Goal: Task Accomplishment & Management: Complete application form

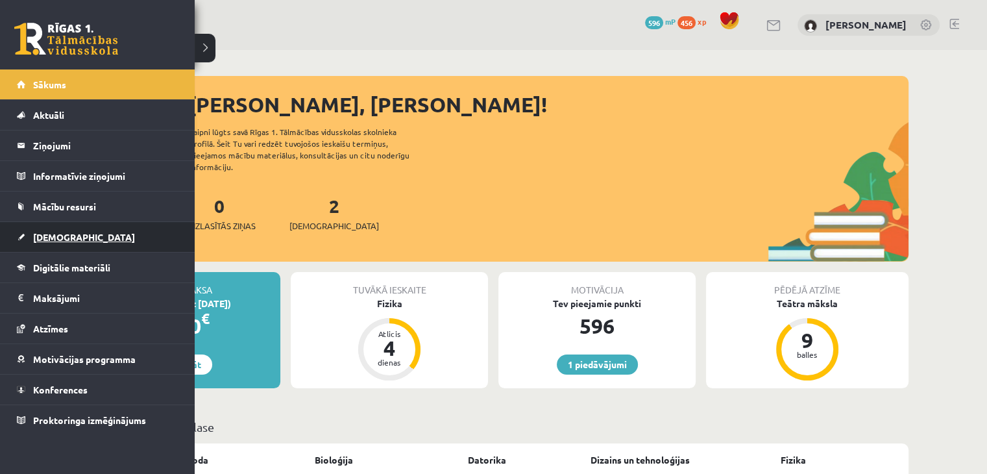
click at [42, 243] on link "[DEMOGRAPHIC_DATA]" at bounding box center [98, 237] width 162 height 30
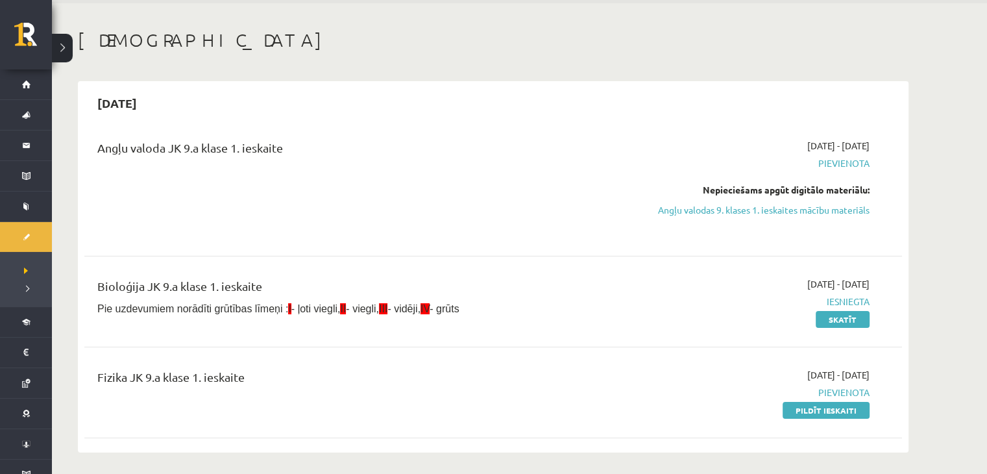
scroll to position [65, 0]
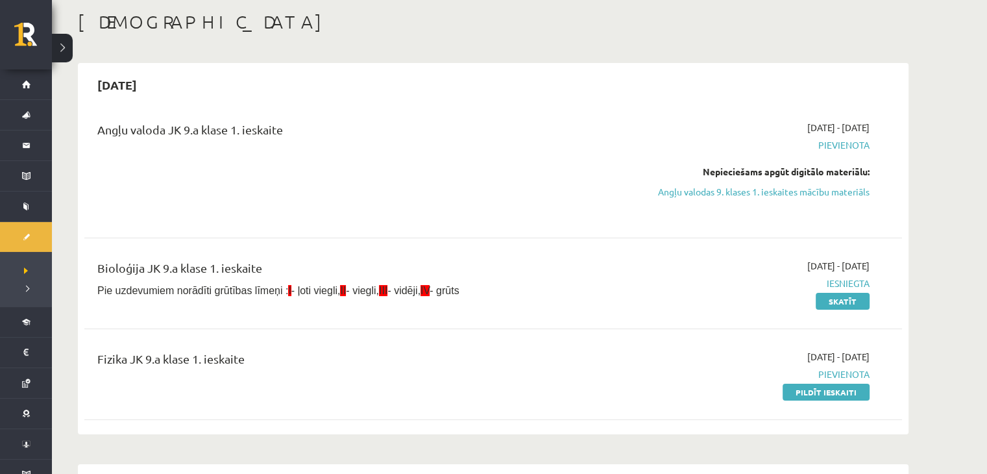
drag, startPoint x: 797, startPoint y: 196, endPoint x: 546, endPoint y: 73, distance: 279.1
click at [797, 196] on link "Angļu valodas 9. klases 1. ieskaites mācību materiāls" at bounding box center [747, 192] width 245 height 14
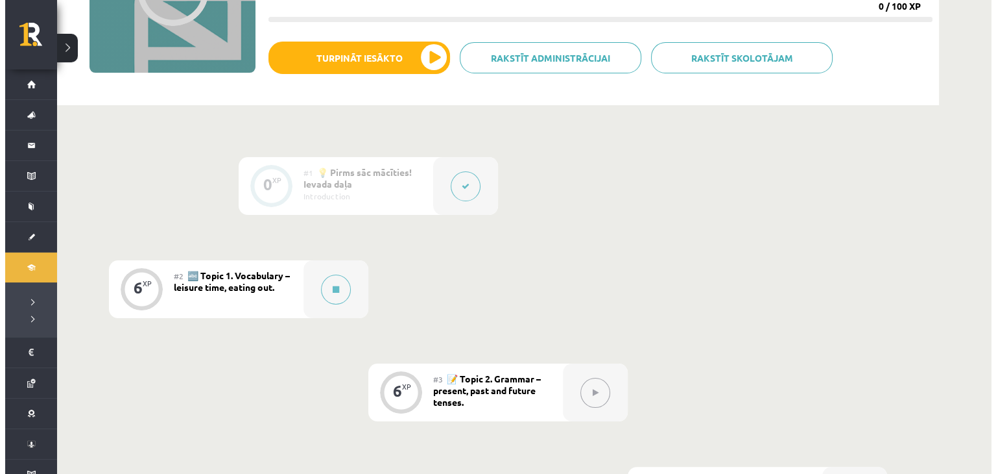
scroll to position [195, 0]
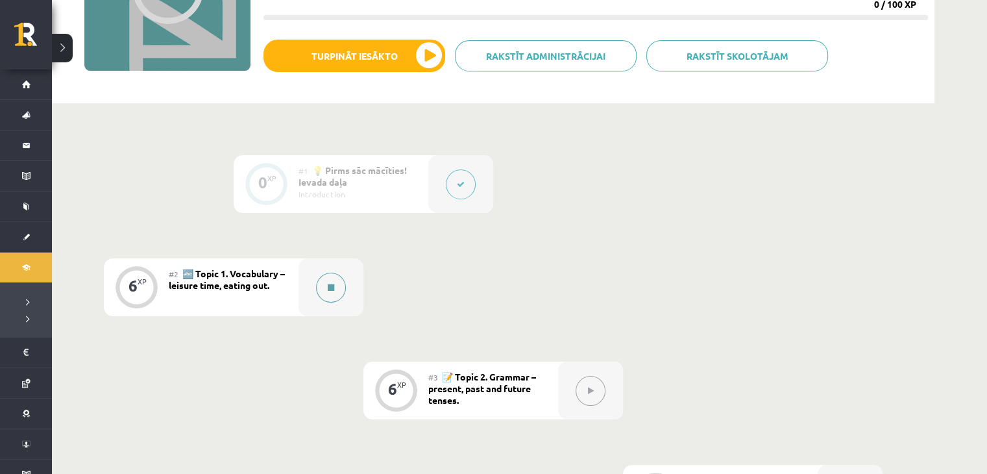
click at [327, 297] on button at bounding box center [331, 287] width 30 height 30
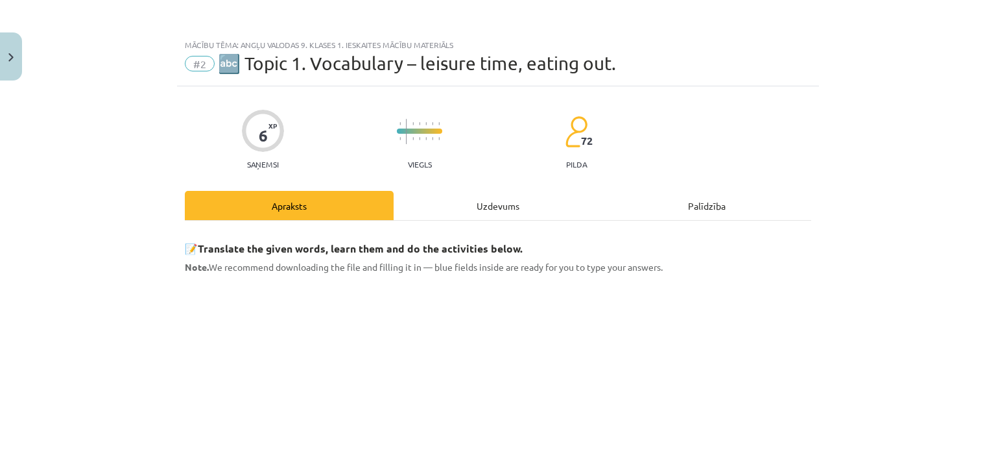
click at [439, 217] on div "Uzdevums" at bounding box center [498, 205] width 209 height 29
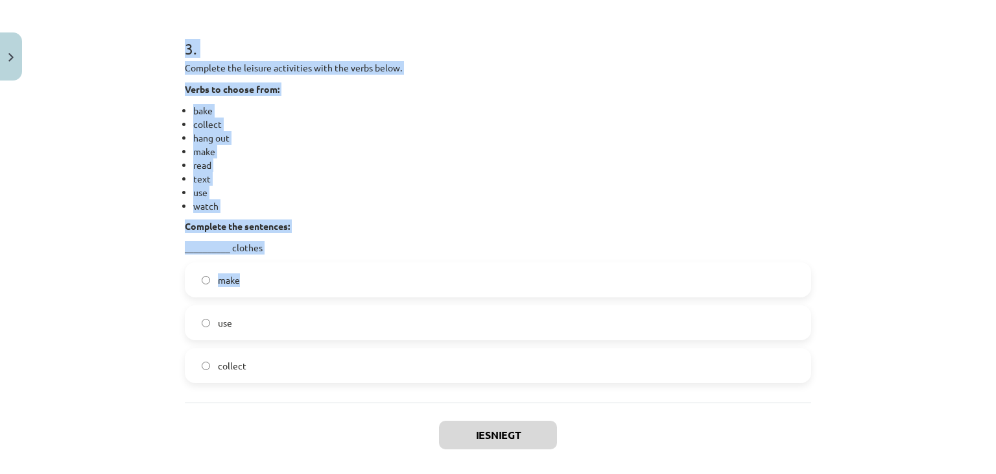
scroll to position [1085, 0]
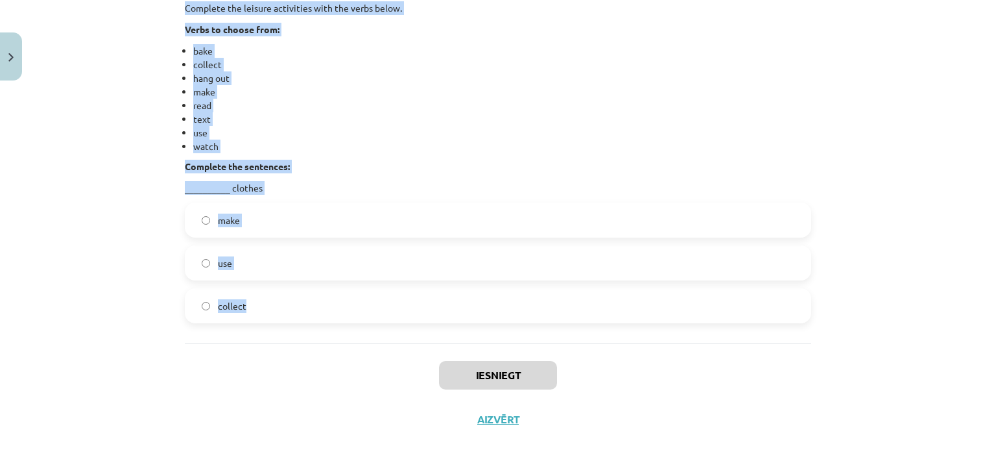
drag, startPoint x: 177, startPoint y: 117, endPoint x: 272, endPoint y: 302, distance: 207.5
copy form "1 . Complete the leisure activities with the verbs below. Verbs to choose from:…"
drag, startPoint x: 97, startPoint y: 186, endPoint x: 108, endPoint y: 169, distance: 19.6
click at [96, 186] on div "Mācību tēma: Angļu valodas 9. klases 1. ieskaites mācību materiāls #2 🔤 Topic 1…" at bounding box center [498, 237] width 996 height 474
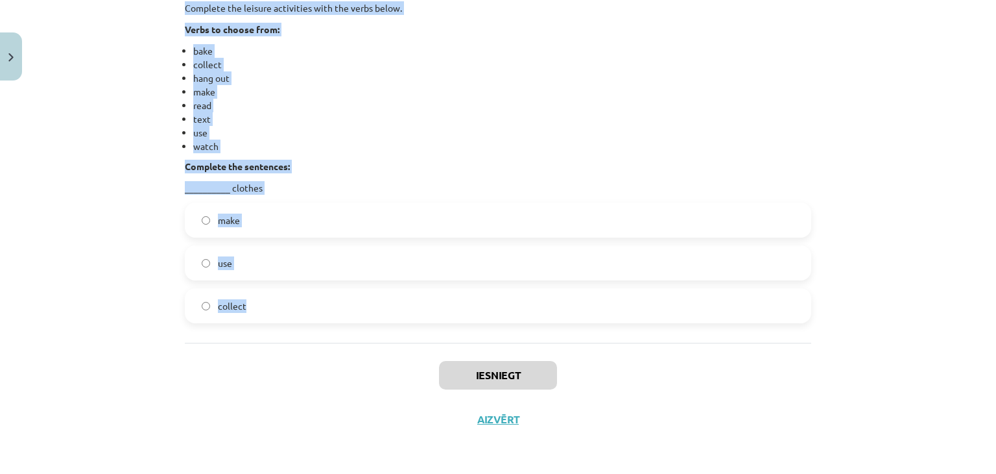
click at [90, 201] on div "Mācību tēma: Angļu valodas 9. klases 1. ieskaites mācību materiāls #2 🔤 Topic 1…" at bounding box center [498, 237] width 996 height 474
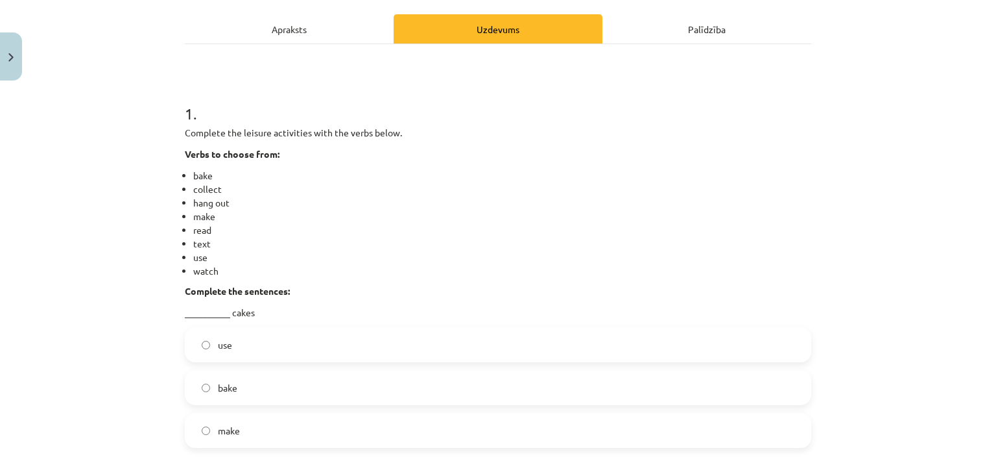
scroll to position [241, 0]
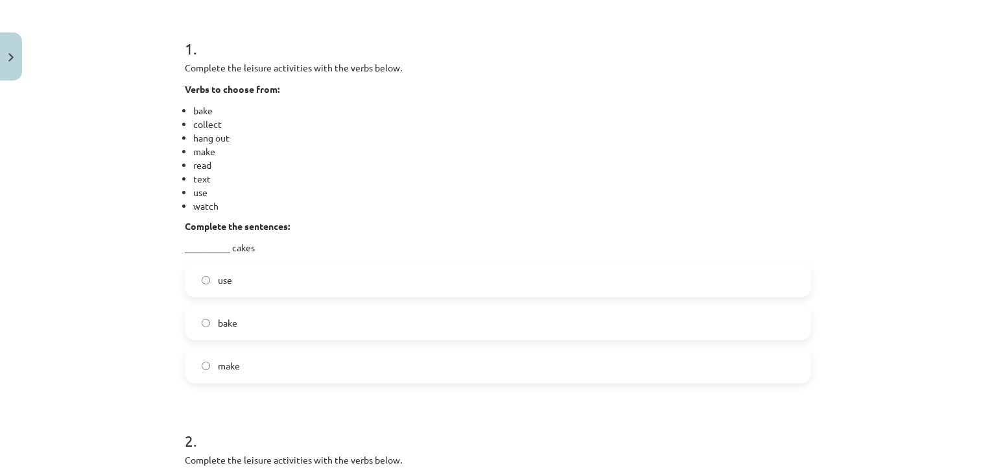
click at [337, 319] on label "bake" at bounding box center [498, 322] width 624 height 32
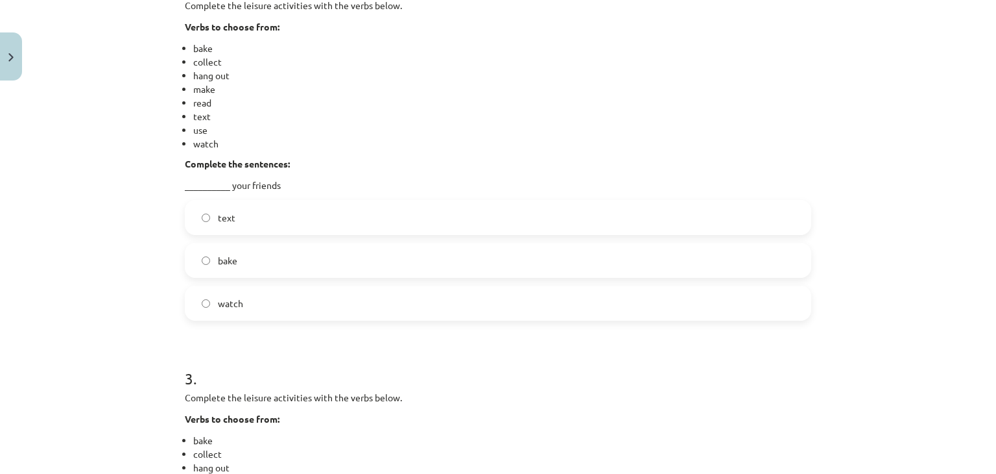
scroll to position [631, 0]
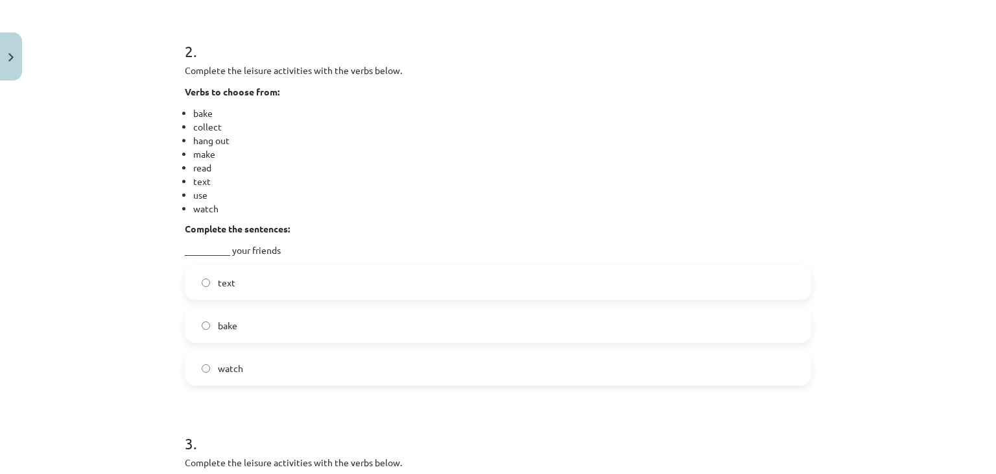
click at [220, 280] on span "text" at bounding box center [227, 283] width 18 height 14
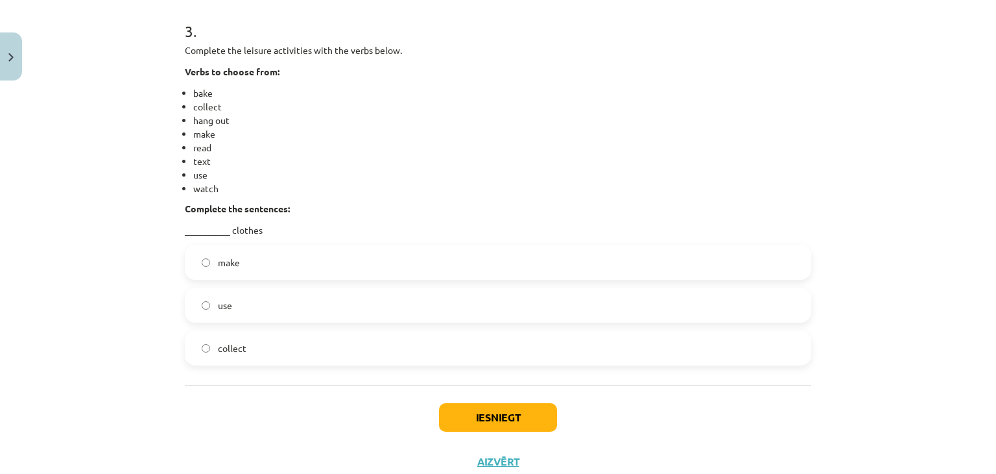
scroll to position [1020, 0]
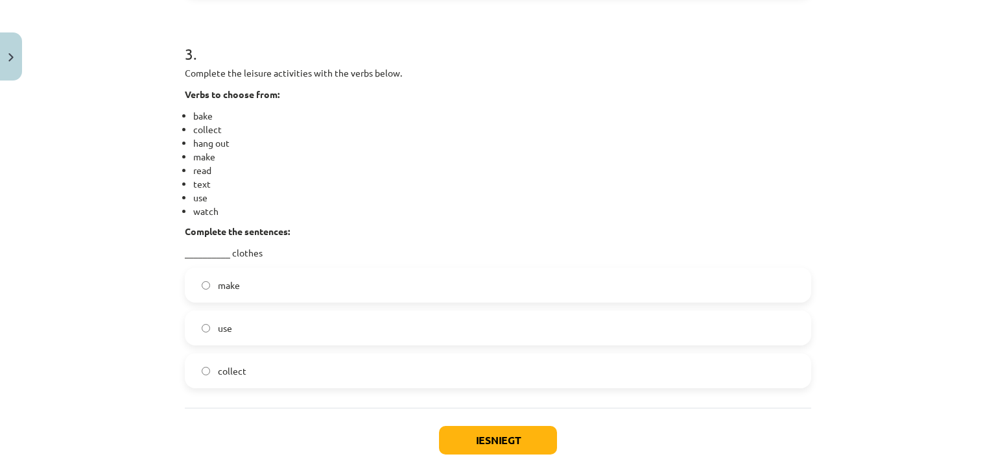
click at [226, 289] on span "make" at bounding box center [229, 285] width 22 height 14
click at [496, 437] on button "Iesniegt" at bounding box center [498, 440] width 118 height 29
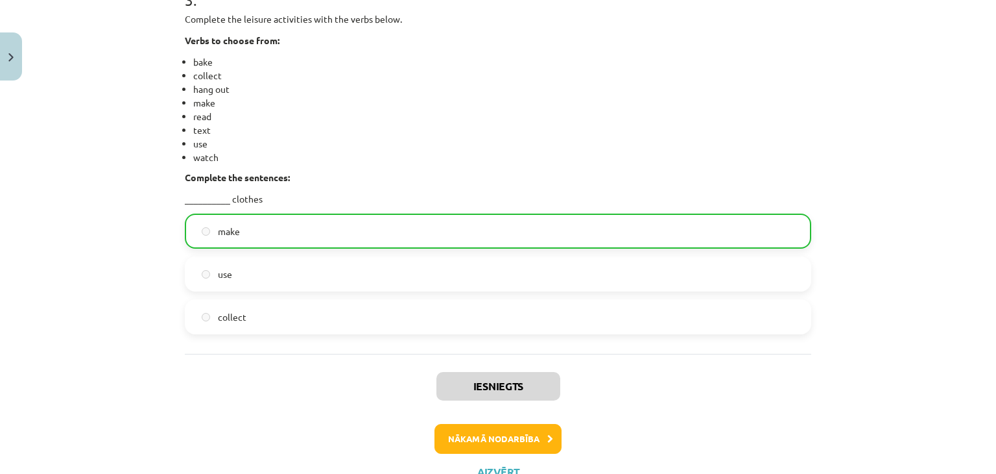
scroll to position [1027, 0]
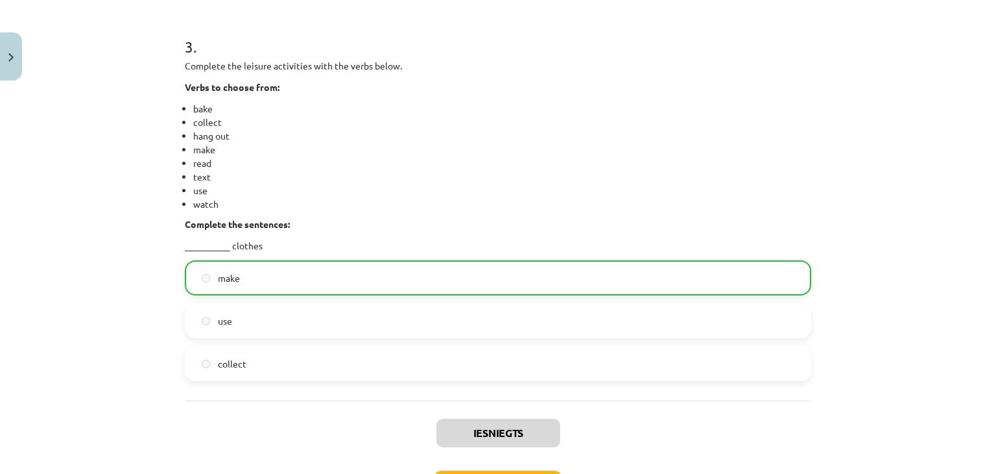
drag, startPoint x: 117, startPoint y: 324, endPoint x: 111, endPoint y: 254, distance: 71.0
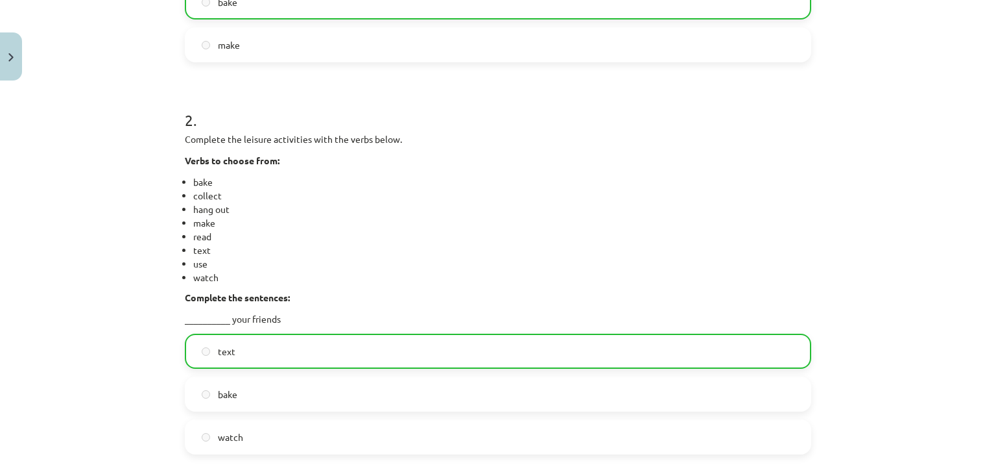
scroll to position [1126, 0]
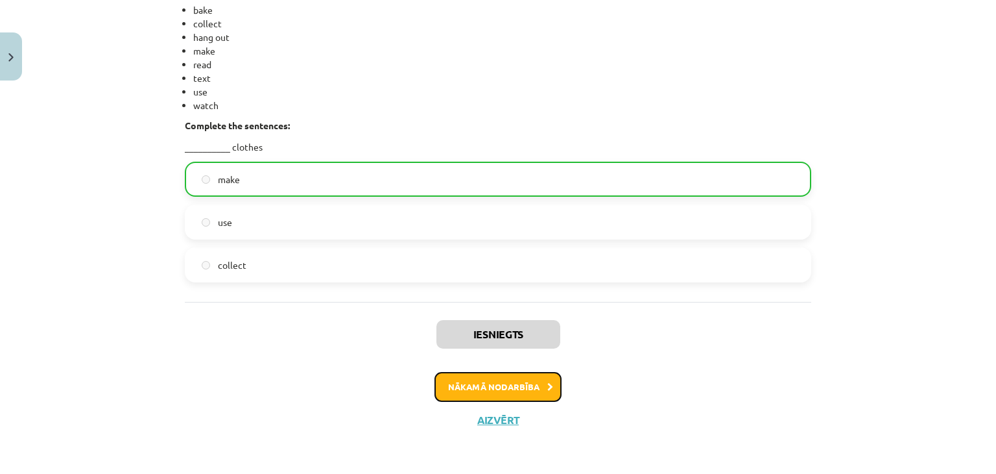
click at [449, 394] on button "Nākamā nodarbība" at bounding box center [498, 387] width 127 height 30
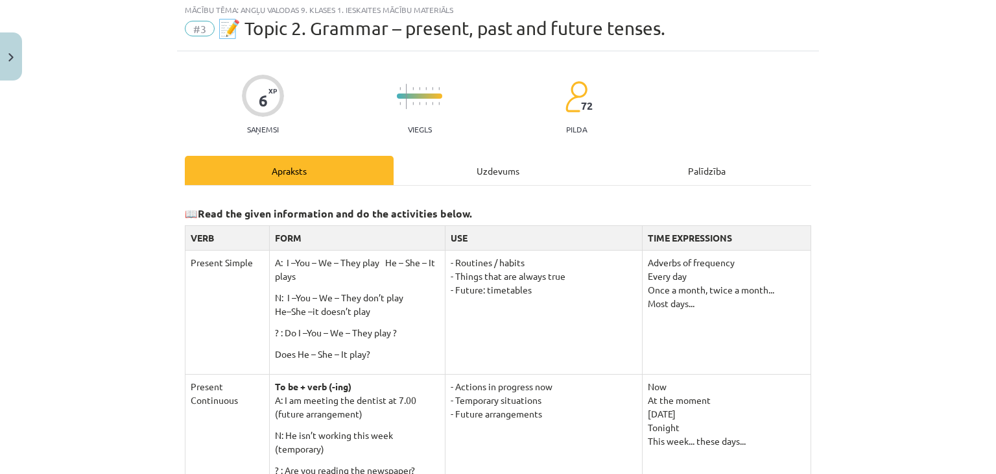
scroll to position [32, 0]
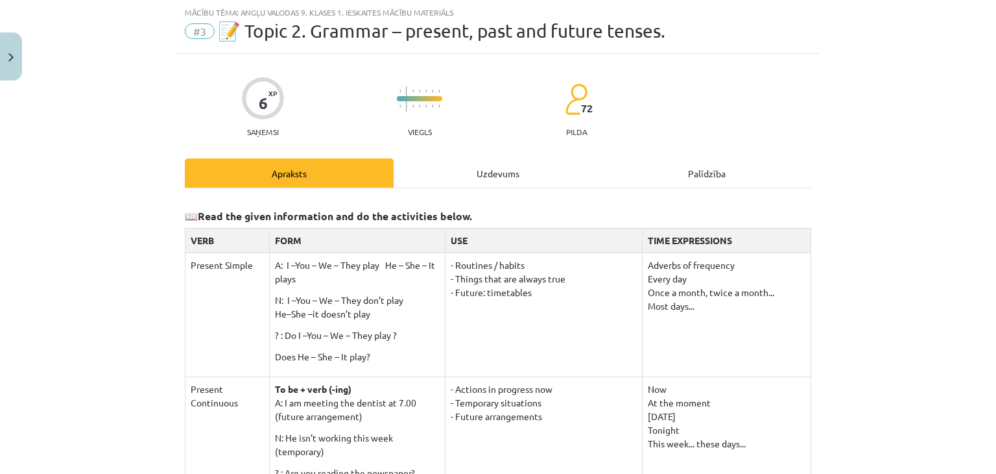
click at [460, 164] on div "Uzdevums" at bounding box center [498, 172] width 209 height 29
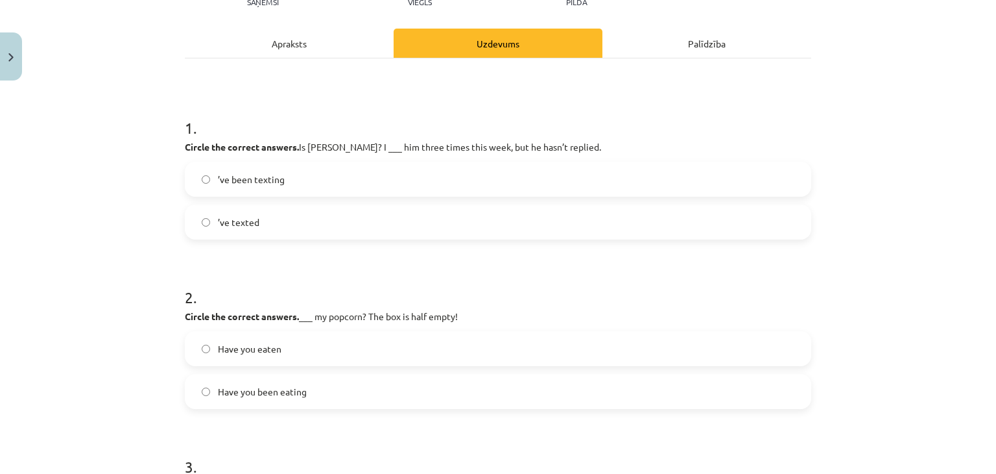
scroll to position [227, 0]
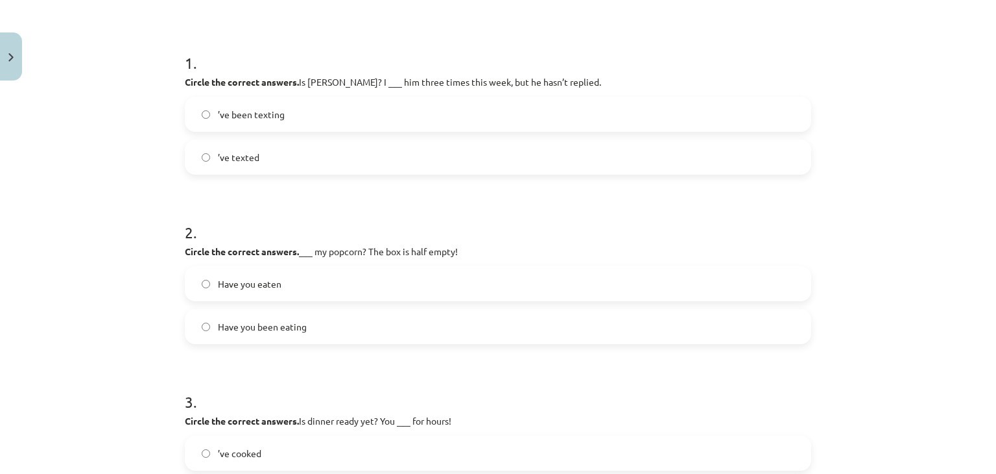
click at [355, 159] on label "’ve texted" at bounding box center [498, 157] width 624 height 32
click at [302, 330] on label "Have you been eating" at bounding box center [498, 326] width 624 height 32
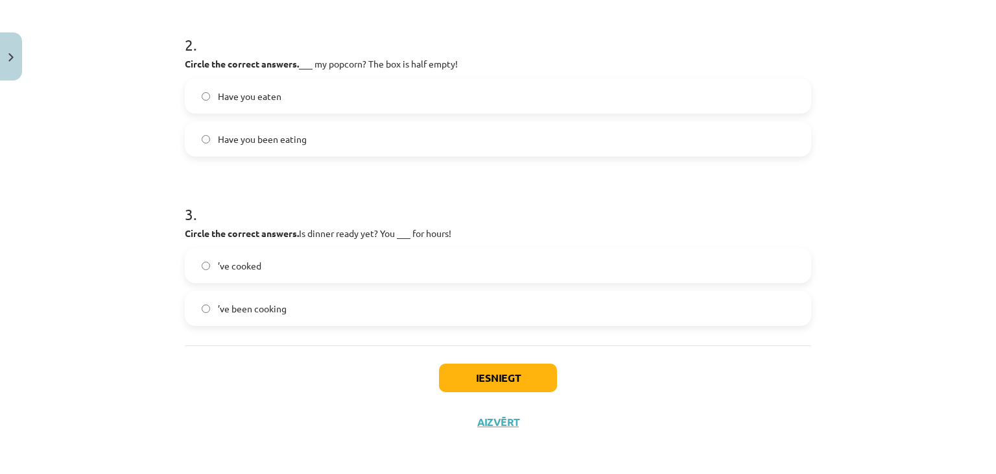
scroll to position [417, 0]
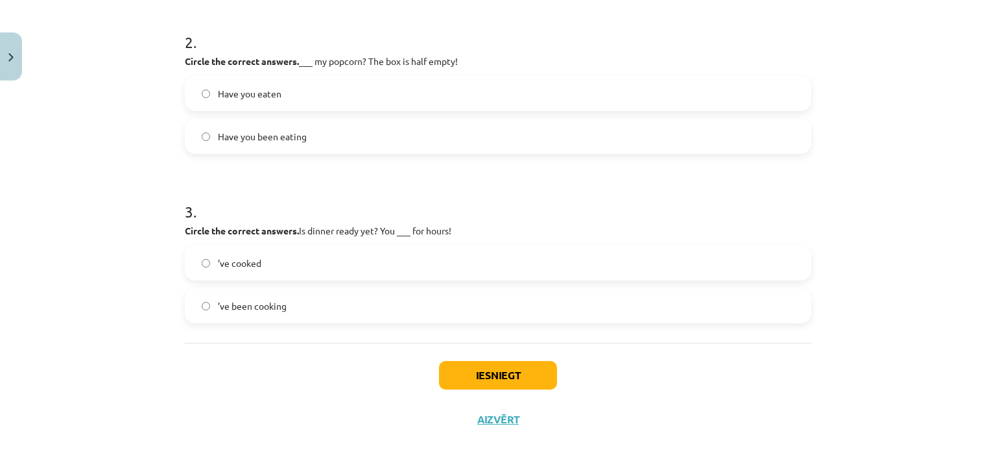
click at [301, 306] on label "’ve been cooking" at bounding box center [498, 305] width 624 height 32
click at [513, 387] on button "Iesniegt" at bounding box center [498, 375] width 118 height 29
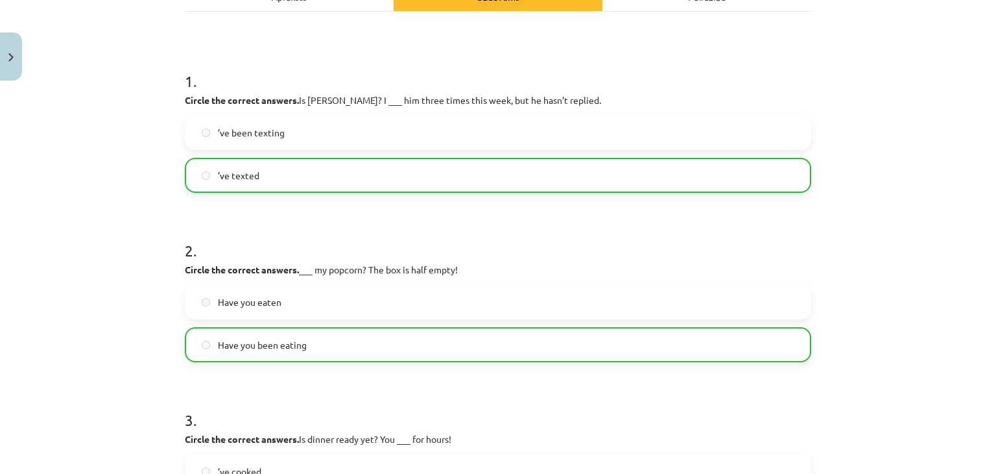
scroll to position [457, 0]
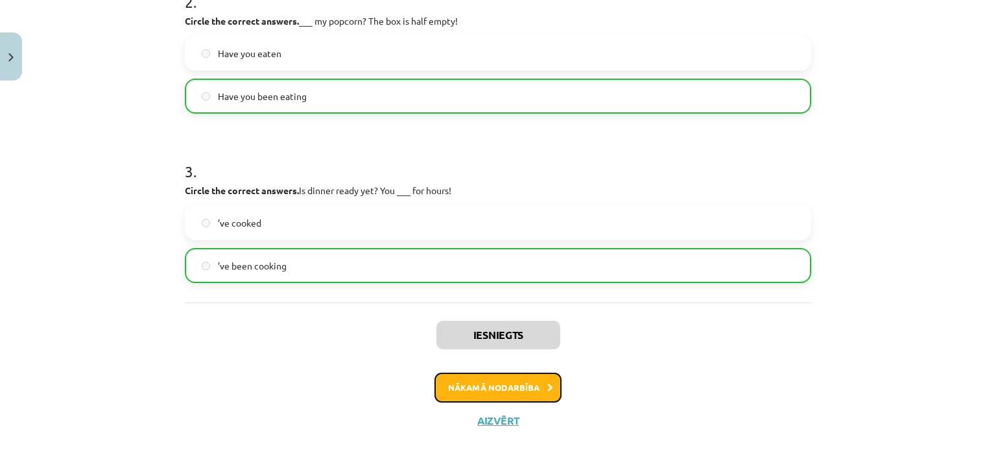
click at [475, 391] on button "Nākamā nodarbība" at bounding box center [498, 387] width 127 height 30
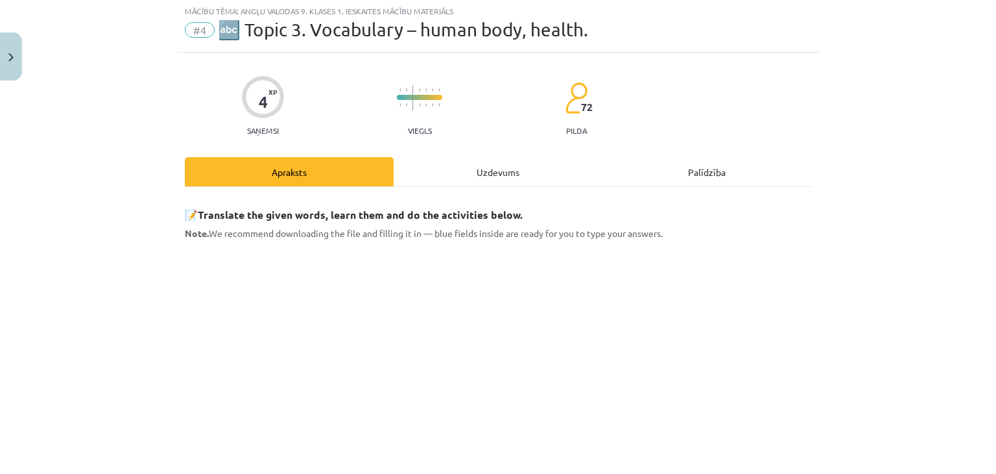
scroll to position [32, 0]
click at [476, 178] on div "Uzdevums" at bounding box center [498, 172] width 209 height 29
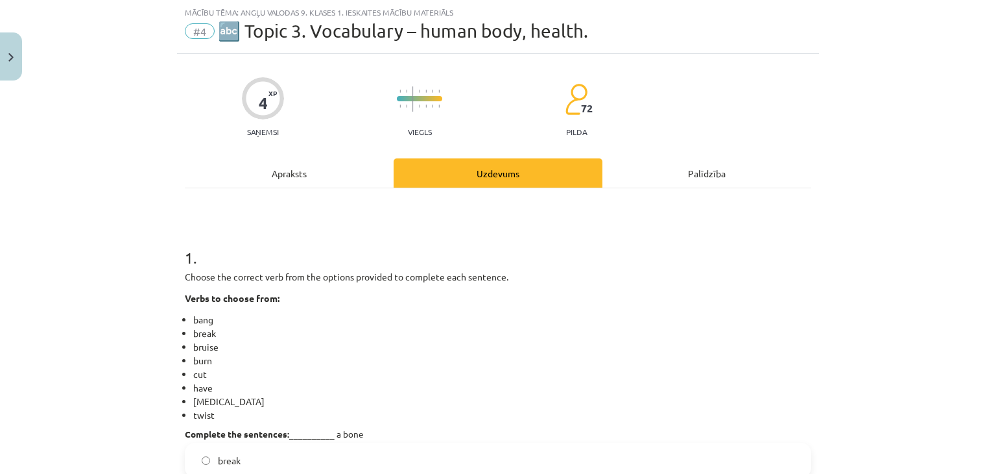
click at [174, 256] on div "Mācību tēma: Angļu valodas 9. klases 1. ieskaites mācību materiāls #4 🔤 Topic 3…" at bounding box center [498, 237] width 996 height 474
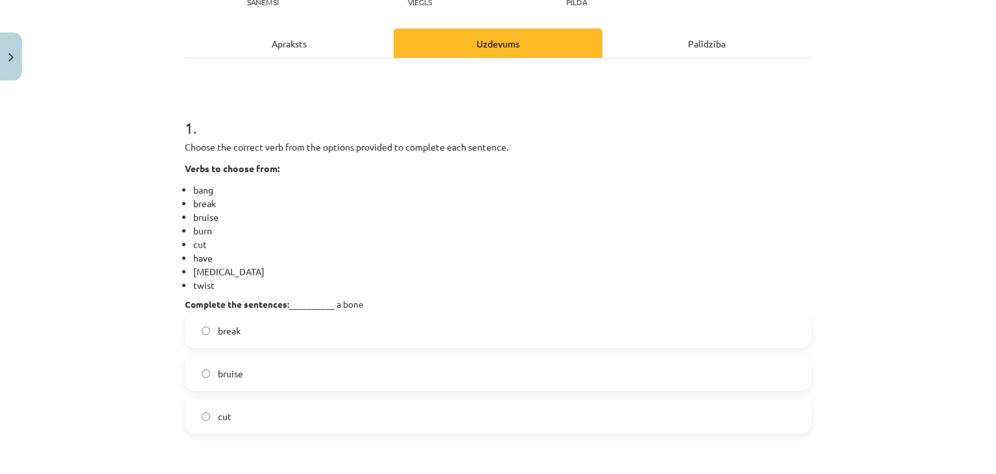
scroll to position [227, 0]
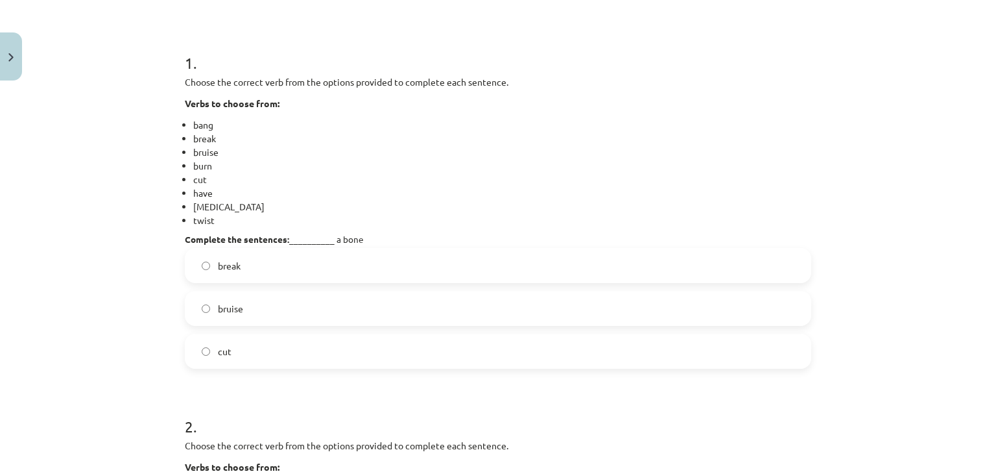
click at [417, 263] on label "break" at bounding box center [498, 265] width 624 height 32
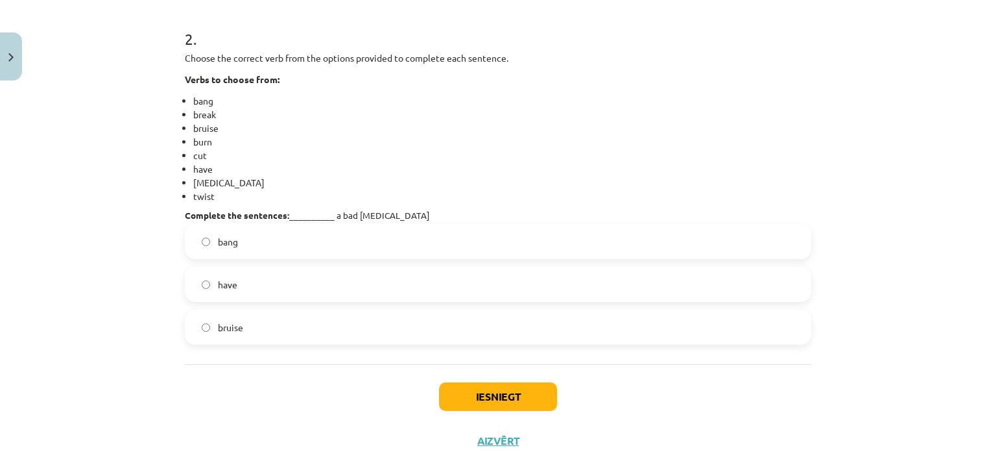
scroll to position [616, 0]
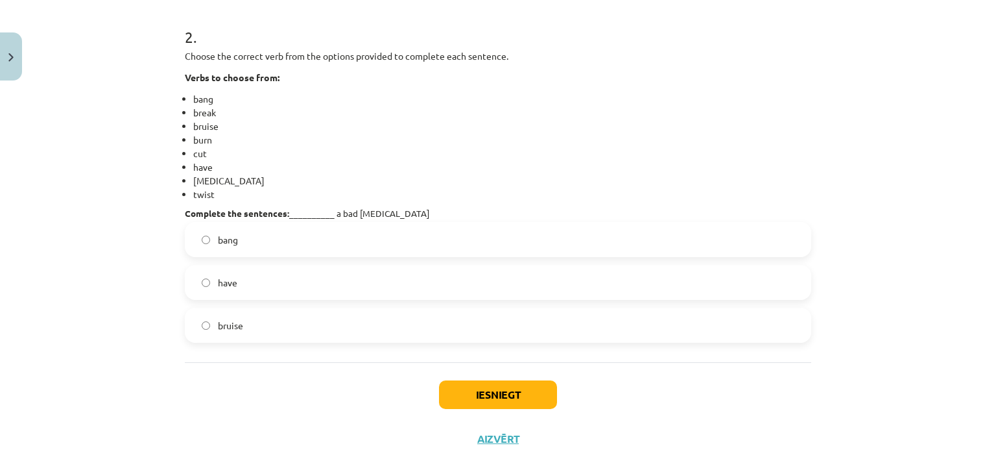
click at [250, 273] on label "have" at bounding box center [498, 282] width 624 height 32
click at [500, 397] on button "Iesniegt" at bounding box center [498, 394] width 118 height 29
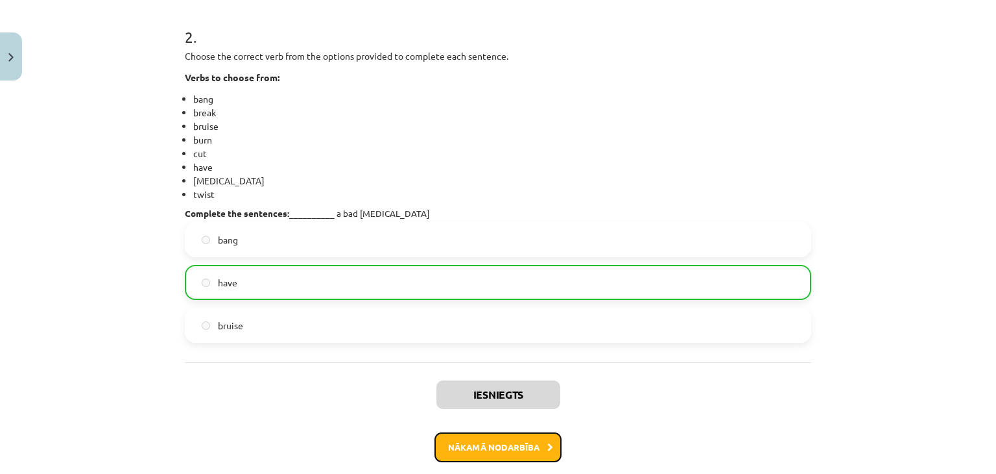
click at [483, 453] on button "Nākamā nodarbība" at bounding box center [498, 447] width 127 height 30
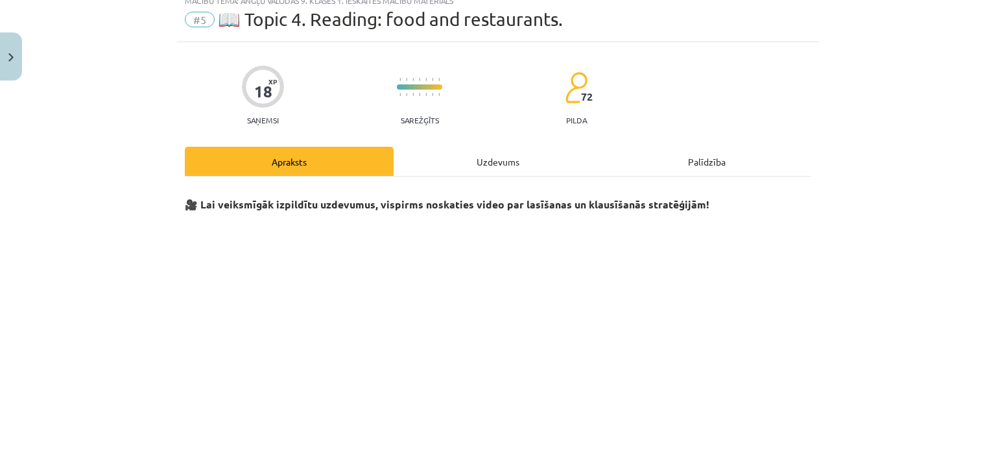
scroll to position [32, 0]
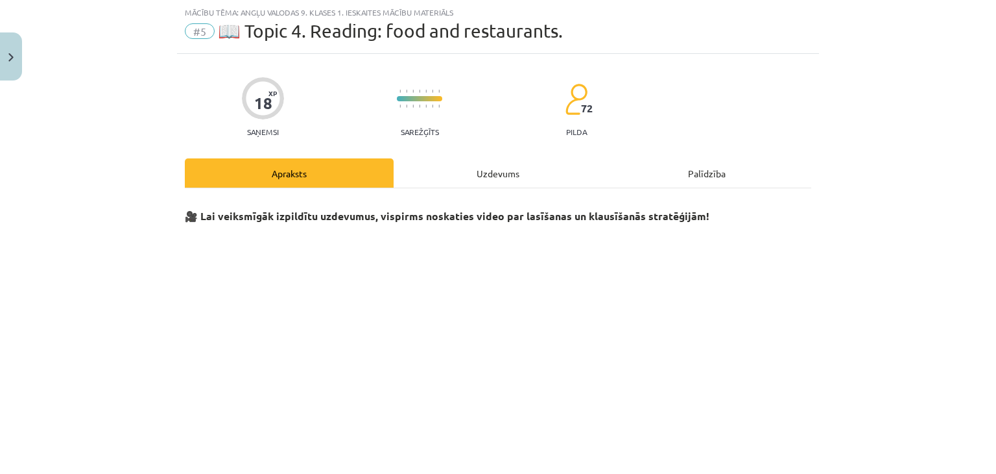
click at [467, 177] on div "Uzdevums" at bounding box center [498, 172] width 209 height 29
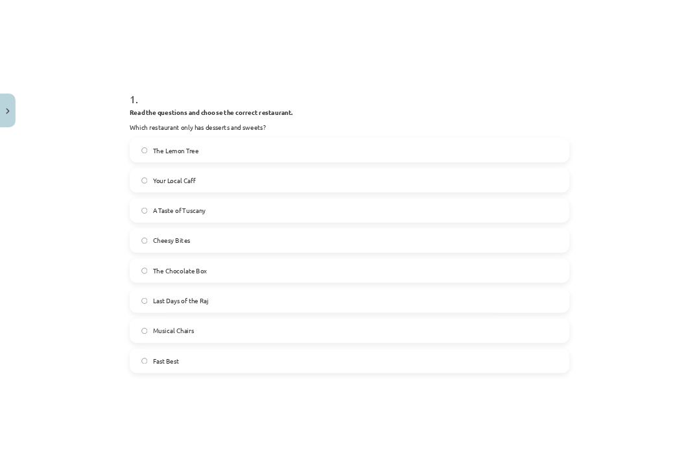
scroll to position [227, 0]
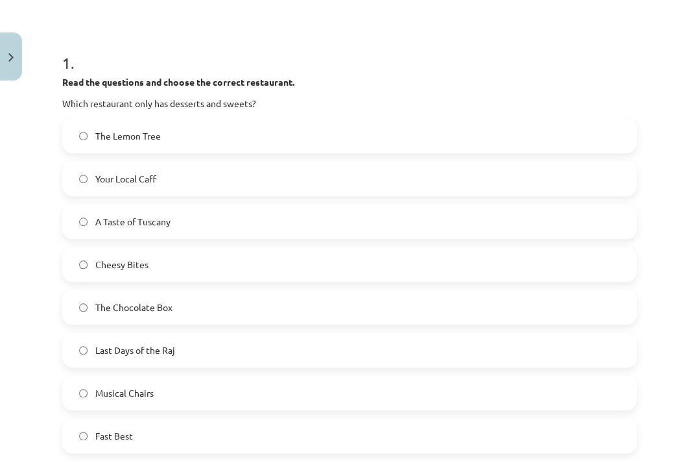
click at [119, 309] on span "The Chocolate Box" at bounding box center [133, 307] width 77 height 14
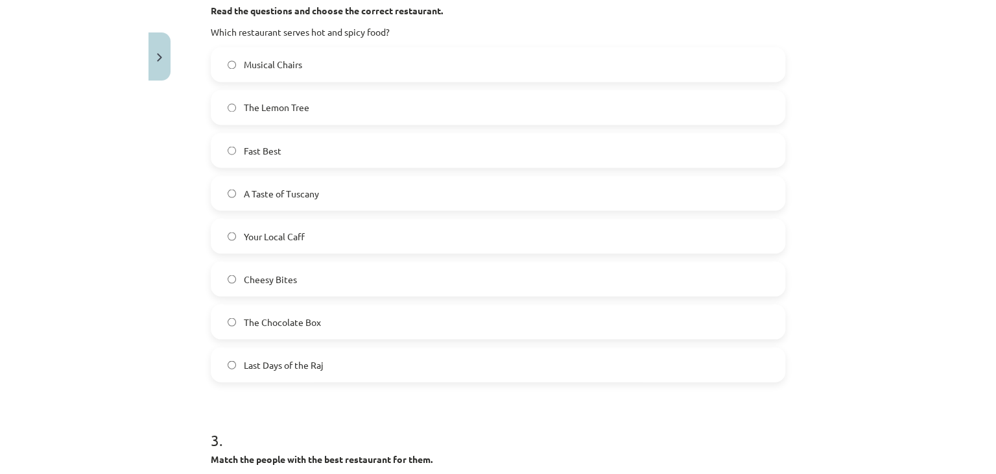
scroll to position [681, 0]
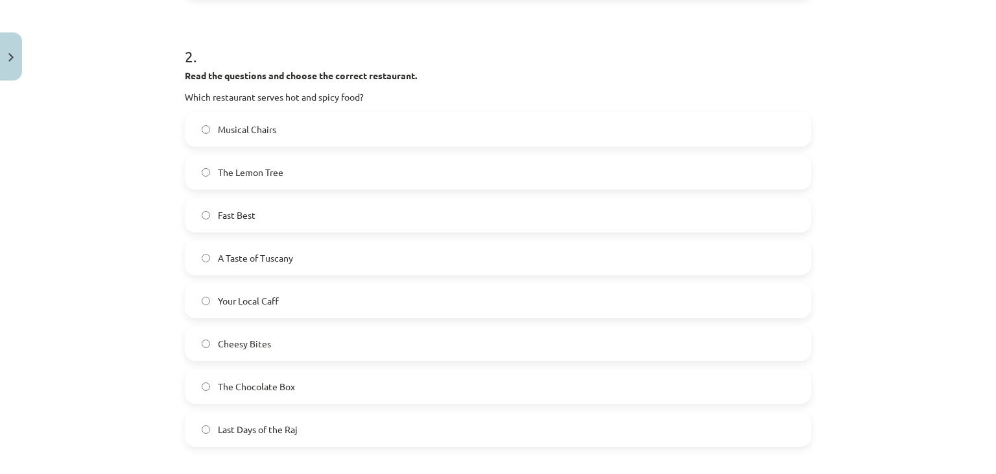
click at [270, 424] on span "Last Days of the Raj" at bounding box center [258, 429] width 80 height 14
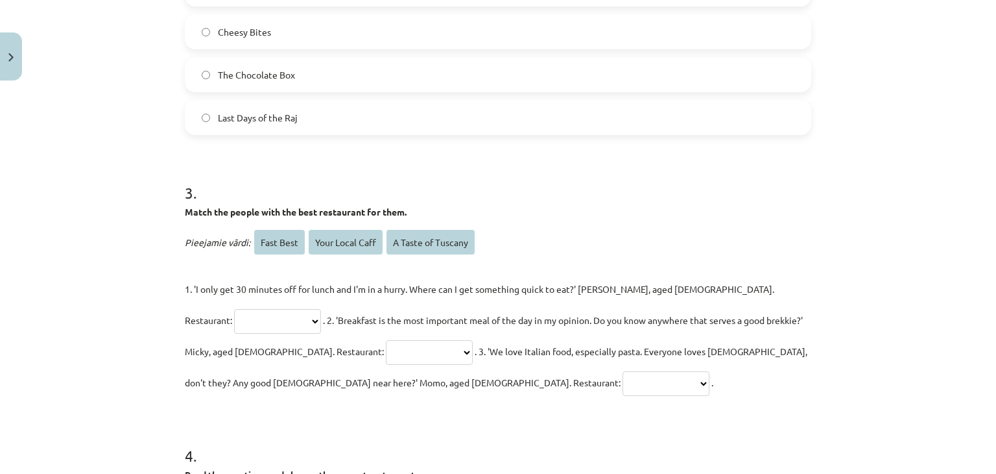
scroll to position [1070, 0]
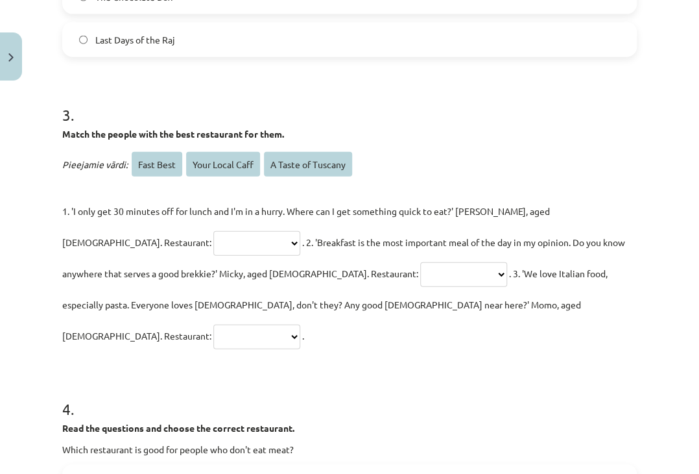
click at [213, 247] on select "**********" at bounding box center [256, 243] width 87 height 25
select select "*********"
click at [213, 231] on select "**********" at bounding box center [256, 243] width 87 height 25
click at [420, 265] on select "**********" at bounding box center [463, 274] width 87 height 25
select select "**********"
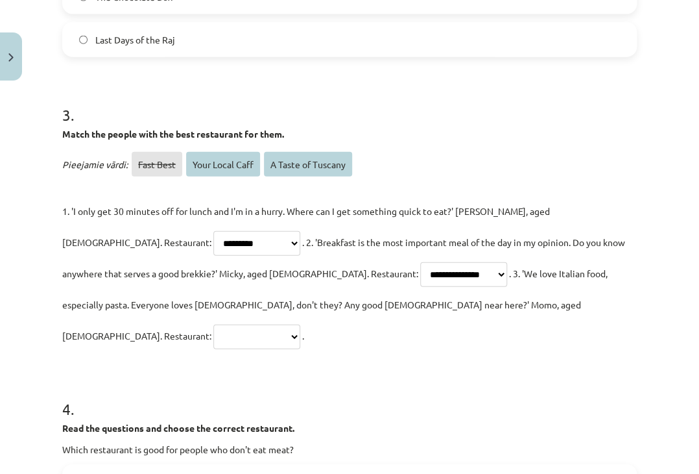
click at [420, 262] on select "**********" at bounding box center [463, 274] width 87 height 25
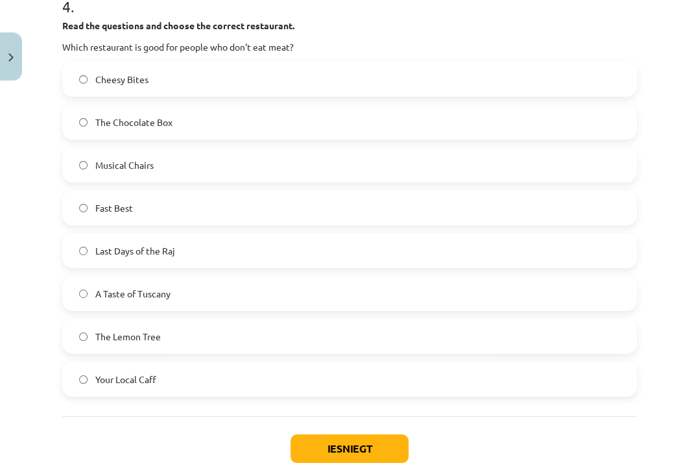
scroll to position [1450, 0]
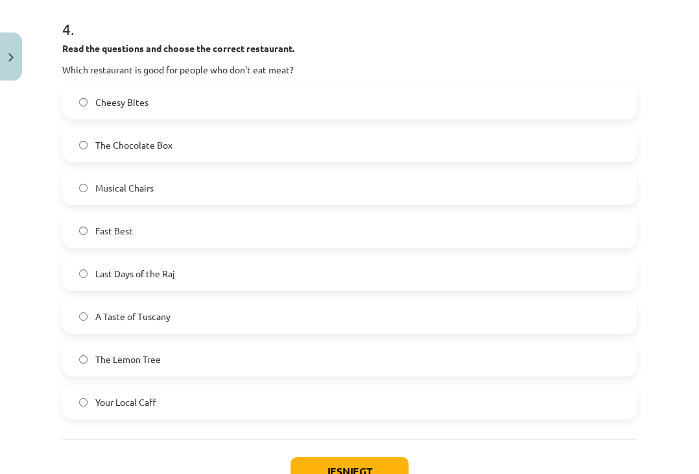
click at [273, 86] on label "Cheesy Bites" at bounding box center [350, 102] width 572 height 32
click at [385, 457] on button "Iesniegt" at bounding box center [350, 471] width 118 height 29
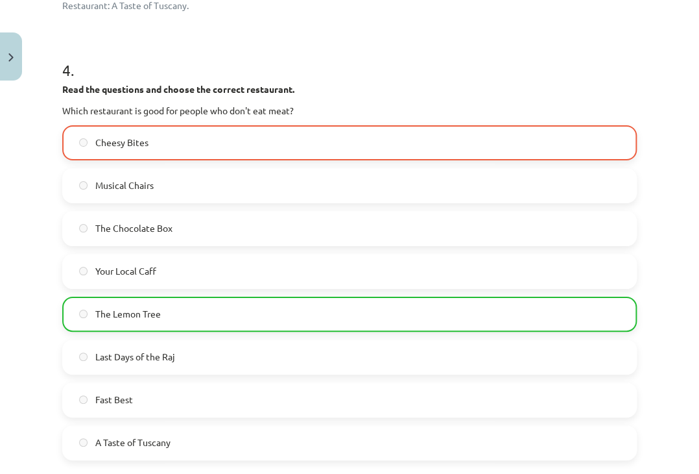
click at [124, 307] on span "The Lemon Tree" at bounding box center [128, 314] width 66 height 14
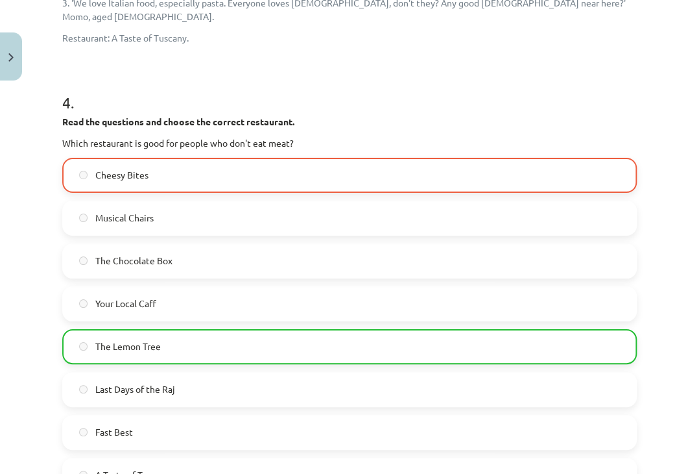
scroll to position [1583, 0]
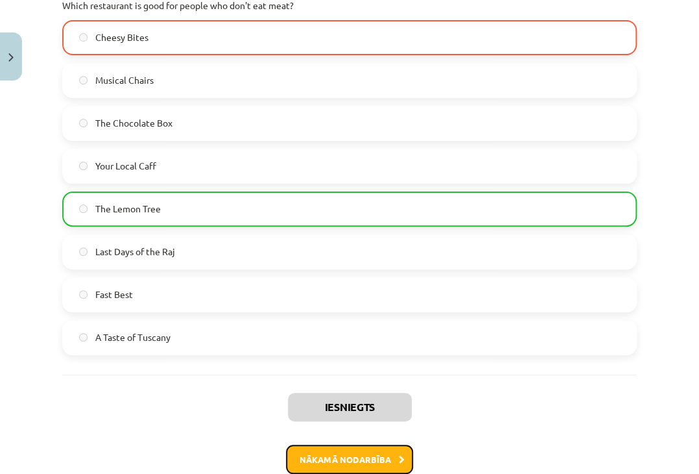
click at [340, 444] on button "Nākamā nodarbība" at bounding box center [349, 459] width 127 height 30
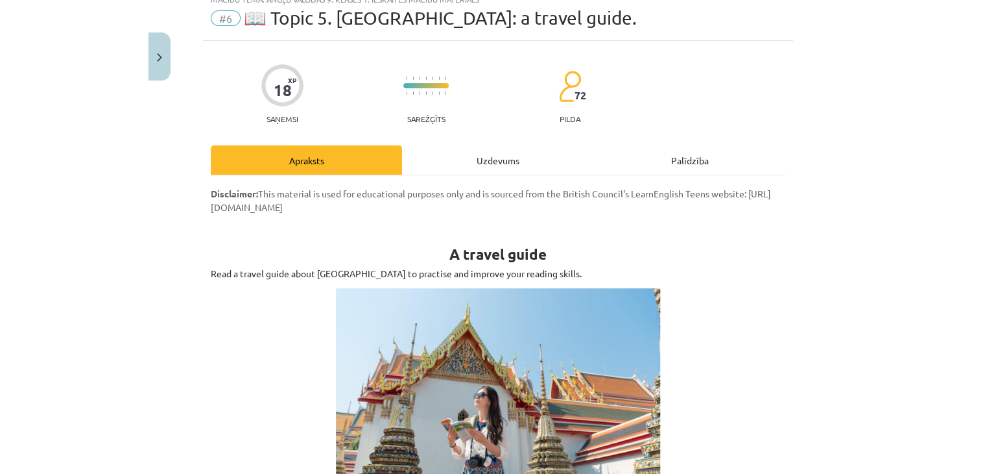
scroll to position [32, 0]
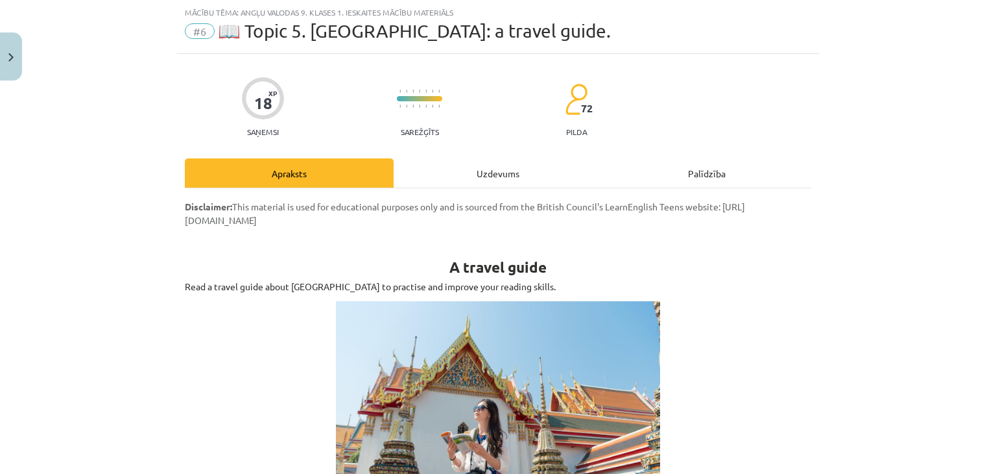
click at [466, 162] on div "Uzdevums" at bounding box center [498, 172] width 209 height 29
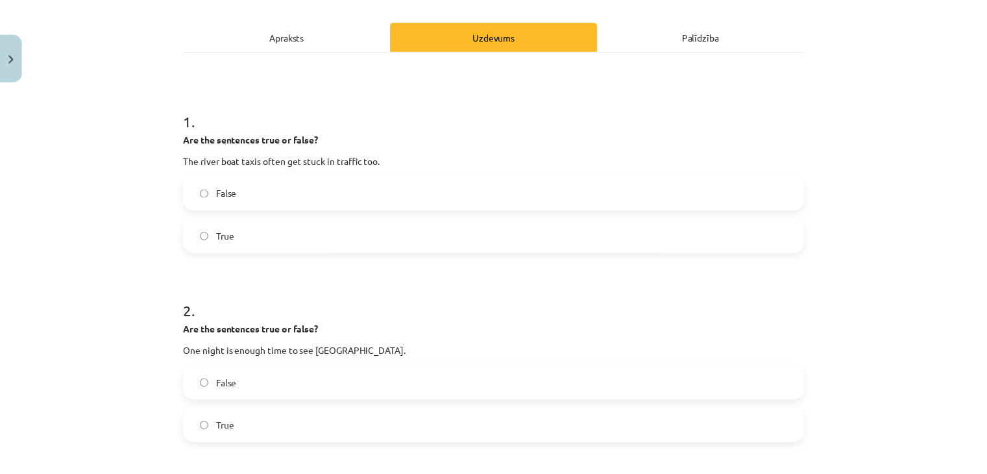
scroll to position [162, 0]
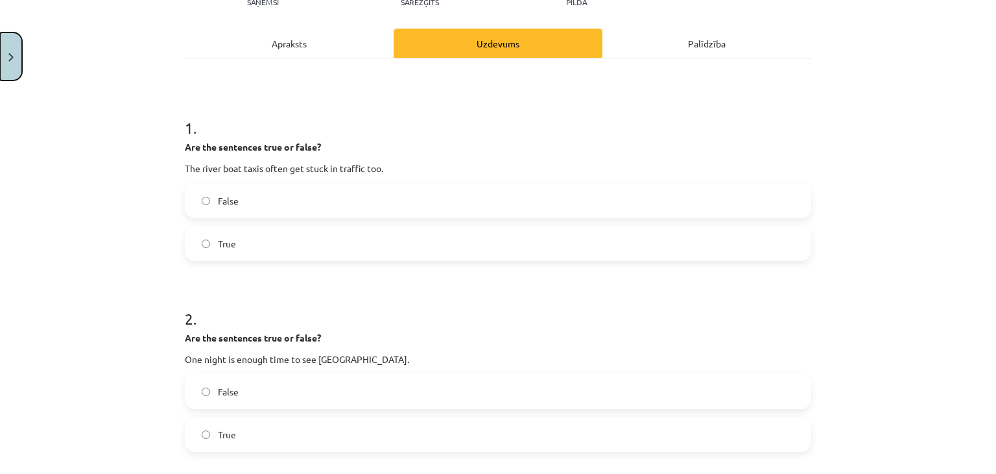
click at [0, 48] on button "Close" at bounding box center [11, 56] width 22 height 48
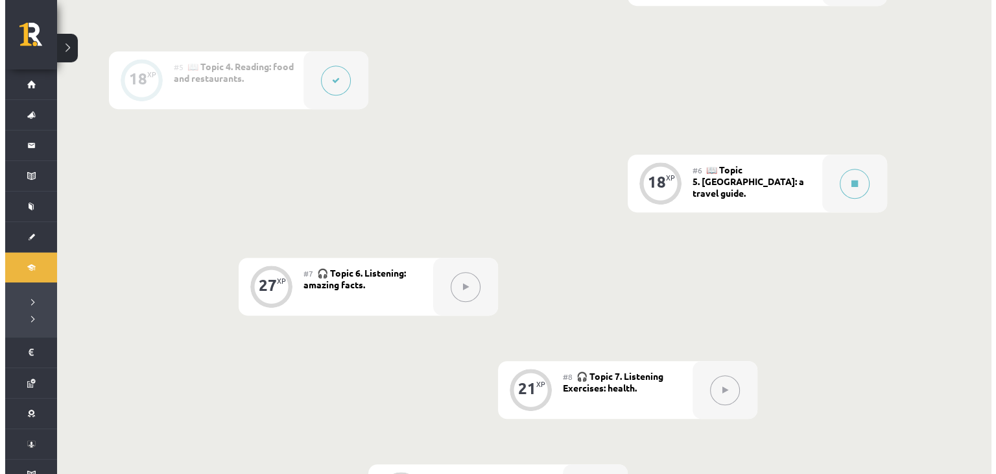
scroll to position [714, 0]
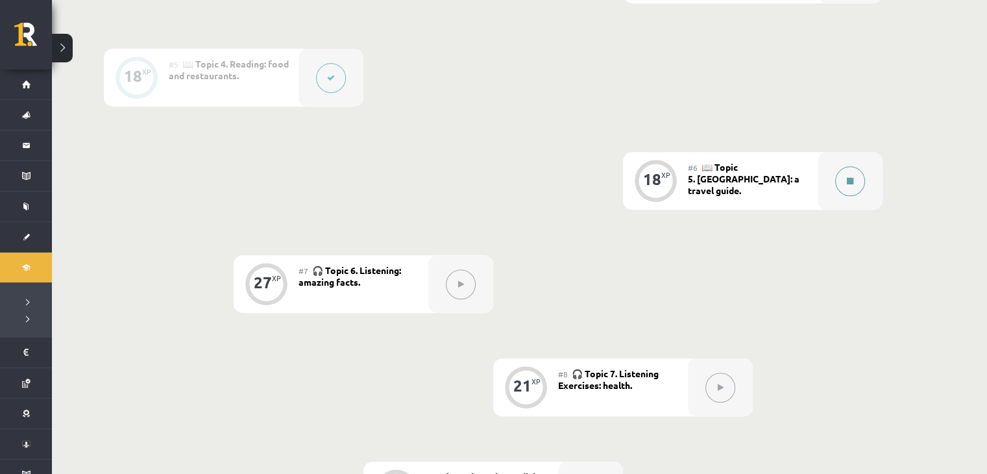
click at [847, 182] on icon at bounding box center [850, 181] width 6 height 8
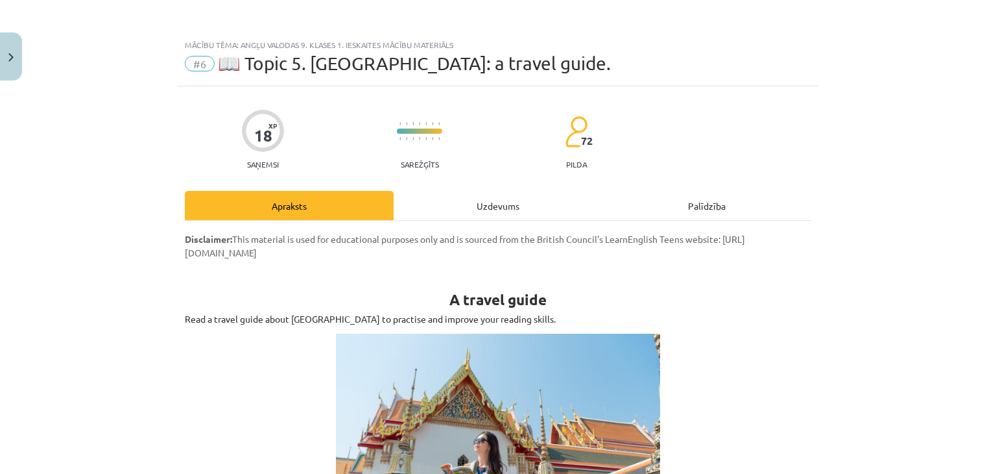
click at [436, 219] on div "Uzdevums" at bounding box center [498, 205] width 209 height 29
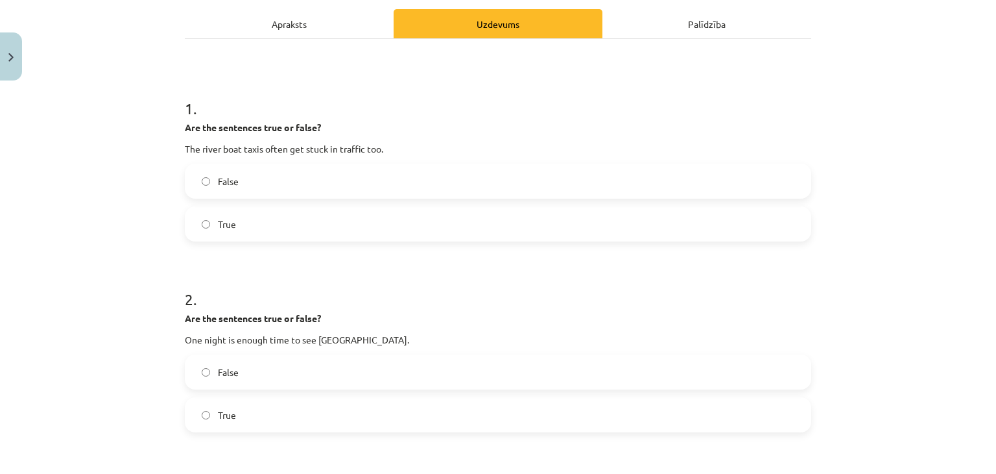
scroll to position [162, 0]
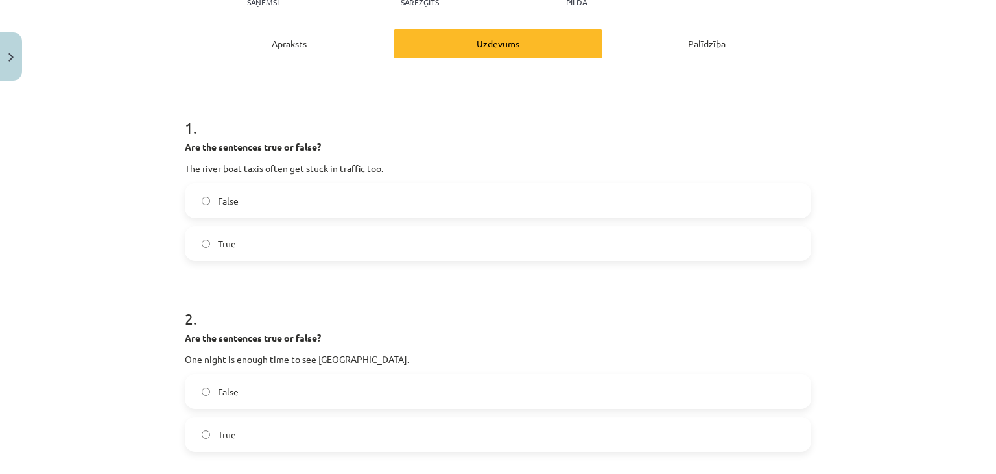
click at [271, 29] on div "Apraksts" at bounding box center [289, 43] width 209 height 29
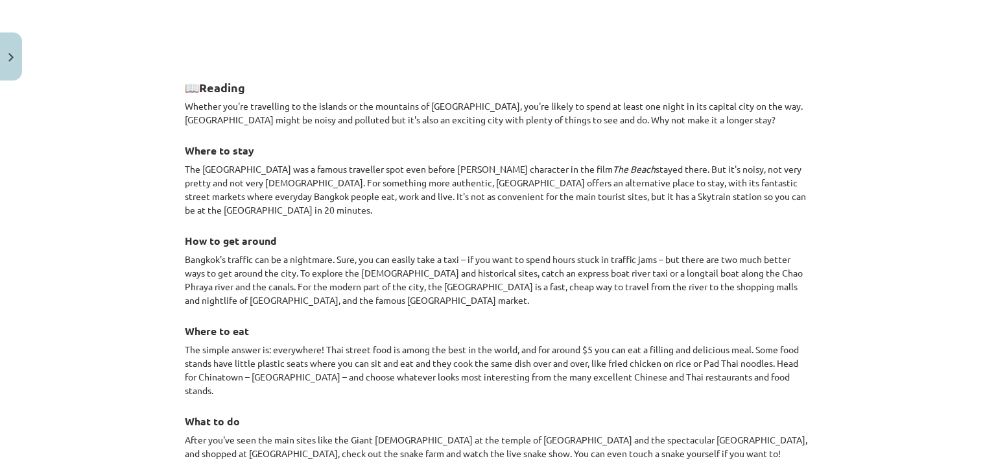
scroll to position [911, 0]
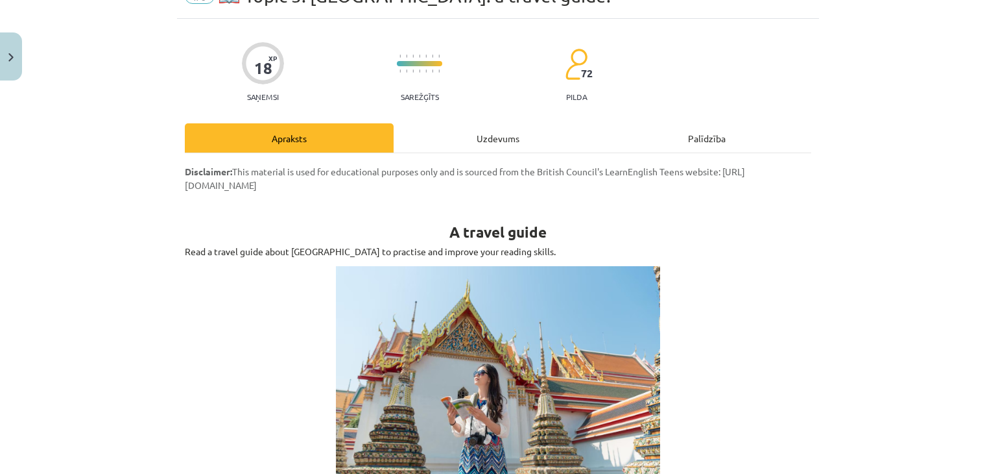
click at [483, 144] on div "Uzdevums" at bounding box center [498, 137] width 209 height 29
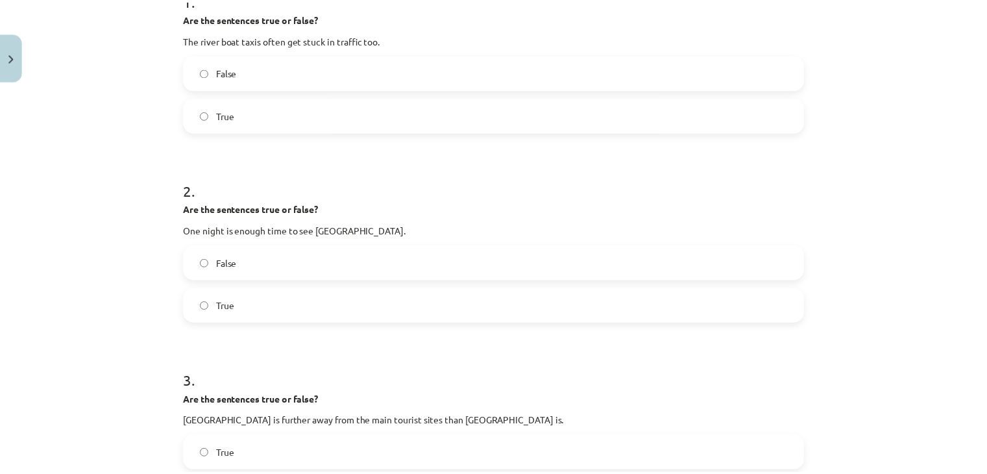
scroll to position [292, 0]
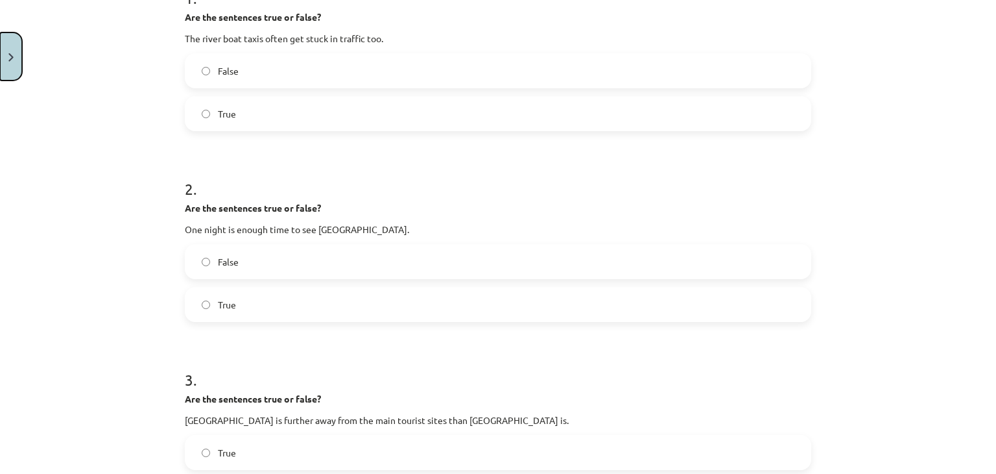
click at [5, 67] on button "Close" at bounding box center [11, 56] width 22 height 48
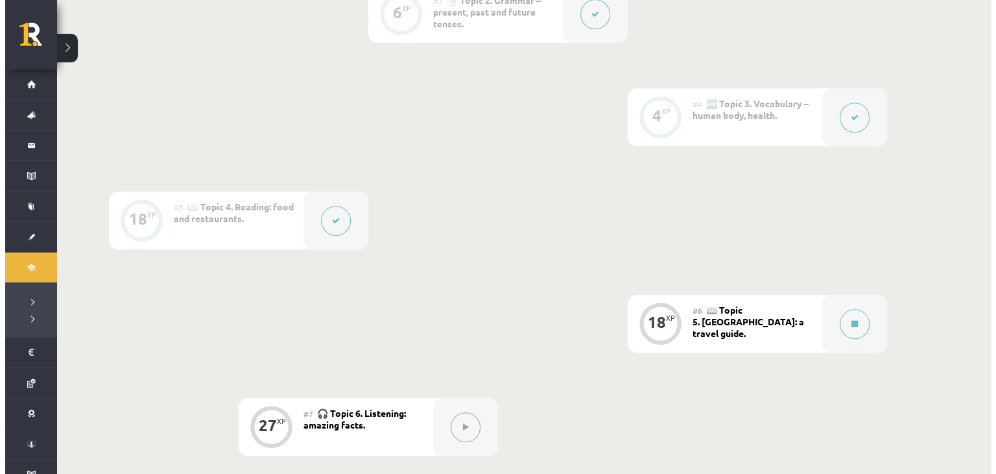
scroll to position [584, 0]
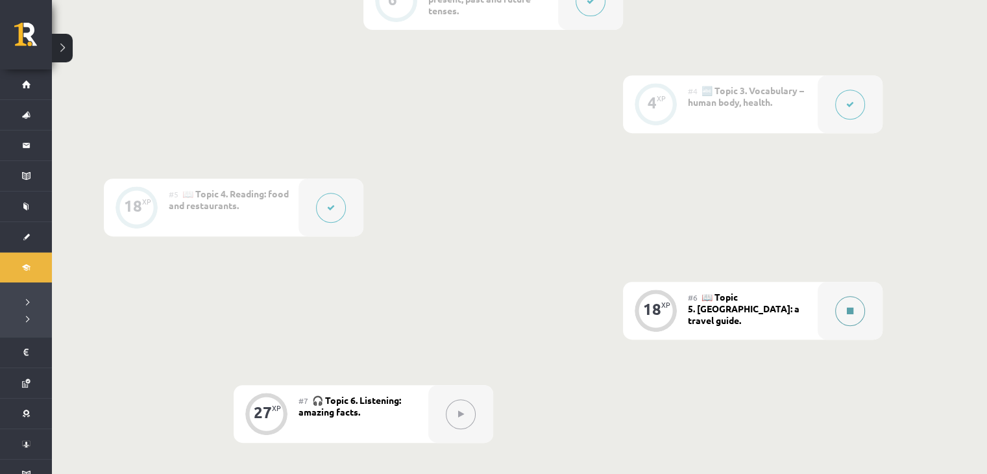
click at [841, 318] on button at bounding box center [850, 311] width 30 height 30
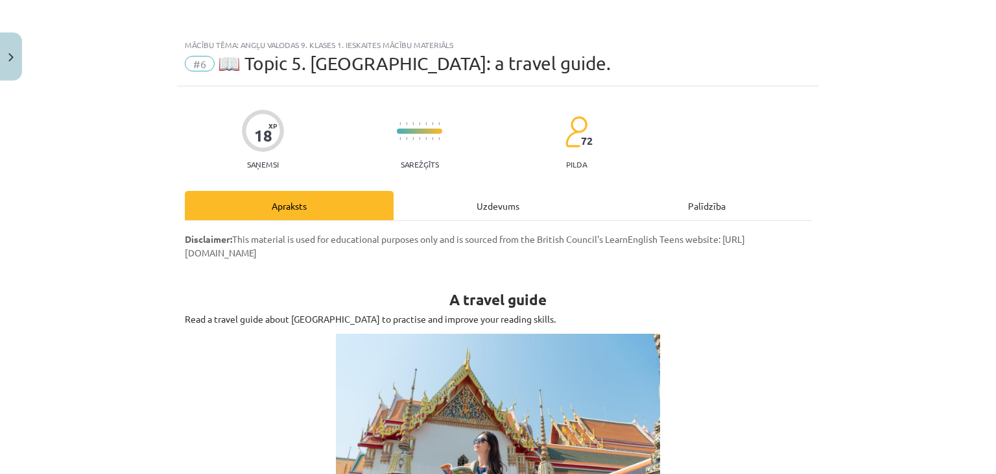
click at [489, 200] on div "Uzdevums" at bounding box center [498, 205] width 209 height 29
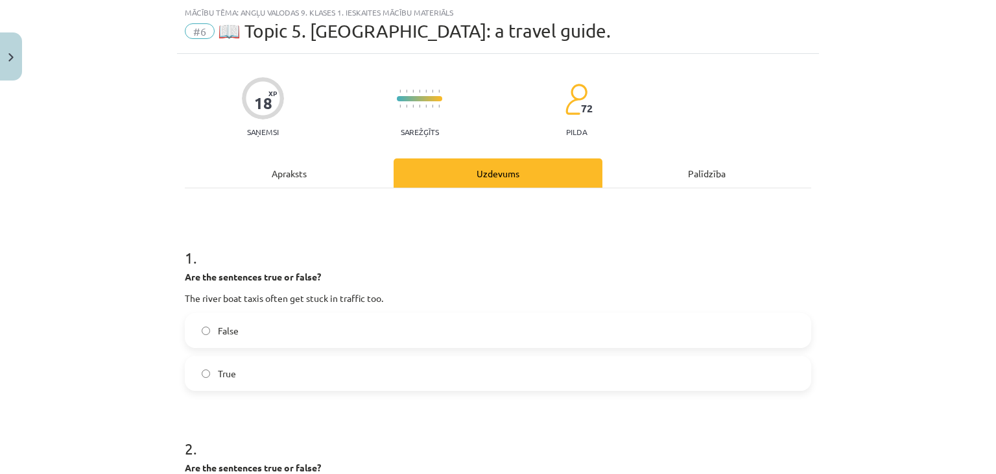
scroll to position [227, 0]
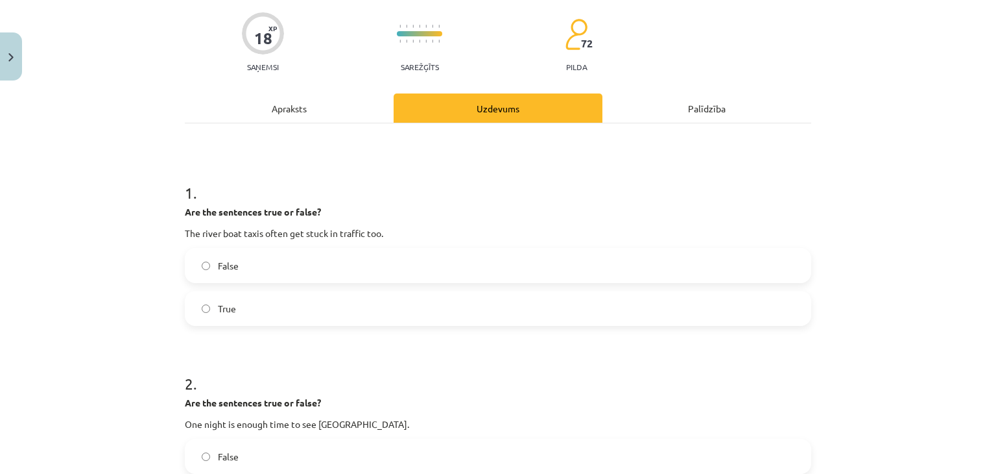
click at [282, 105] on div "Apraksts" at bounding box center [289, 107] width 209 height 29
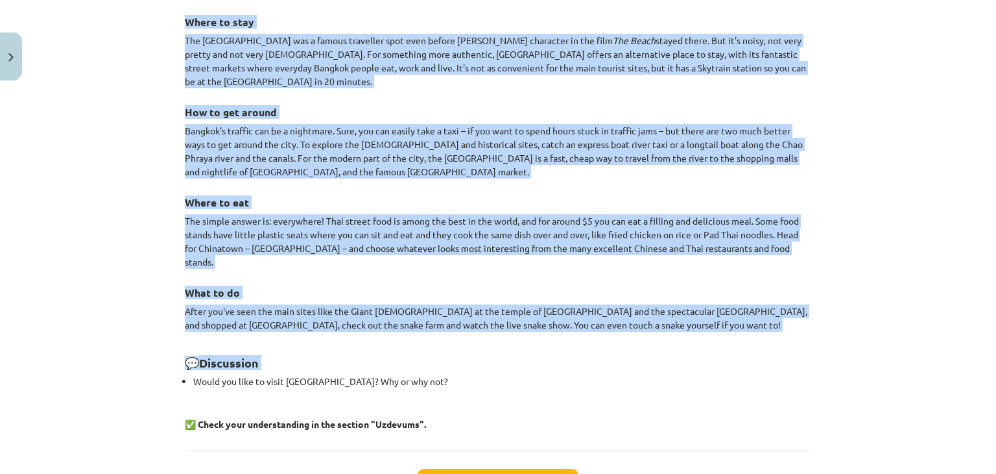
scroll to position [1170, 0]
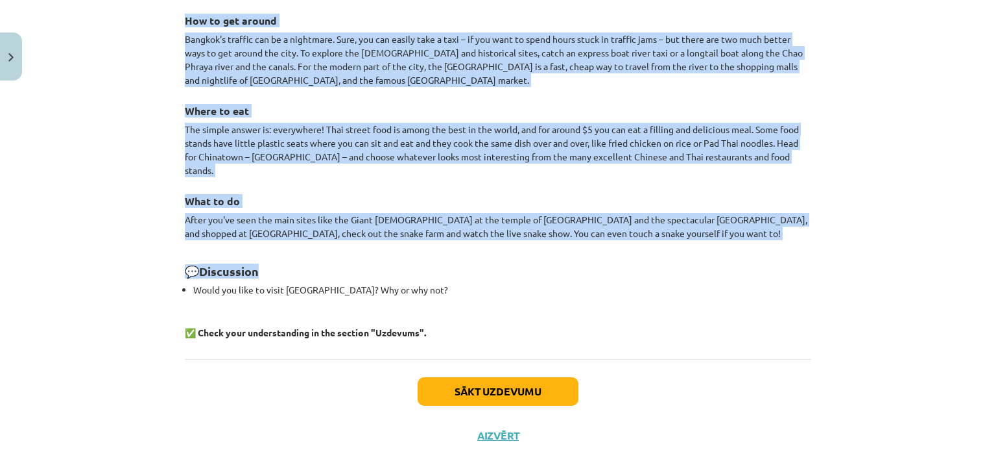
drag, startPoint x: 176, startPoint y: 182, endPoint x: 648, endPoint y: 243, distance: 475.5
click at [648, 248] on h2 "💬 Discussion" at bounding box center [498, 264] width 627 height 32
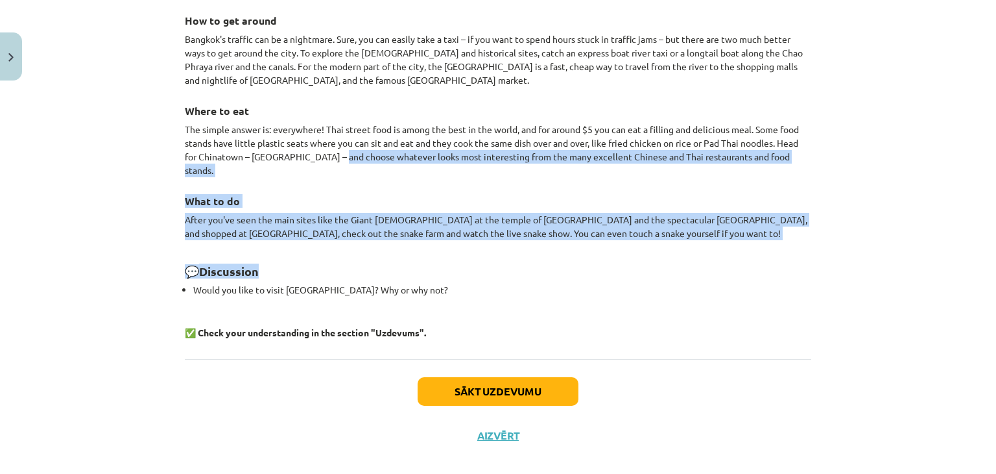
drag, startPoint x: 638, startPoint y: 228, endPoint x: 332, endPoint y: 155, distance: 314.7
click at [453, 219] on p "After you've seen the main sites like the Giant Buddha at the temple of Wat Pho…" at bounding box center [498, 226] width 627 height 27
click at [636, 216] on p "After you've seen the main sites like the Giant Buddha at the temple of Wat Pho…" at bounding box center [498, 226] width 627 height 27
click at [653, 248] on h2 "💬 Discussion" at bounding box center [498, 264] width 627 height 32
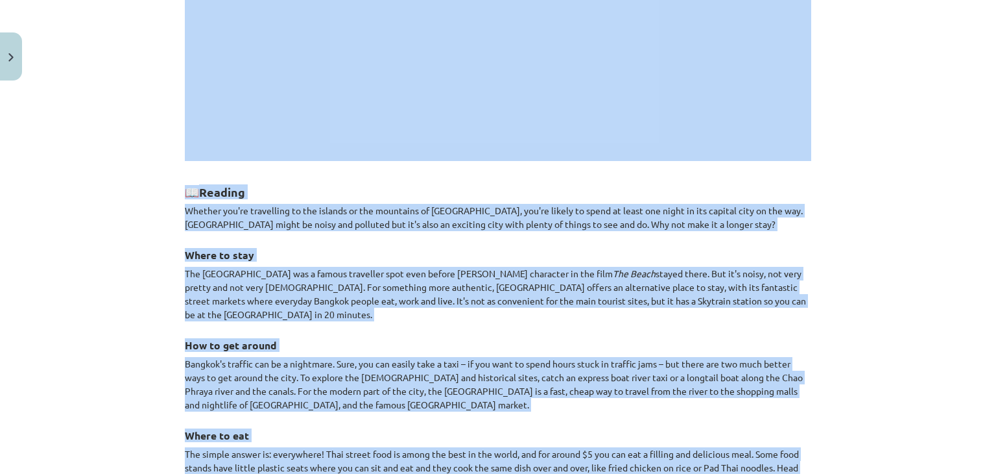
scroll to position [846, 0]
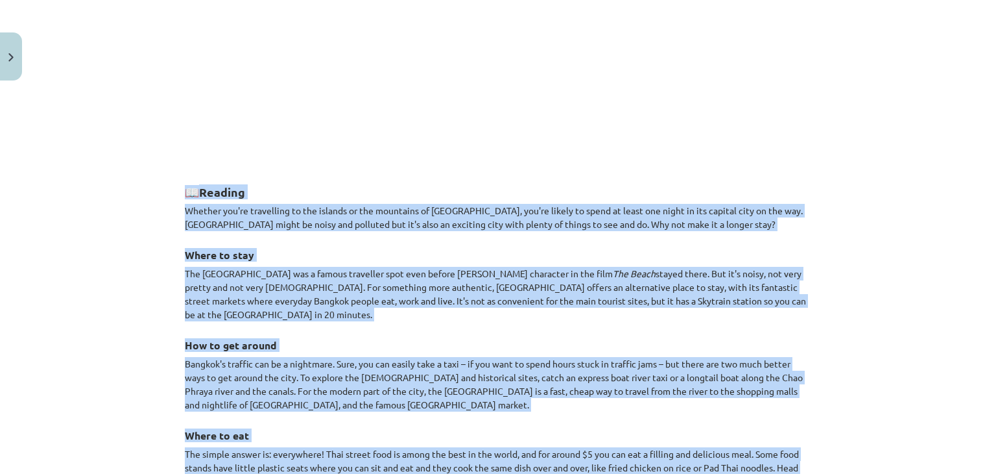
drag, startPoint x: 638, startPoint y: 215, endPoint x: 178, endPoint y: 190, distance: 461.3
click at [178, 190] on div "18 XP Saņemsi Sarežģīts 72 pilda Apraksts Uzdevums Palīdzība Disclaimer: This m…" at bounding box center [498, 10] width 642 height 1541
copy div "📖 Reading Whether you're travelling to the islands or the mountains of Thailand…"
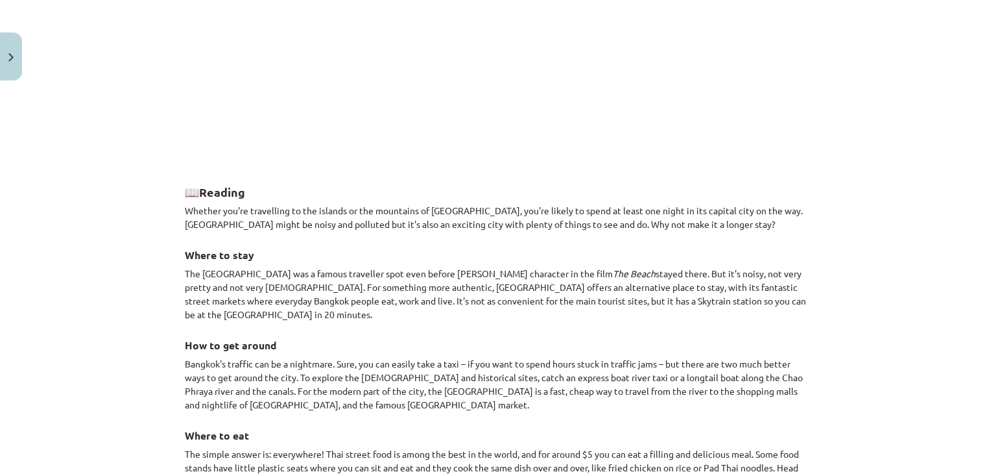
click at [135, 93] on div "Mācību tēma: Angļu valodas 9. klases 1. ieskaites mācību materiāls #6 📖 Topic 5…" at bounding box center [498, 237] width 996 height 474
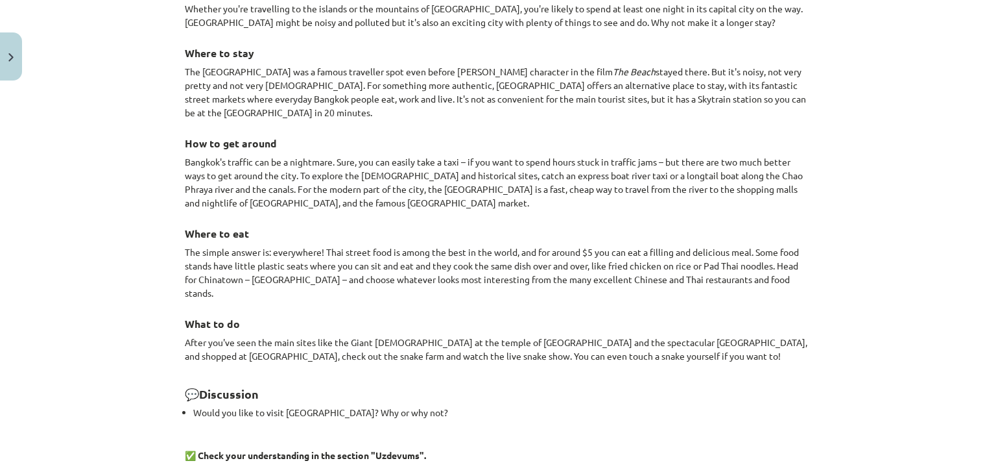
scroll to position [1170, 0]
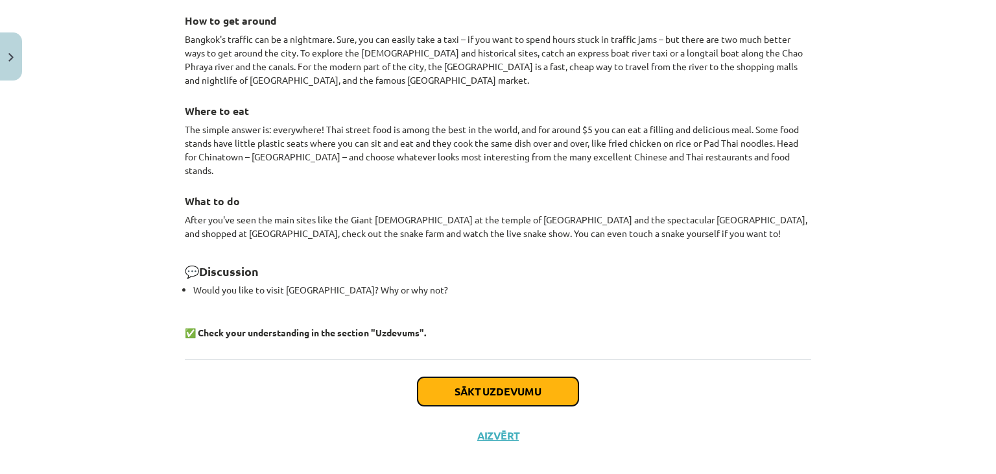
click at [426, 385] on button "Sākt uzdevumu" at bounding box center [498, 391] width 161 height 29
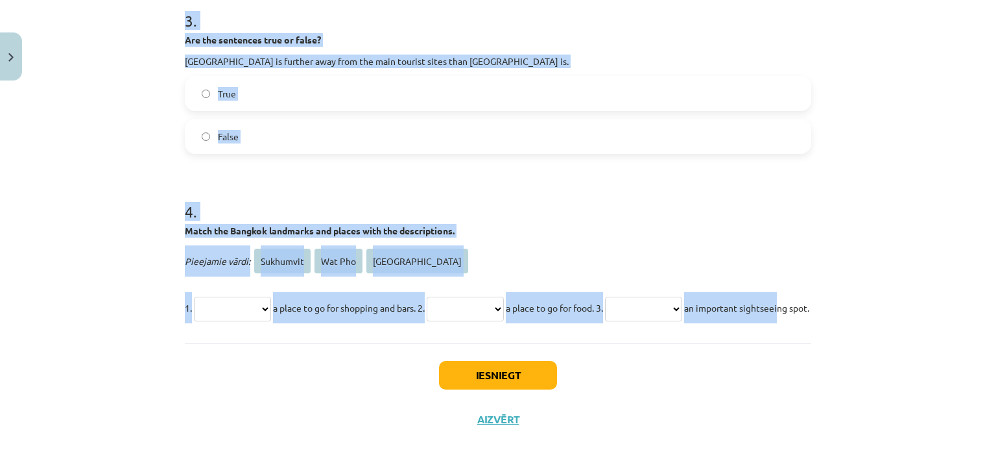
scroll to position [682, 0]
drag, startPoint x: 165, startPoint y: 256, endPoint x: 446, endPoint y: 306, distance: 286.0
click at [446, 306] on div "**********" at bounding box center [498, 237] width 996 height 474
copy form "**********"
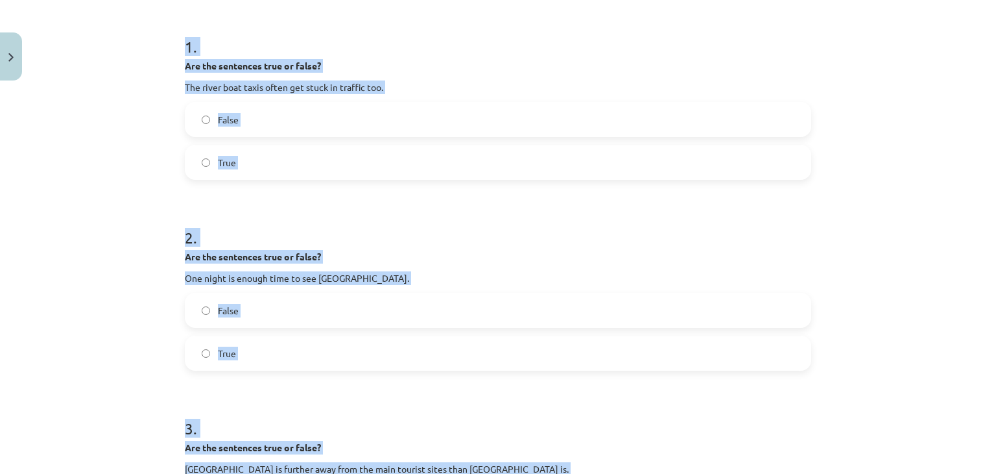
drag, startPoint x: 21, startPoint y: 110, endPoint x: 109, endPoint y: -56, distance: 188.3
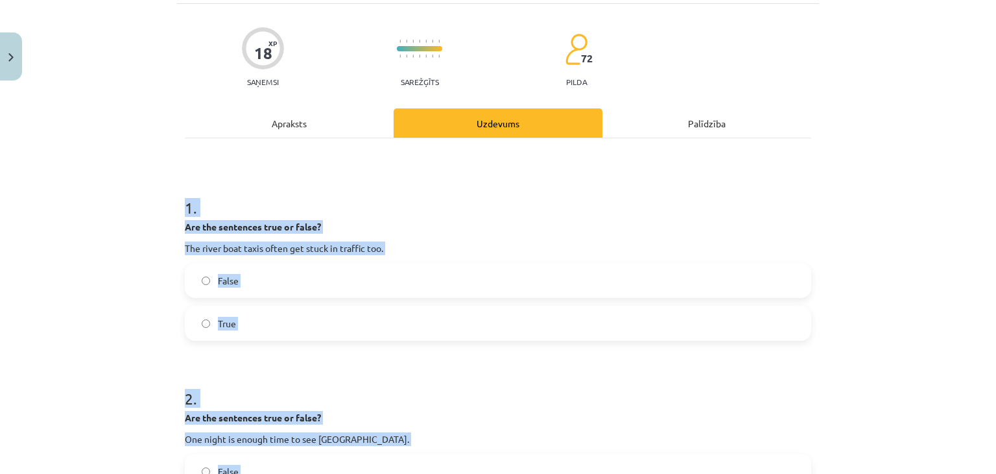
click at [226, 281] on span "False" at bounding box center [228, 281] width 21 height 14
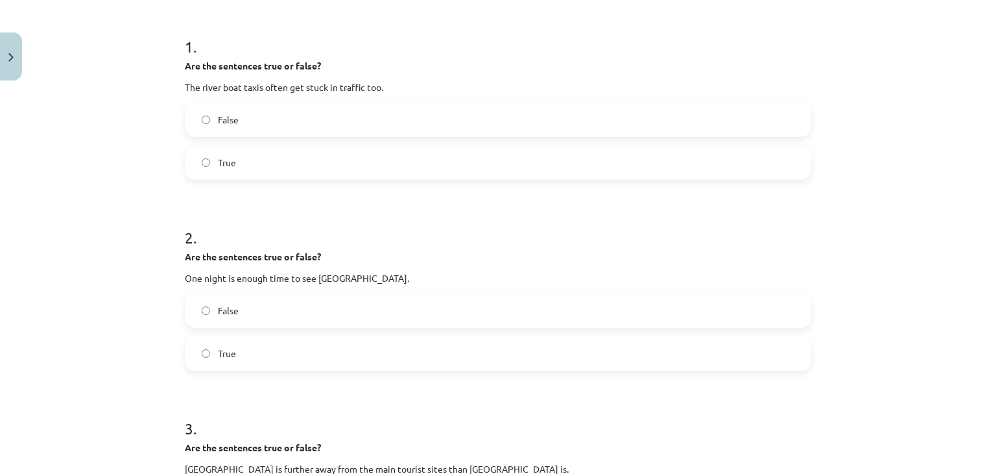
scroll to position [342, 0]
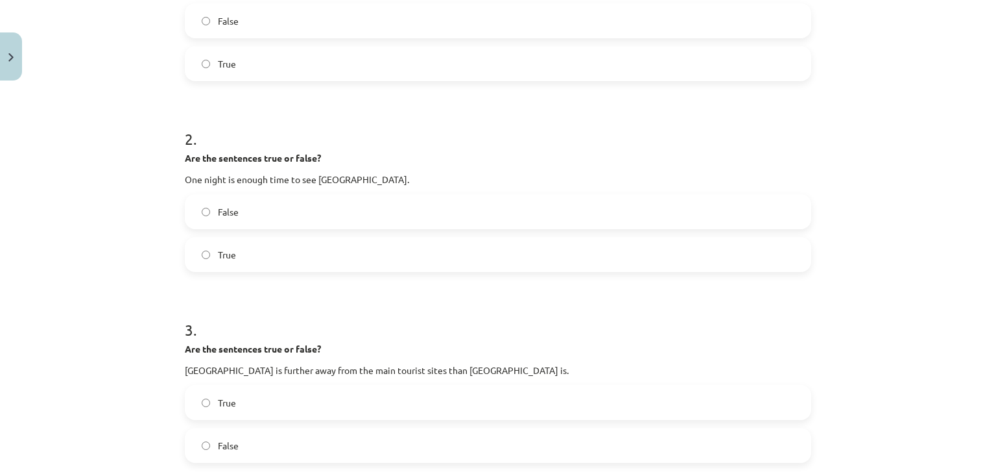
click at [210, 210] on label "False" at bounding box center [498, 211] width 624 height 32
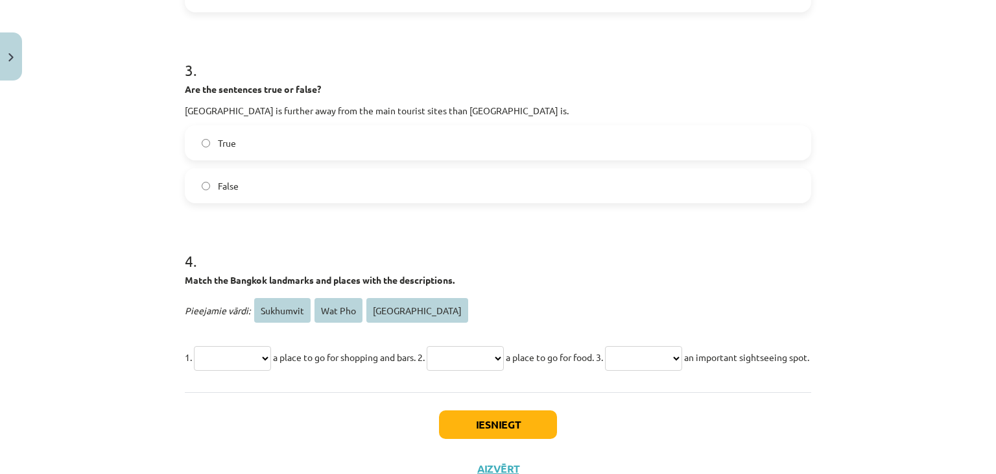
click at [221, 149] on label "True" at bounding box center [498, 143] width 624 height 32
click at [242, 348] on select "**********" at bounding box center [232, 358] width 77 height 25
select select "*********"
click at [194, 346] on select "**********" at bounding box center [232, 358] width 77 height 25
click at [504, 355] on select "**********" at bounding box center [465, 358] width 77 height 25
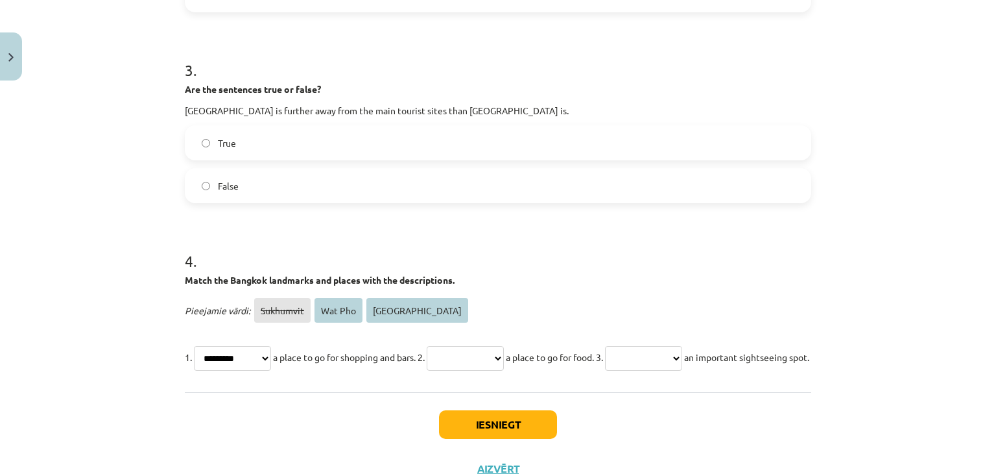
select select "*******"
click at [449, 346] on select "**********" at bounding box center [465, 358] width 77 height 25
click at [678, 356] on select "**********" at bounding box center [643, 358] width 77 height 25
select select "**********"
click at [651, 346] on select "**********" at bounding box center [643, 358] width 77 height 25
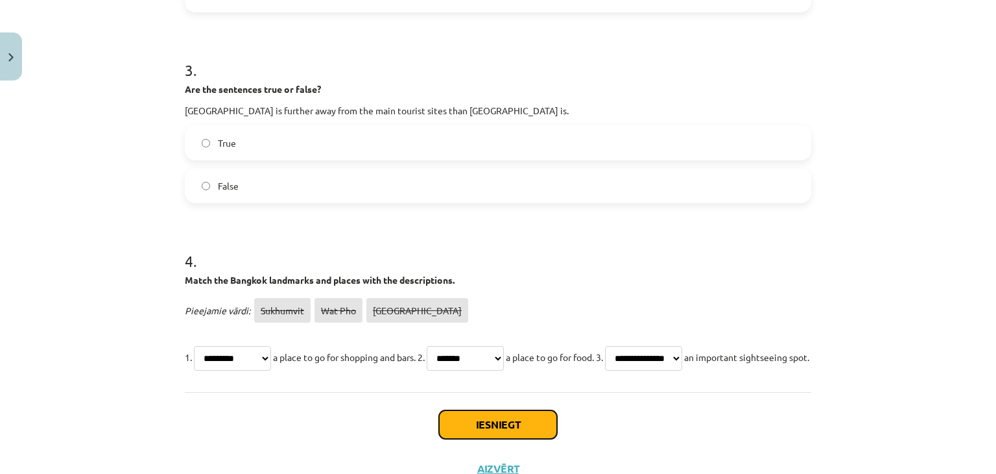
click at [500, 439] on button "Iesniegt" at bounding box center [498, 424] width 118 height 29
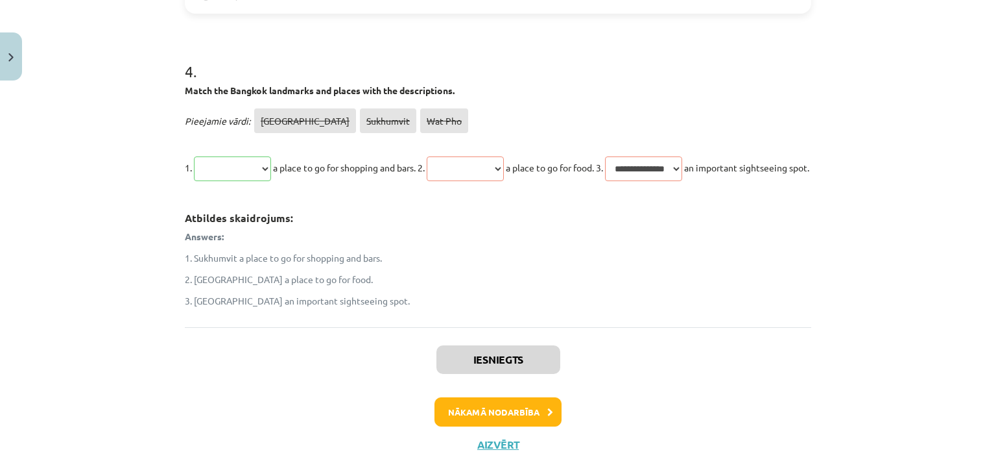
scroll to position [847, 0]
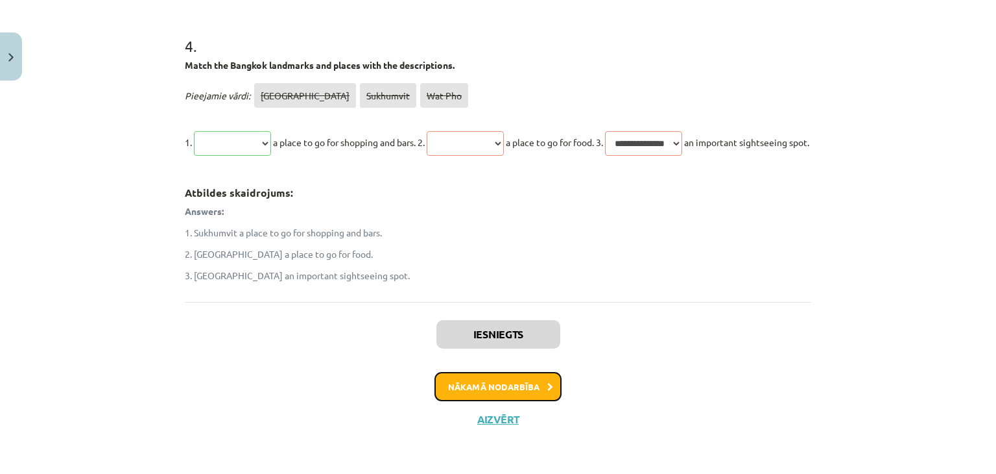
click at [486, 383] on button "Nākamā nodarbība" at bounding box center [498, 387] width 127 height 30
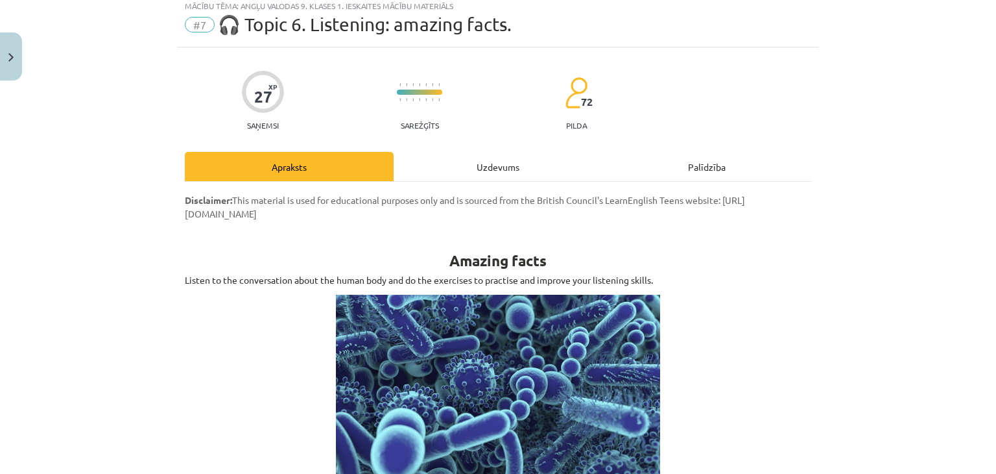
scroll to position [32, 0]
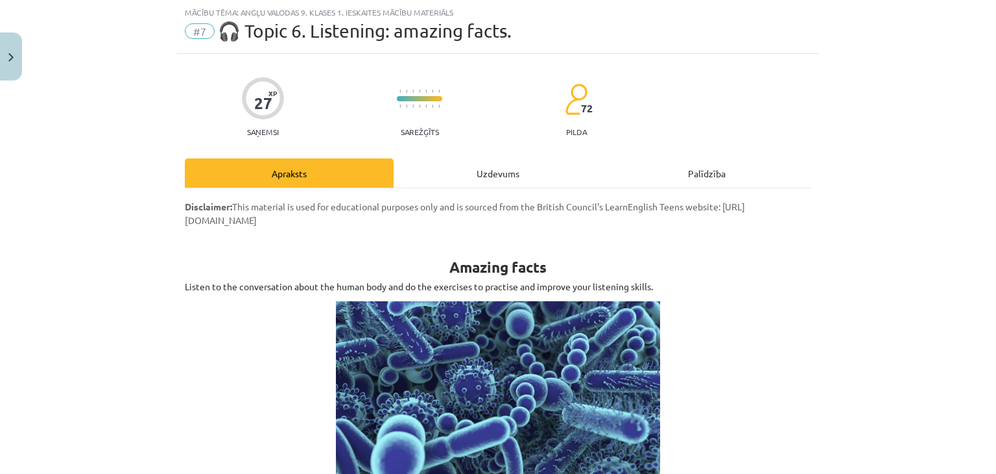
click at [494, 177] on div "Uzdevums" at bounding box center [498, 172] width 209 height 29
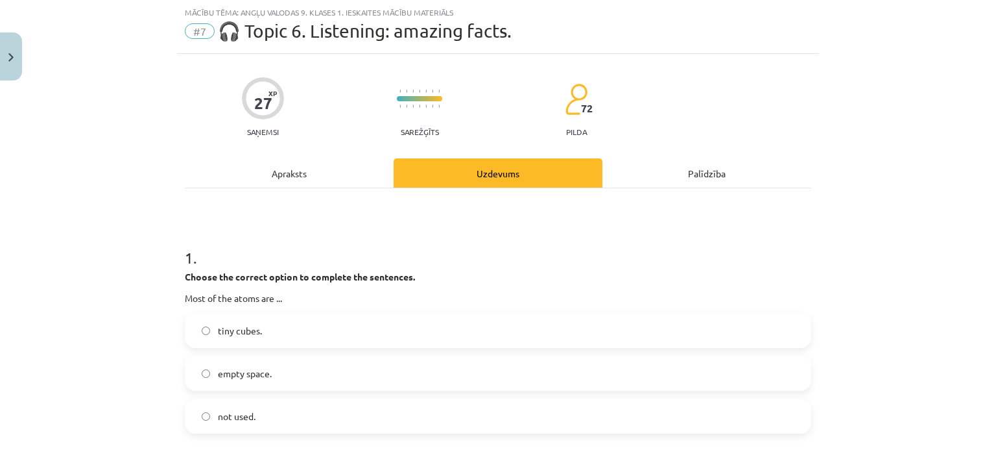
click at [317, 176] on div "Apraksts" at bounding box center [289, 172] width 209 height 29
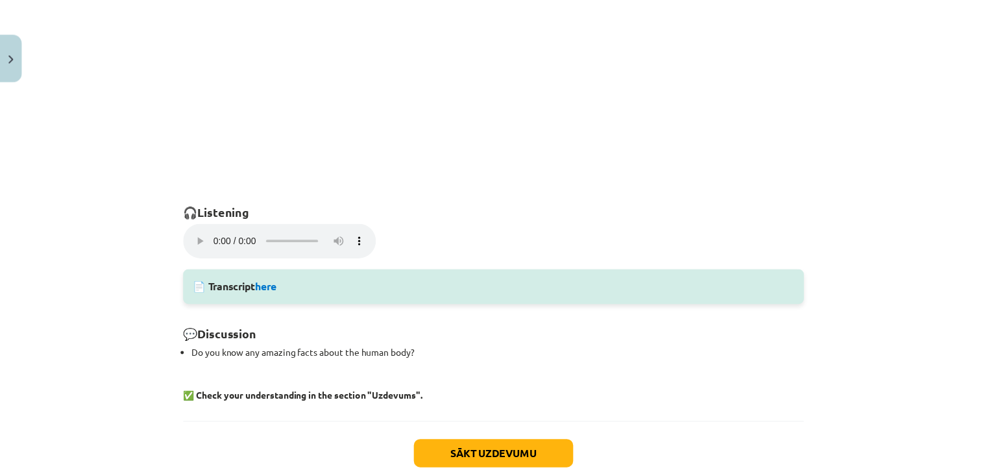
scroll to position [893, 0]
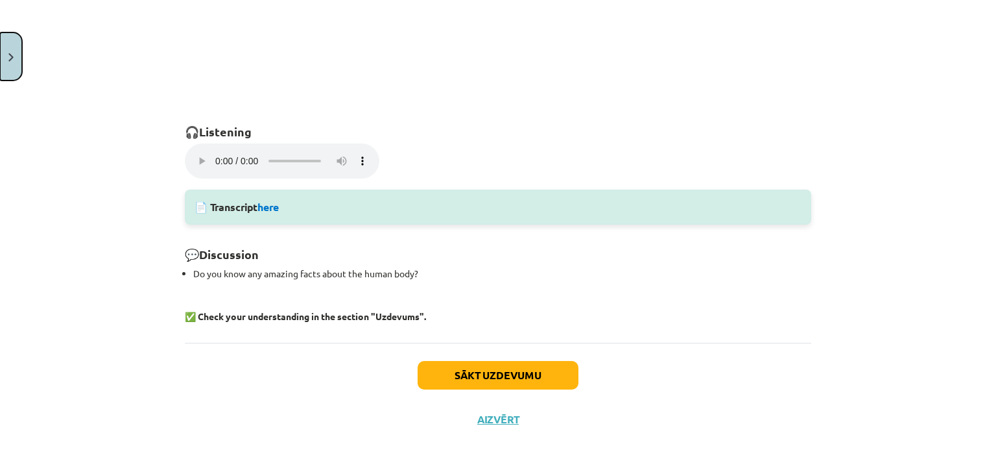
click at [0, 72] on button "Close" at bounding box center [11, 56] width 22 height 48
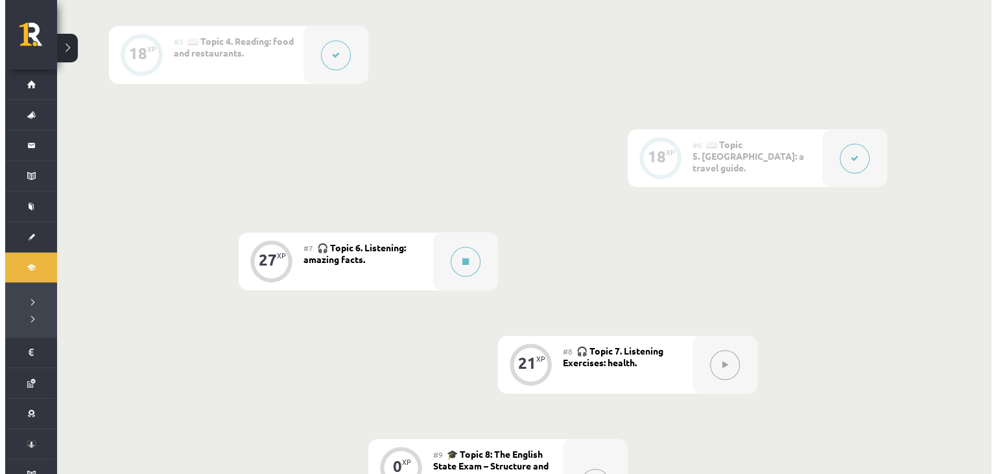
scroll to position [714, 0]
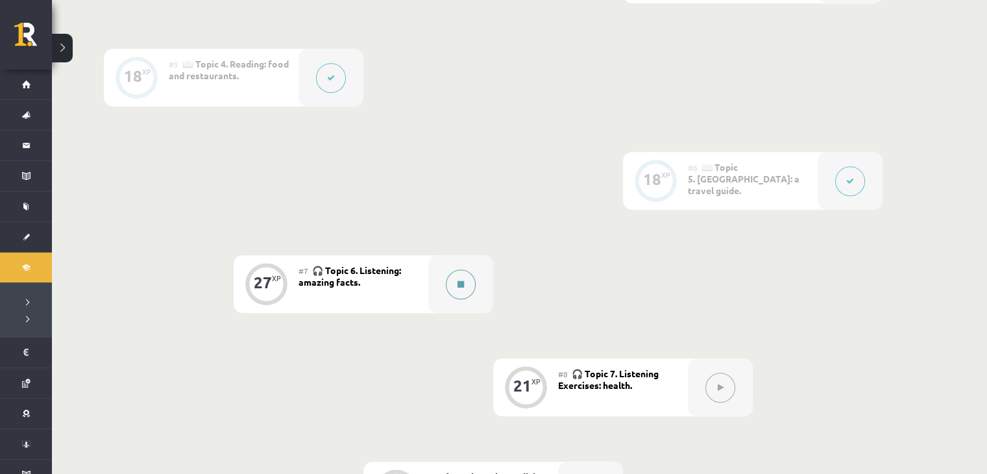
click at [466, 284] on button at bounding box center [461, 284] width 30 height 30
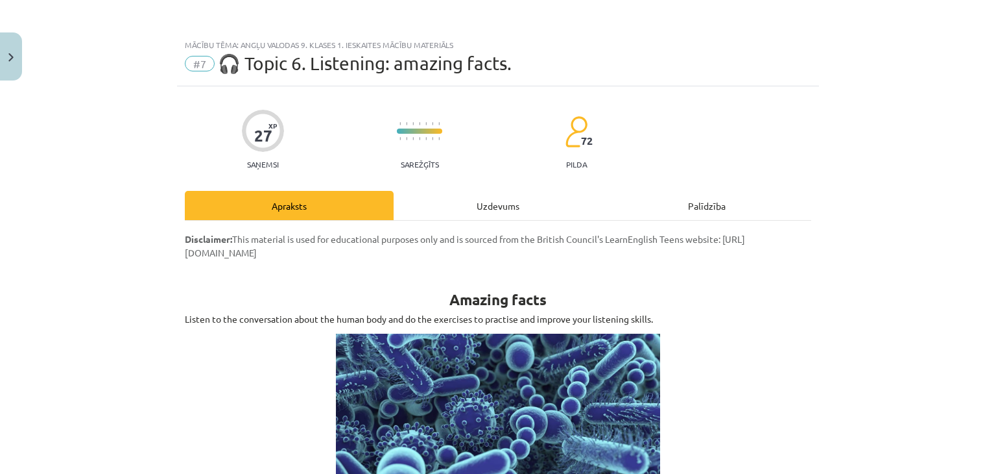
click at [475, 203] on div "Uzdevums" at bounding box center [498, 205] width 209 height 29
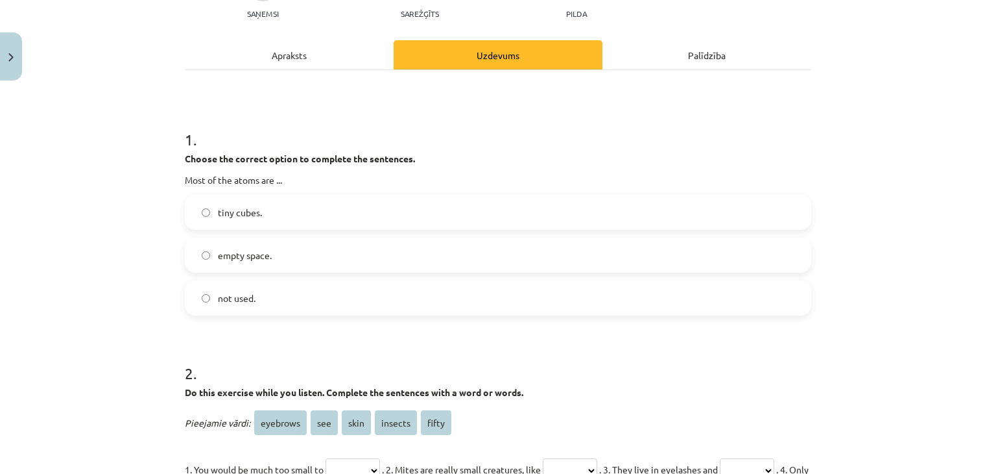
scroll to position [162, 0]
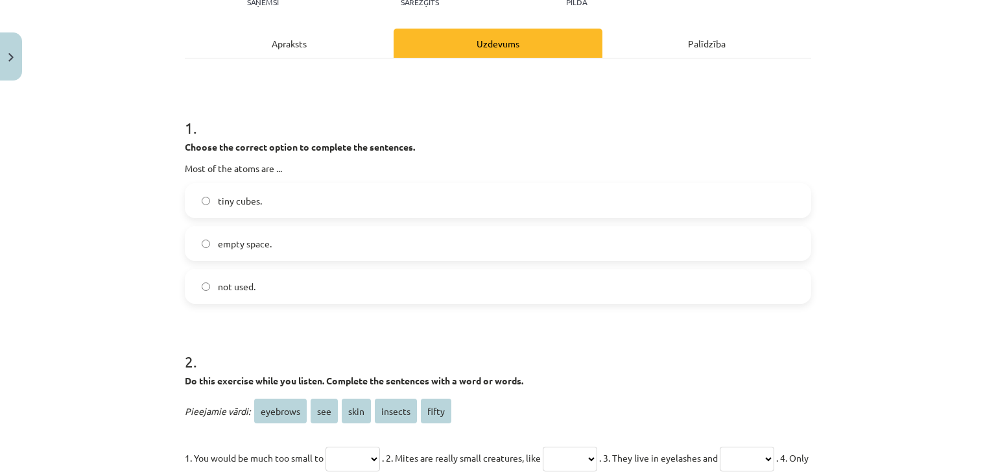
click at [272, 259] on label "empty space." at bounding box center [498, 243] width 624 height 32
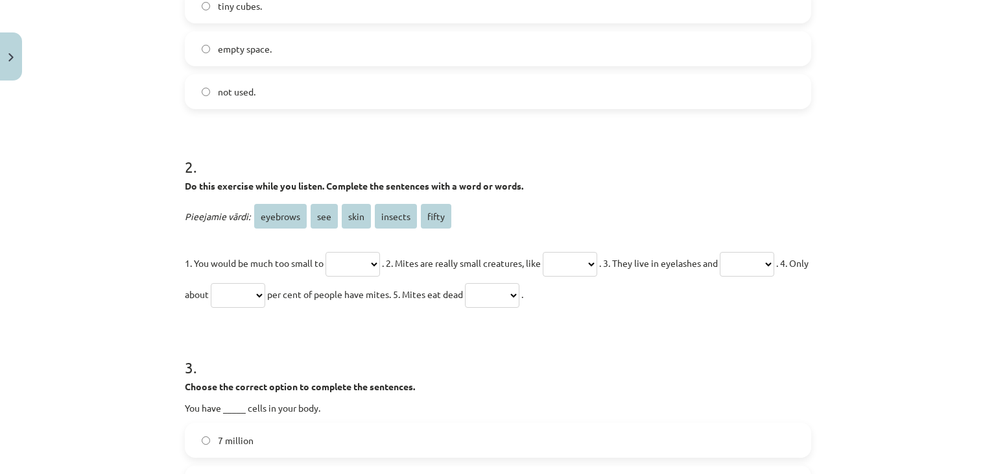
scroll to position [422, 0]
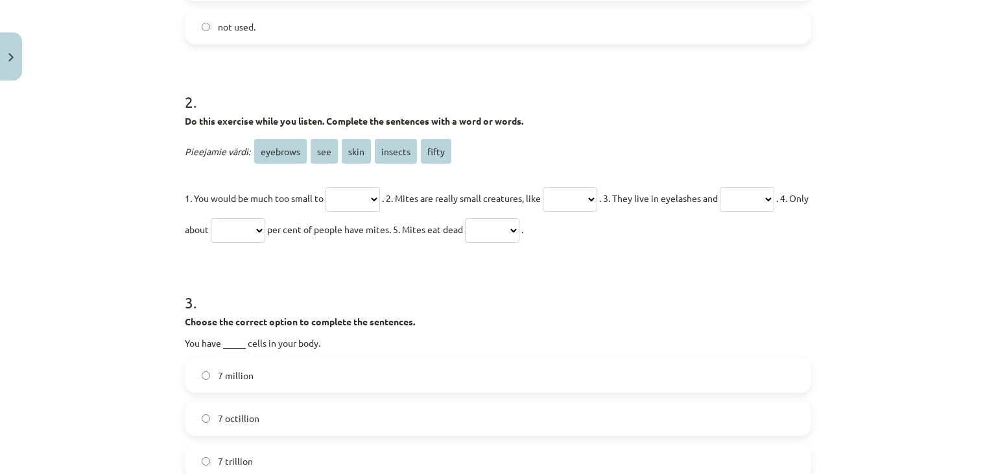
click at [366, 195] on select "******** *** **** ******* *****" at bounding box center [353, 199] width 54 height 25
select select "***"
click at [326, 187] on select "******** *** **** ******* *****" at bounding box center [353, 199] width 54 height 25
click at [576, 191] on select "******** *** **** ******* *****" at bounding box center [570, 199] width 54 height 25
select select "*******"
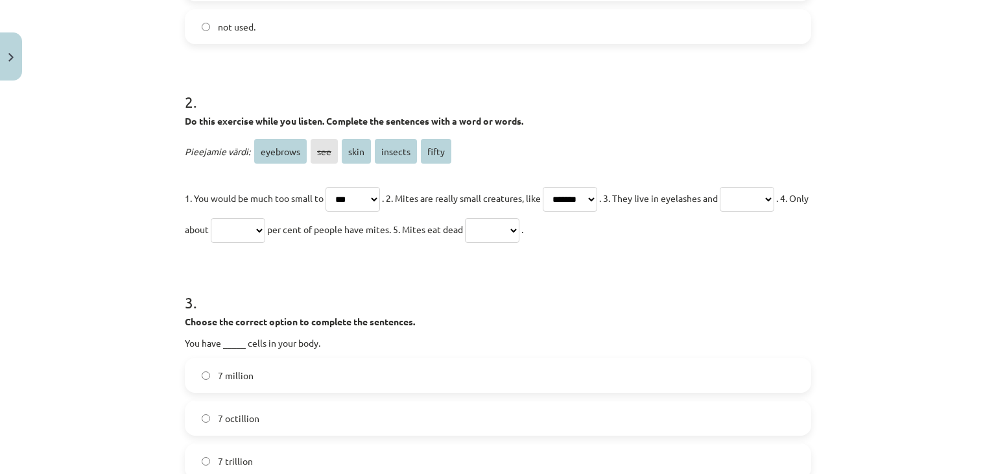
click at [558, 187] on select "******** *** **** ******* *****" at bounding box center [570, 199] width 54 height 25
click at [720, 211] on select "******** *** **** ******* *****" at bounding box center [747, 199] width 54 height 25
select select "********"
click at [720, 211] on select "******** *** **** ******* *****" at bounding box center [747, 199] width 54 height 25
click at [265, 227] on select "******** *** **** ******* *****" at bounding box center [238, 230] width 54 height 25
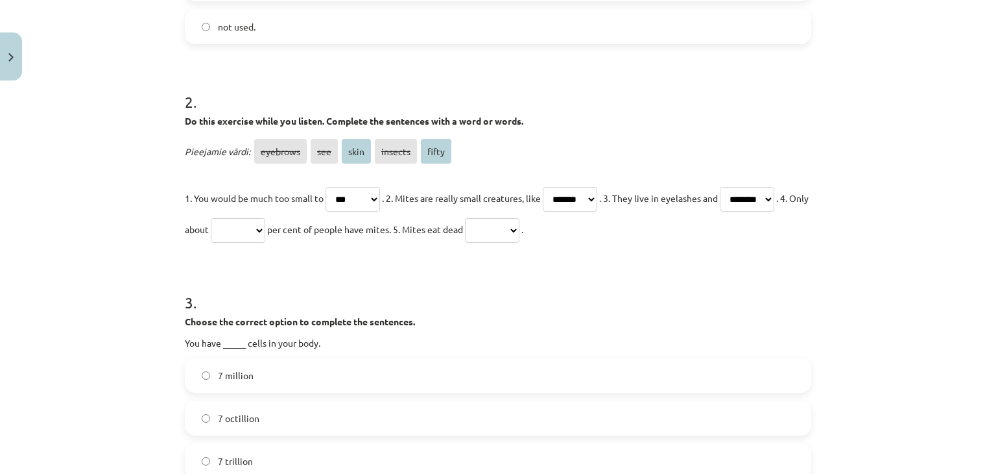
select select "*****"
click at [265, 218] on select "******** *** **** ******* *****" at bounding box center [238, 230] width 54 height 25
click at [520, 229] on select "******** *** **** ******* *****" at bounding box center [492, 230] width 54 height 25
select select "****"
click at [520, 218] on select "******** *** **** ******* *****" at bounding box center [492, 230] width 54 height 25
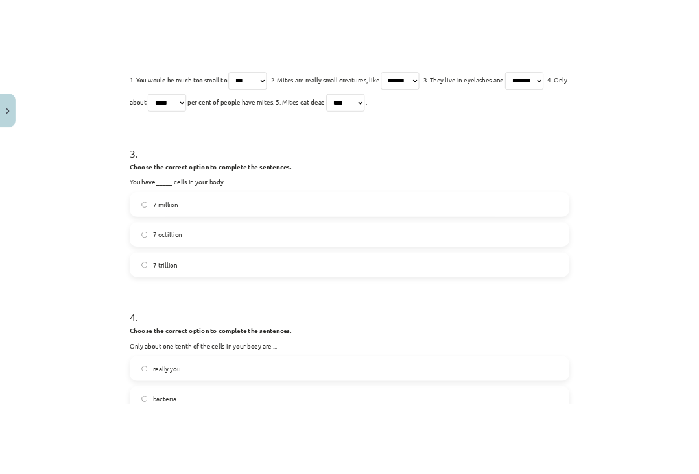
scroll to position [616, 0]
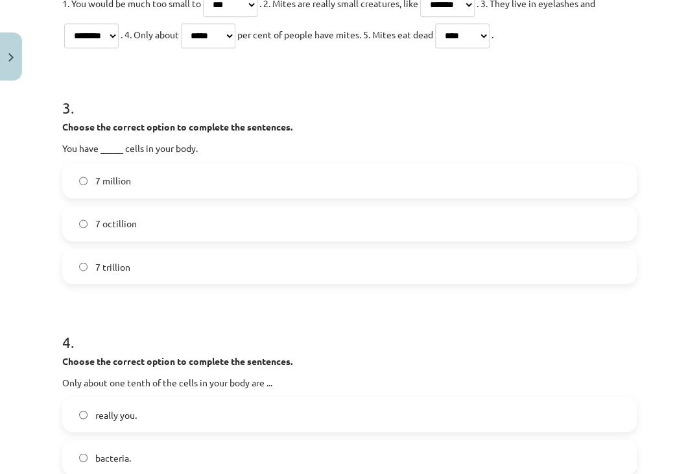
click at [164, 253] on label "7 trillion" at bounding box center [350, 266] width 572 height 32
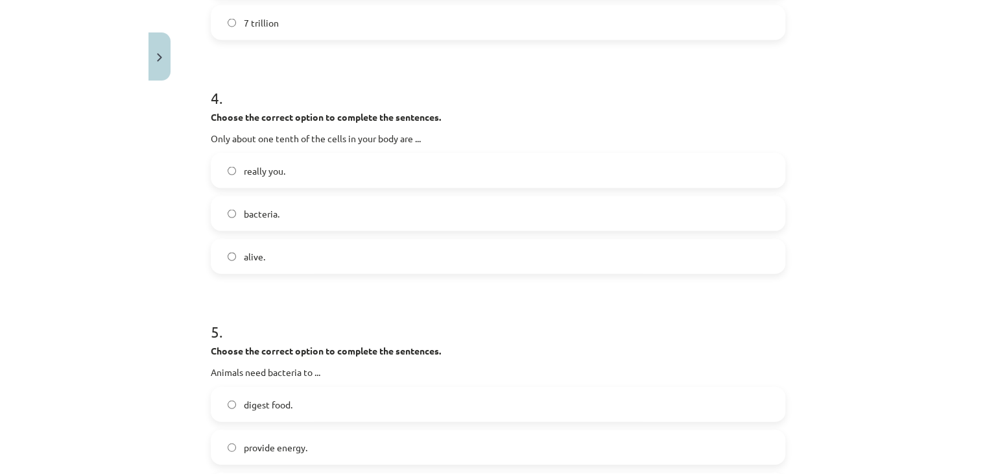
scroll to position [876, 0]
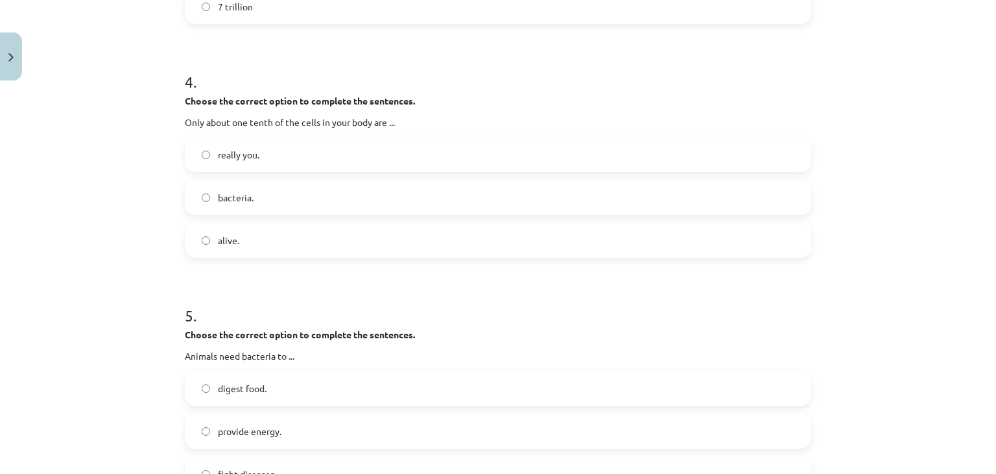
click at [252, 193] on label "bacteria." at bounding box center [498, 197] width 624 height 32
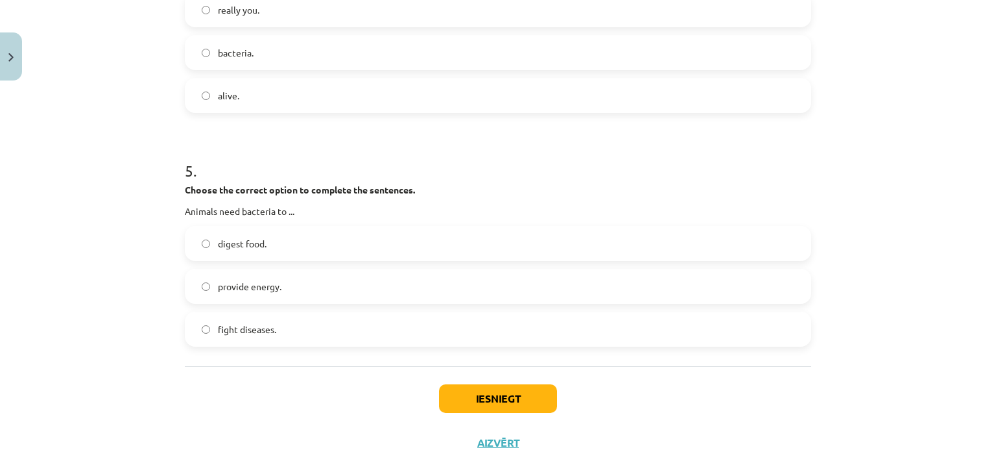
scroll to position [1043, 0]
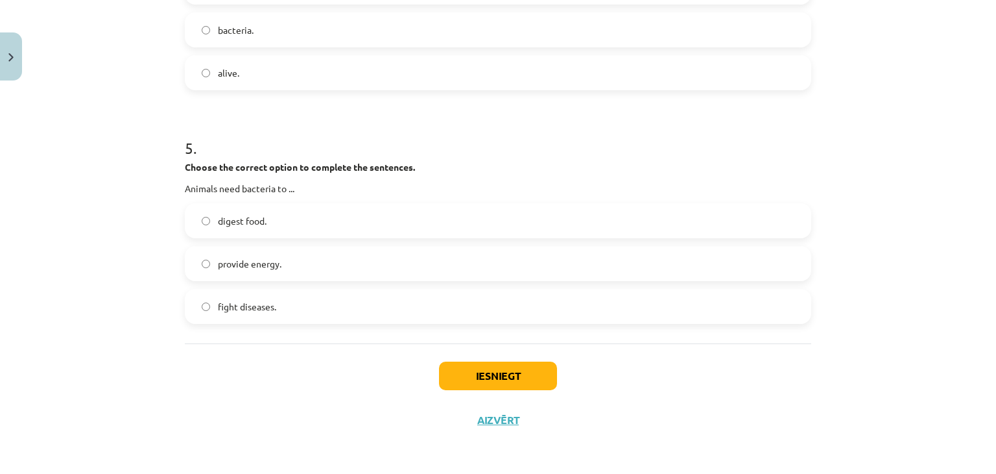
click at [228, 221] on span "digest food." at bounding box center [242, 221] width 49 height 14
click at [465, 363] on button "Iesniegt" at bounding box center [498, 375] width 118 height 29
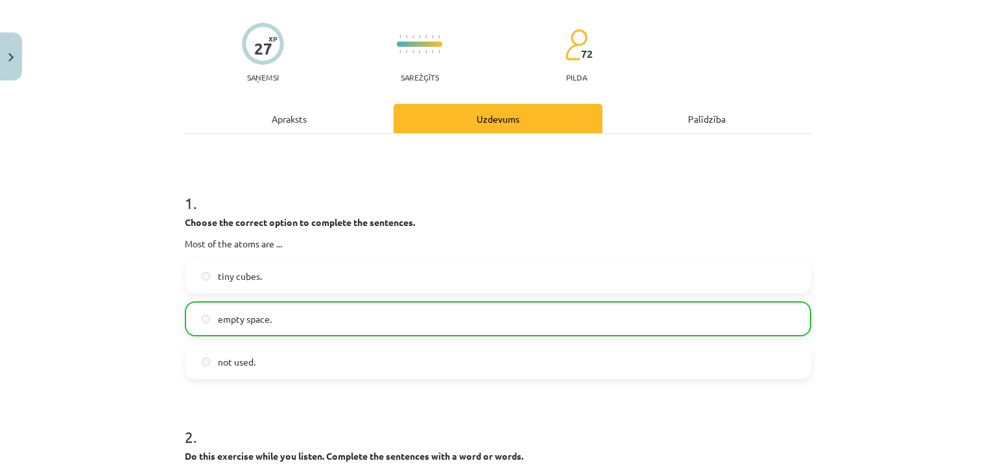
scroll to position [0, 0]
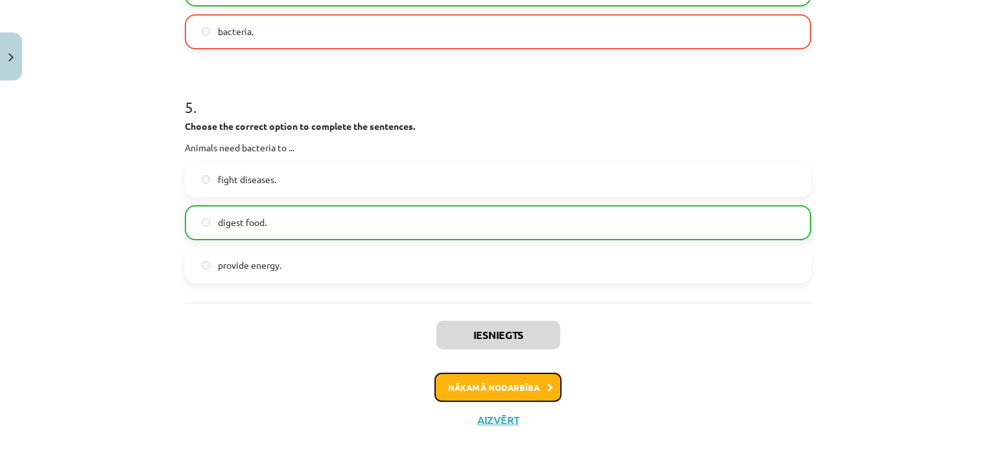
click at [497, 385] on button "Nākamā nodarbība" at bounding box center [498, 387] width 127 height 30
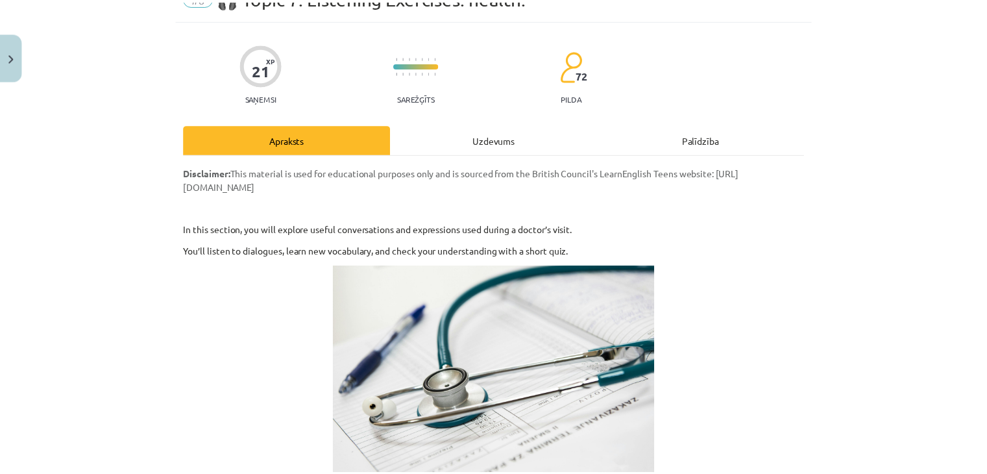
scroll to position [32, 0]
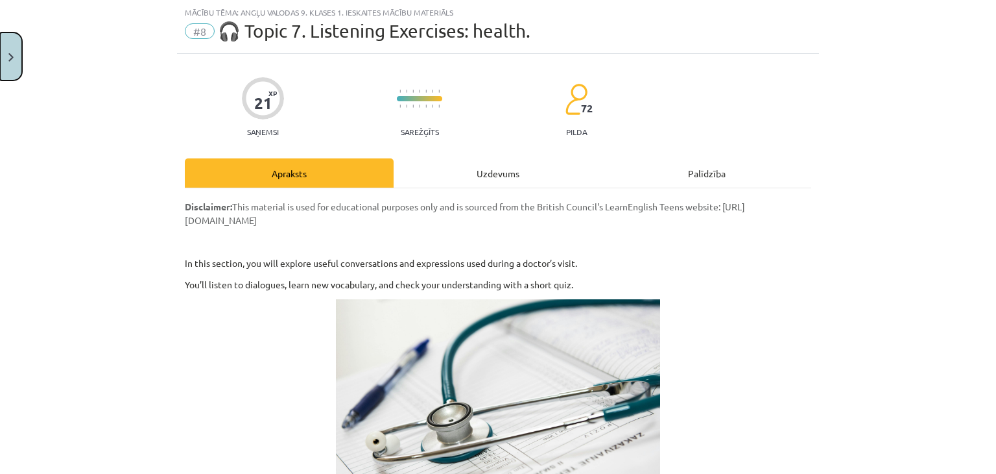
click at [0, 42] on button "Close" at bounding box center [11, 56] width 22 height 48
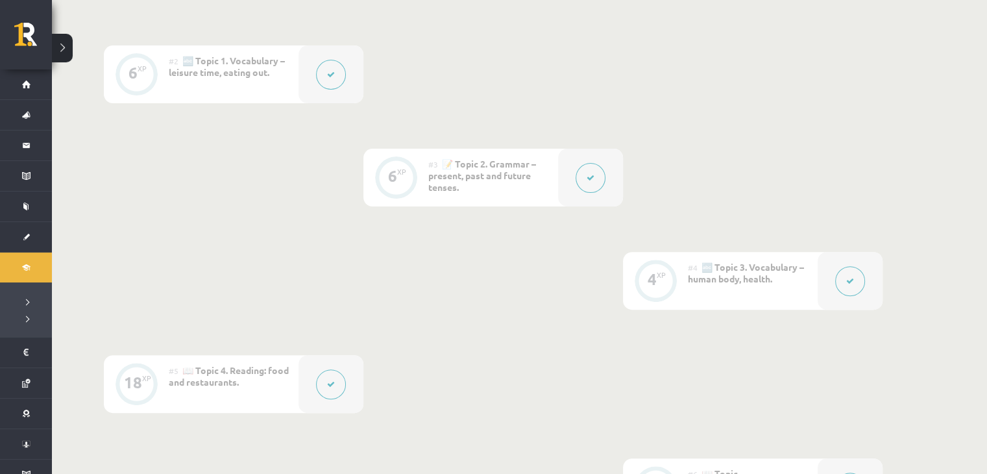
scroll to position [0, 0]
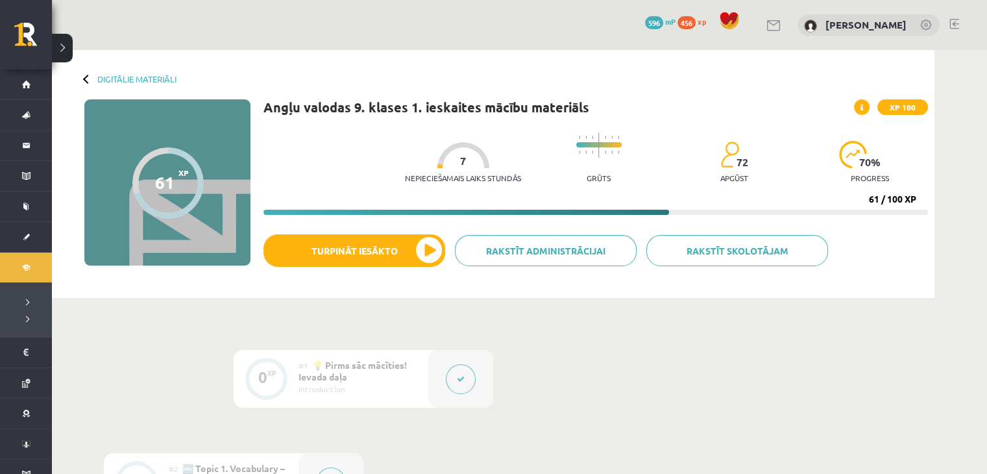
drag, startPoint x: 428, startPoint y: 220, endPoint x: 433, endPoint y: 84, distance: 136.3
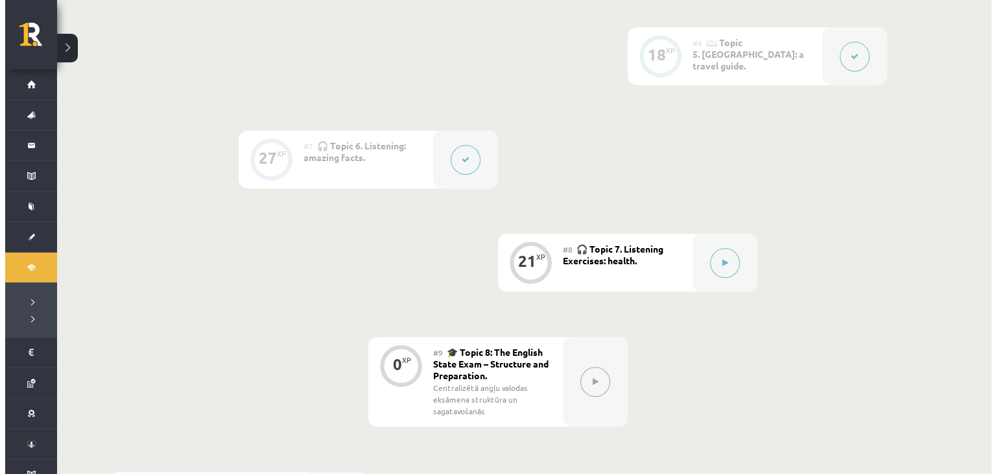
scroll to position [908, 0]
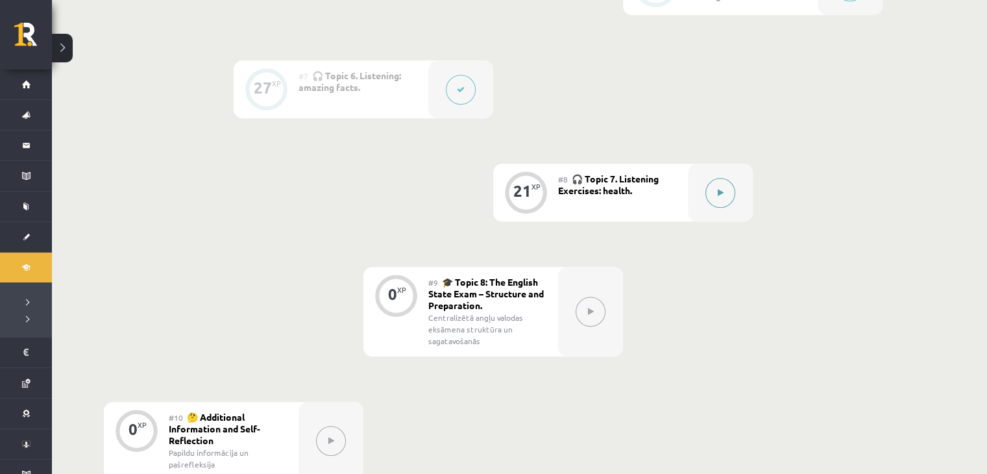
click at [719, 190] on icon at bounding box center [721, 193] width 6 height 8
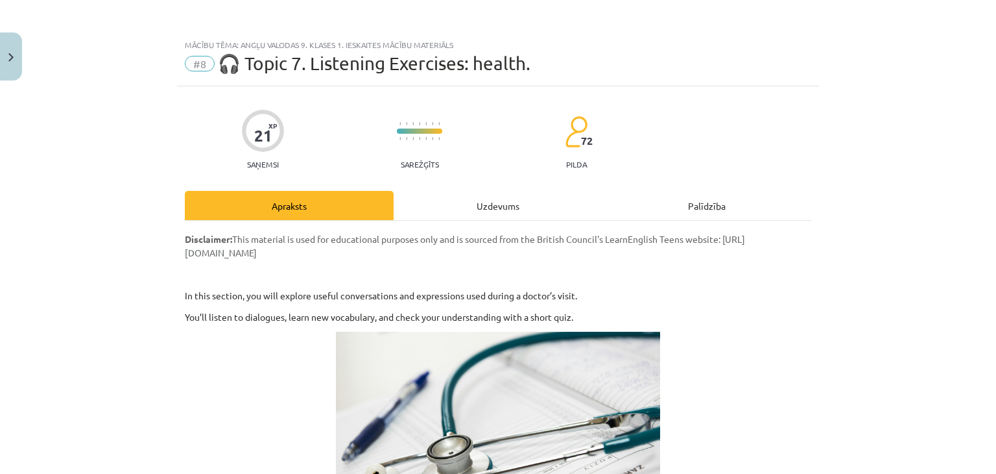
click at [505, 198] on div "Uzdevums" at bounding box center [498, 205] width 209 height 29
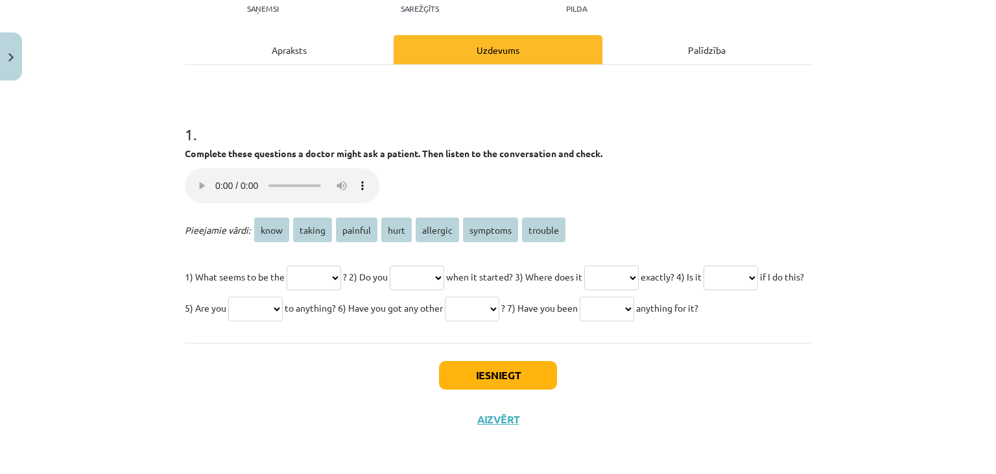
scroll to position [187, 0]
click at [306, 265] on select "******** **** **** ******** ****** ******* *******" at bounding box center [314, 277] width 54 height 25
select select "*******"
click at [287, 265] on select "******** **** **** ******** ****** ******* *******" at bounding box center [314, 277] width 54 height 25
click at [425, 265] on select "******** **** **** ******** ****** ******* *******" at bounding box center [417, 277] width 54 height 25
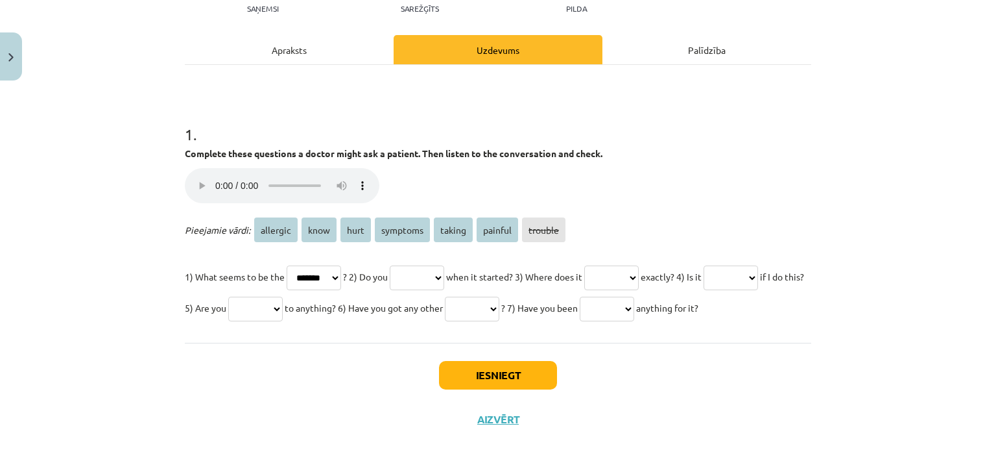
select select "****"
click at [404, 265] on select "******** **** **** ******** ****** ******* *******" at bounding box center [417, 277] width 54 height 25
click at [639, 265] on select "******** **** **** ******** ****** ******* *******" at bounding box center [612, 277] width 54 height 25
select select "****"
click at [618, 265] on select "******** **** **** ******** ****** ******* *******" at bounding box center [612, 277] width 54 height 25
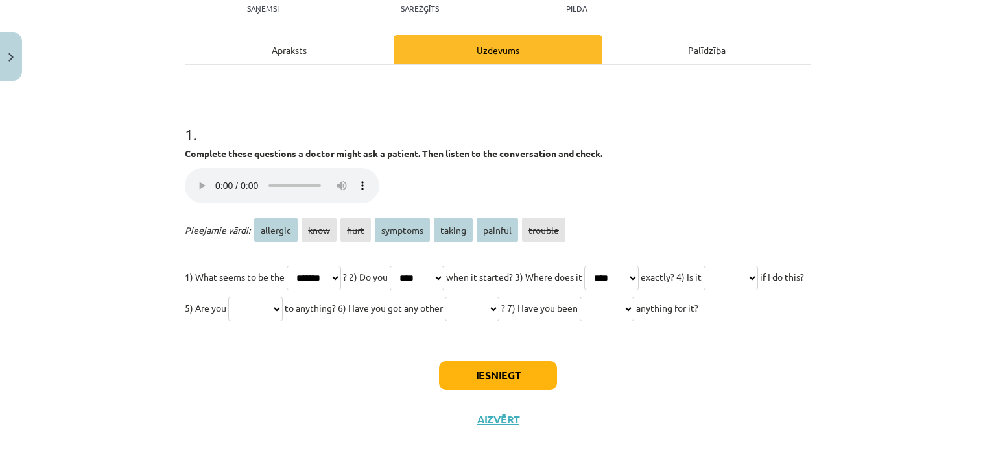
click at [704, 273] on select "******** **** **** ******** ****** ******* *******" at bounding box center [731, 277] width 54 height 25
select select "*******"
click at [704, 265] on select "******** **** **** ******** ****** ******* *******" at bounding box center [731, 277] width 54 height 25
click at [283, 296] on select "******** **** **** ******** ****** ******* *******" at bounding box center [255, 308] width 54 height 25
select select "********"
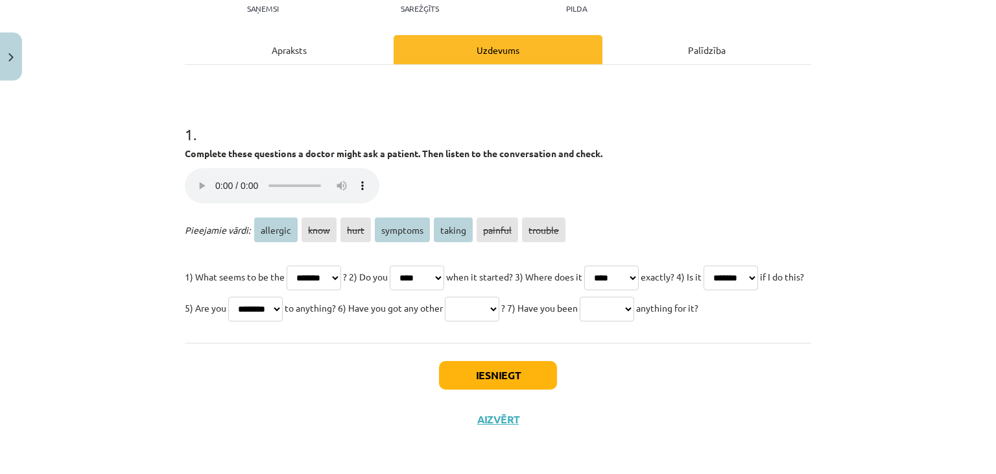
click at [283, 296] on select "******** **** **** ******** ****** ******* *******" at bounding box center [255, 308] width 54 height 25
click at [500, 296] on select "******** **** **** ******** ****** ******* *******" at bounding box center [472, 308] width 54 height 25
select select "********"
click at [500, 296] on select "******** **** **** ******** ****** ******* *******" at bounding box center [472, 308] width 54 height 25
click at [580, 307] on select "******** **** **** ******** ****** ******* *******" at bounding box center [607, 308] width 54 height 25
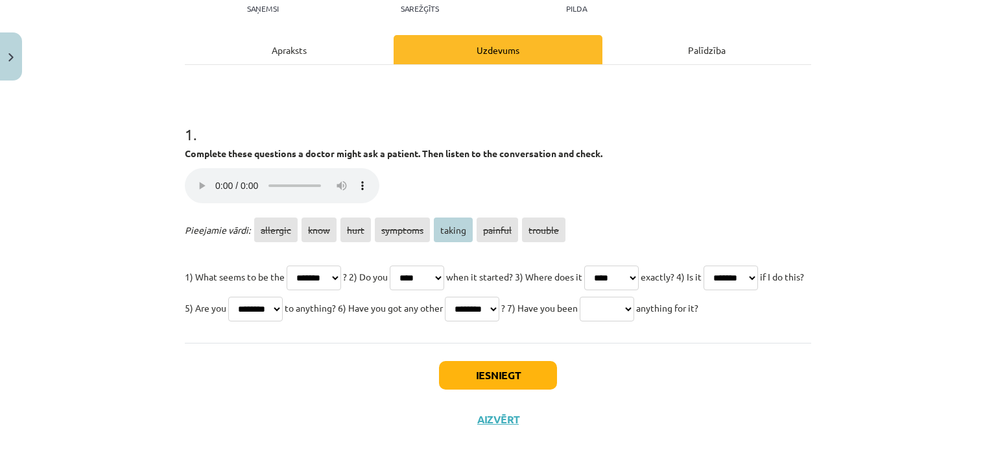
select select "******"
click at [580, 296] on select "******** **** **** ******** ****** ******* *******" at bounding box center [607, 308] width 54 height 25
click at [472, 380] on button "Iesniegt" at bounding box center [498, 375] width 118 height 29
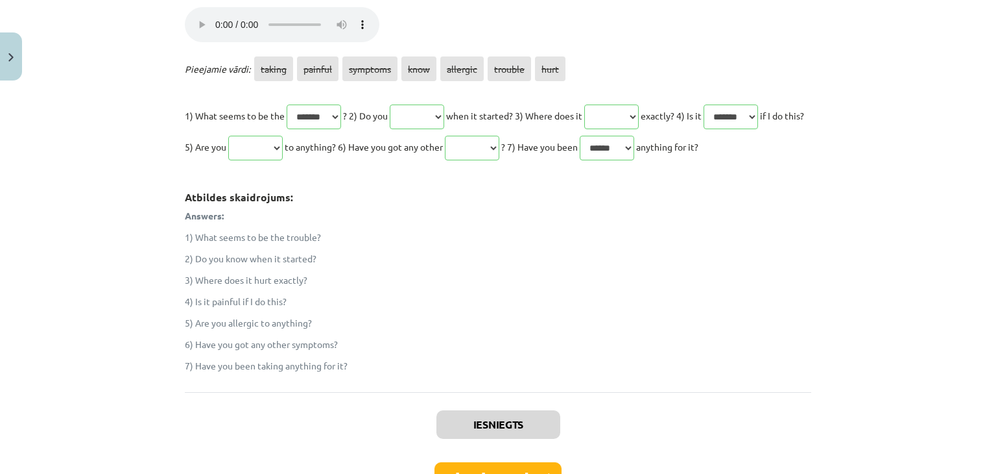
scroll to position [439, 0]
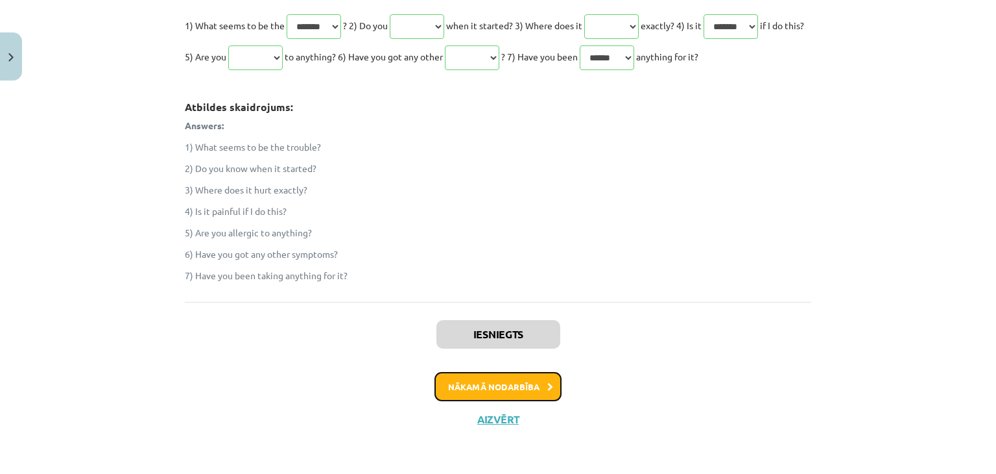
click at [483, 381] on button "Nākamā nodarbība" at bounding box center [498, 387] width 127 height 30
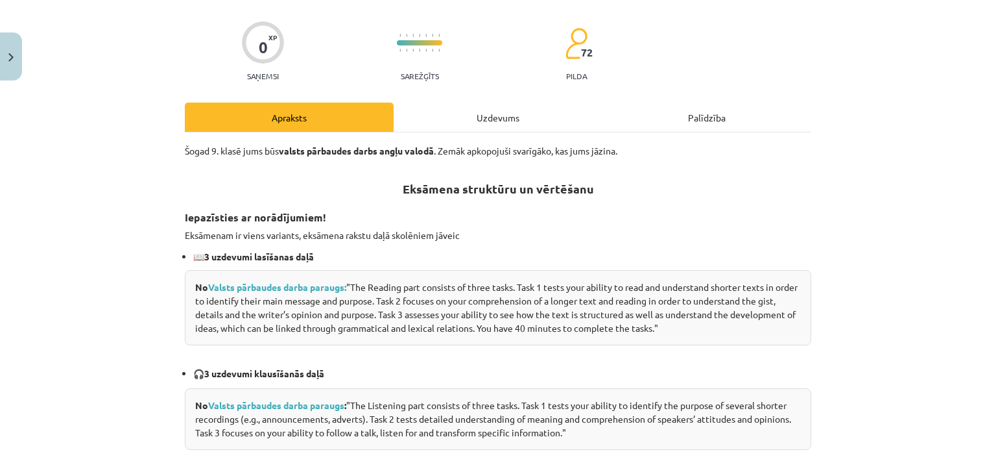
scroll to position [32, 0]
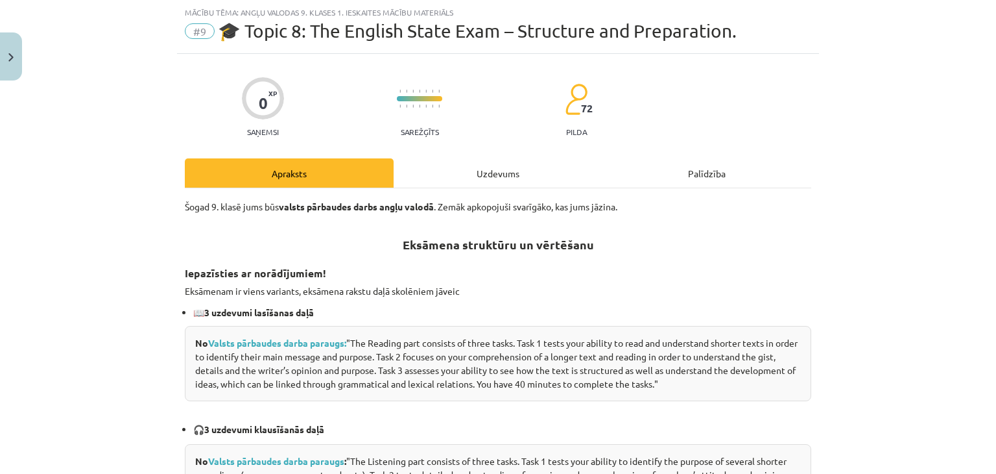
click at [0, 81] on div "Mācību tēma: Angļu valodas 9. klases 1. ieskaites mācību materiāls #9 🎓 Topic 8…" at bounding box center [498, 237] width 996 height 474
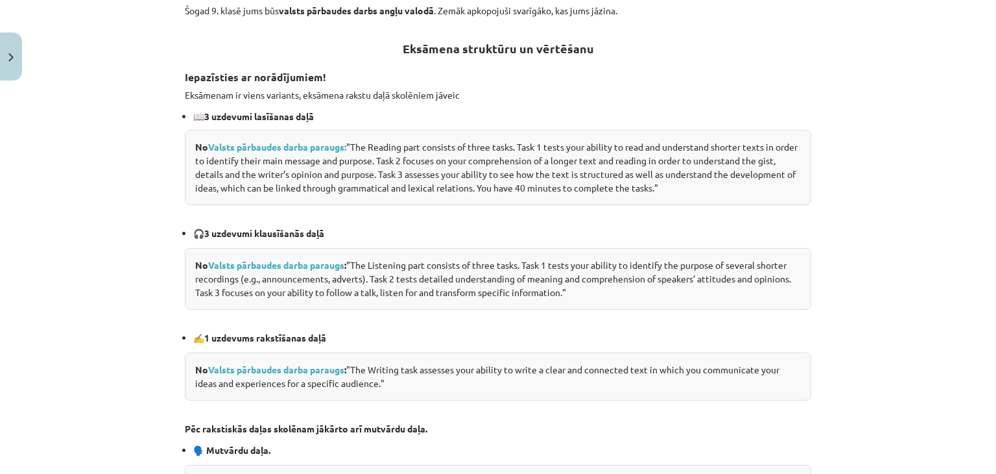
scroll to position [0, 0]
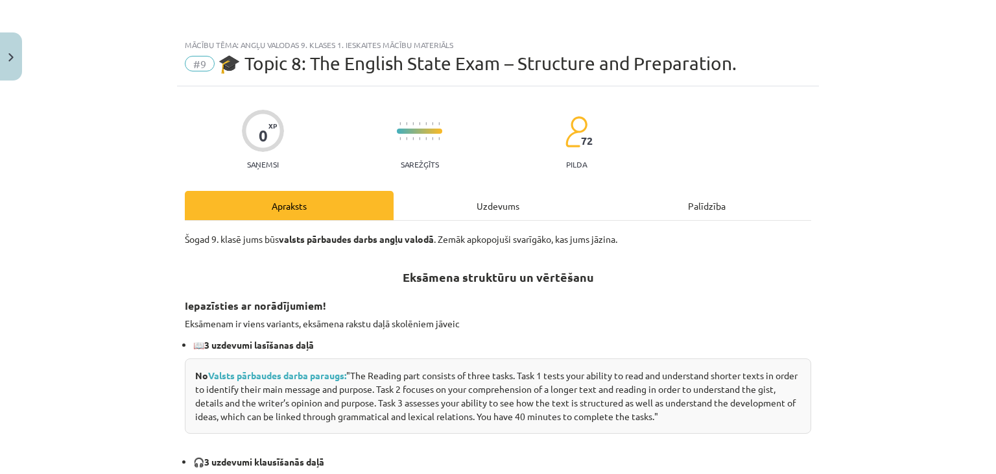
click at [467, 203] on div "Uzdevums" at bounding box center [498, 205] width 209 height 29
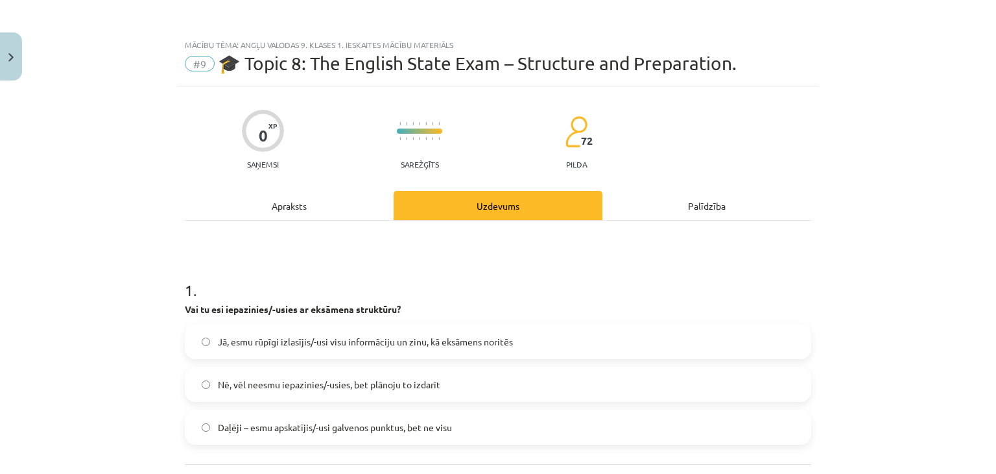
scroll to position [32, 0]
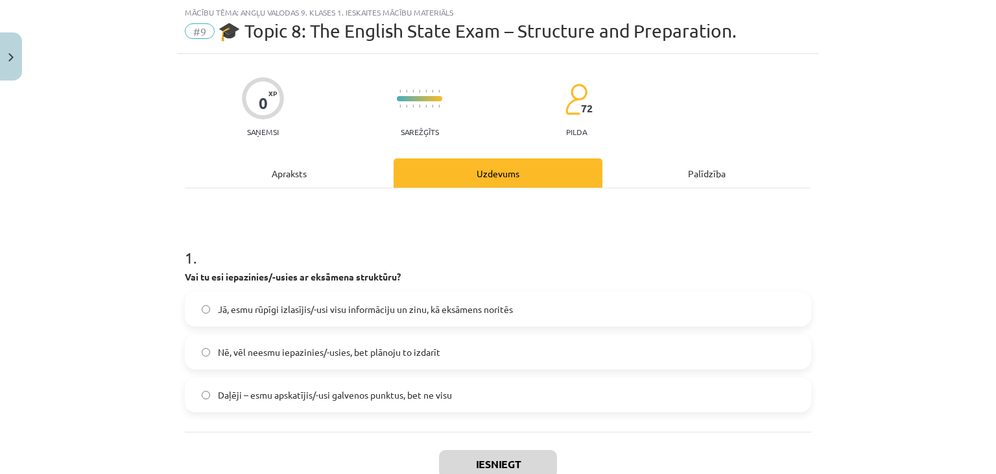
click at [239, 312] on span "Jā, esmu rūpīgi izlasījis/-usi visu informāciju un zinu, kā eksāmens noritēs" at bounding box center [365, 309] width 295 height 14
click at [477, 459] on button "Iesniegt" at bounding box center [498, 464] width 118 height 29
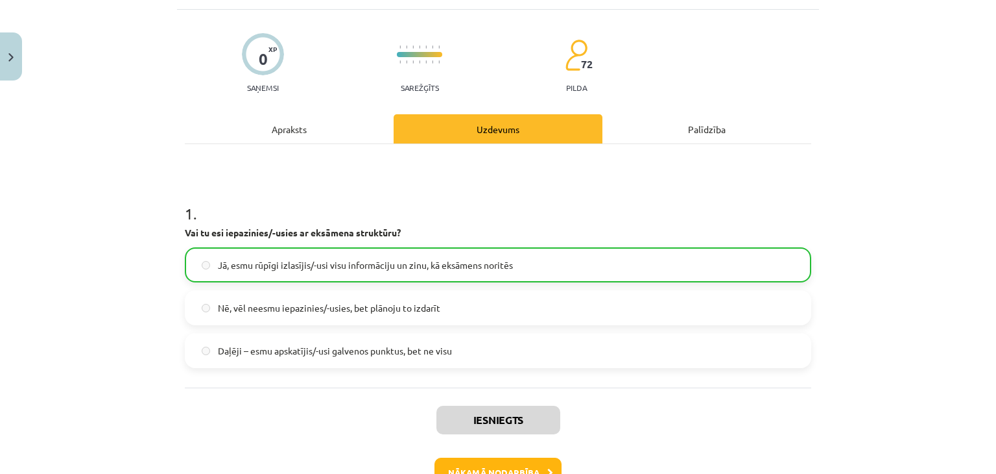
scroll to position [97, 0]
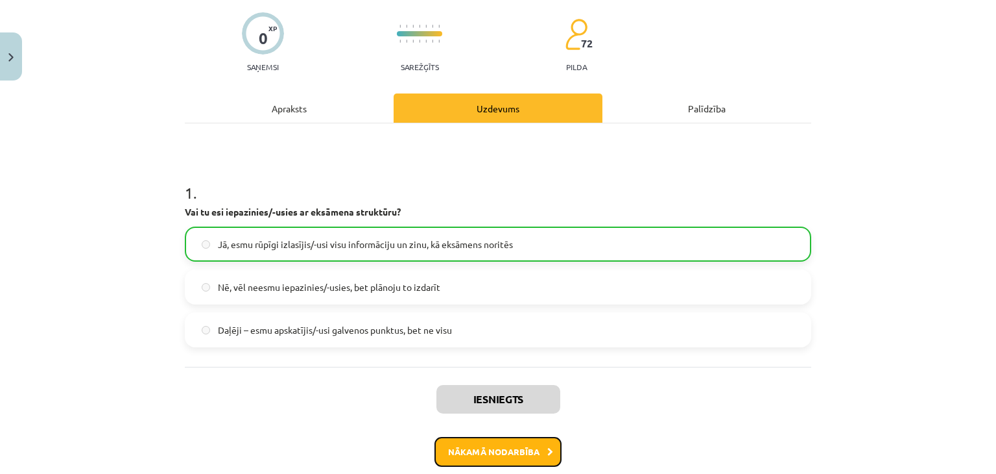
click at [491, 444] on button "Nākamā nodarbība" at bounding box center [498, 452] width 127 height 30
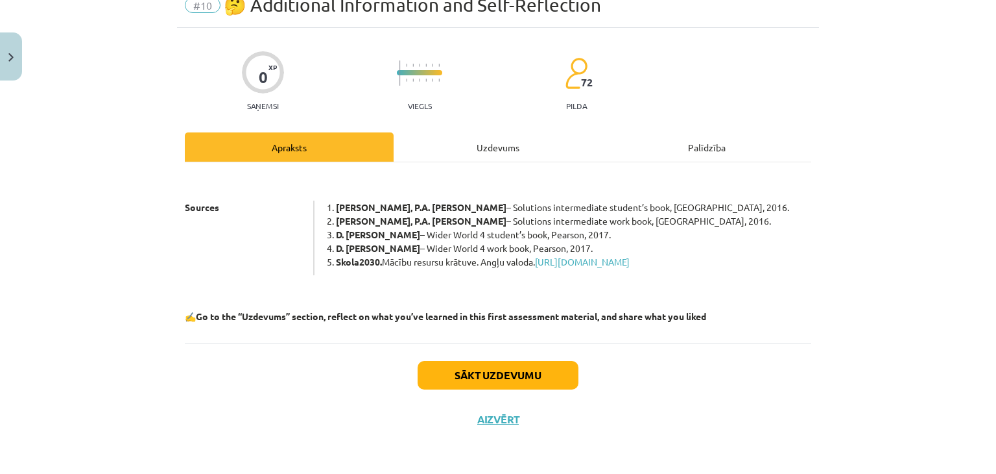
scroll to position [32, 0]
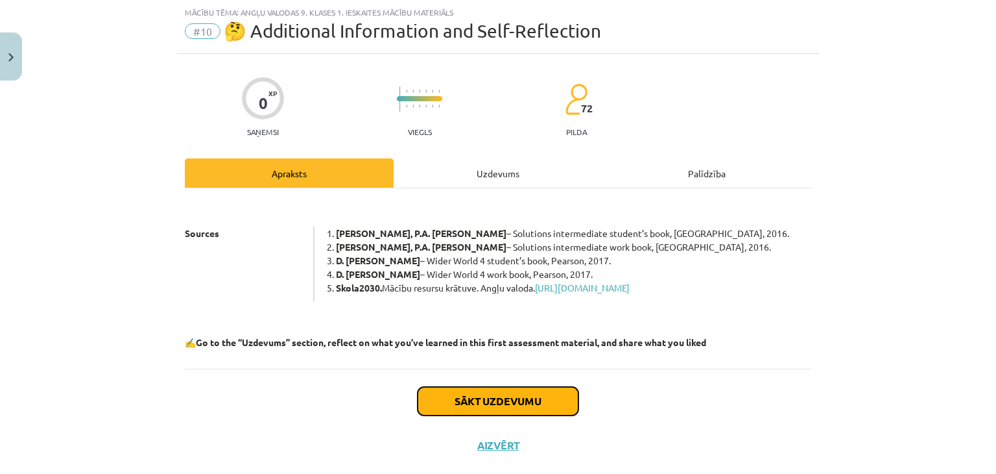
click at [454, 408] on button "Sākt uzdevumu" at bounding box center [498, 401] width 161 height 29
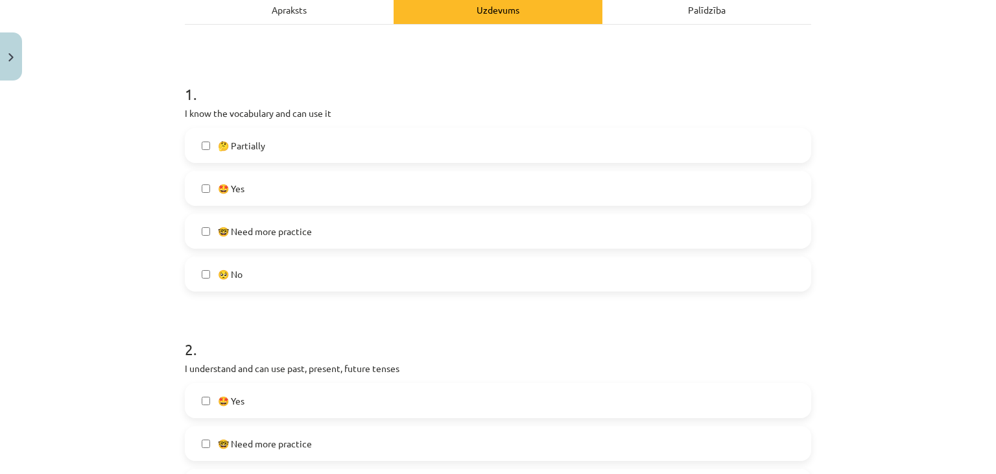
scroll to position [227, 0]
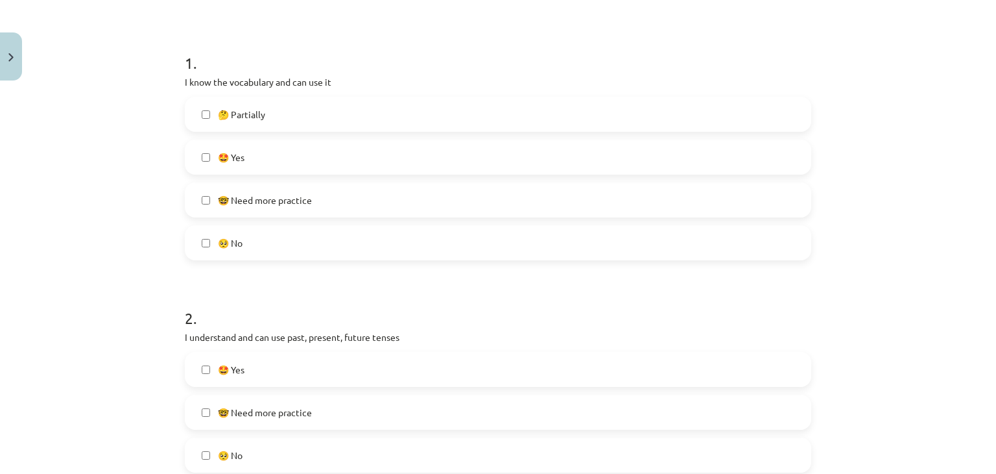
click at [255, 159] on label "🤩 Yes" at bounding box center [498, 157] width 624 height 32
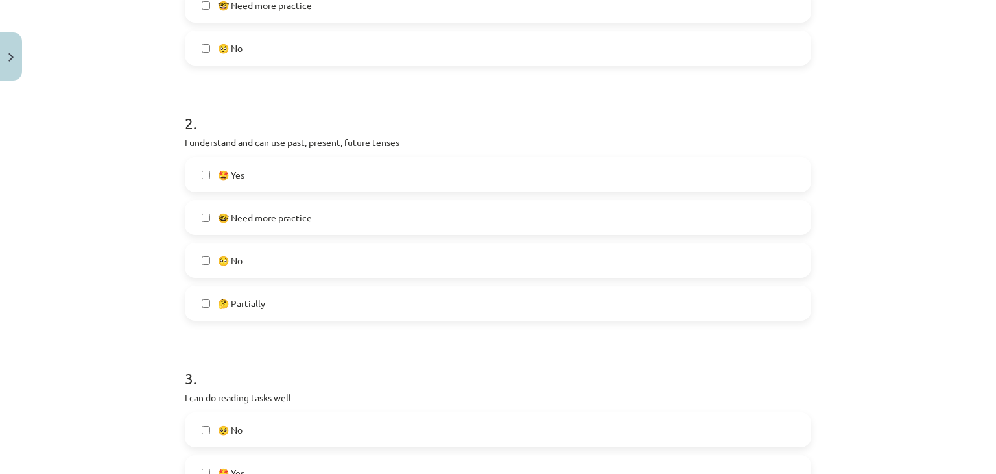
click at [260, 173] on label "🤩 Yes" at bounding box center [498, 174] width 624 height 32
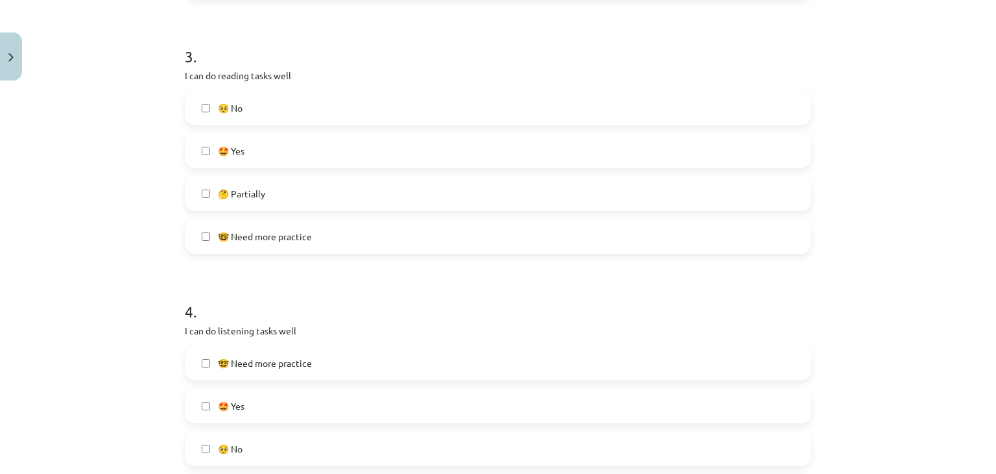
scroll to position [746, 0]
click at [245, 138] on label "🤩 Yes" at bounding box center [498, 148] width 624 height 32
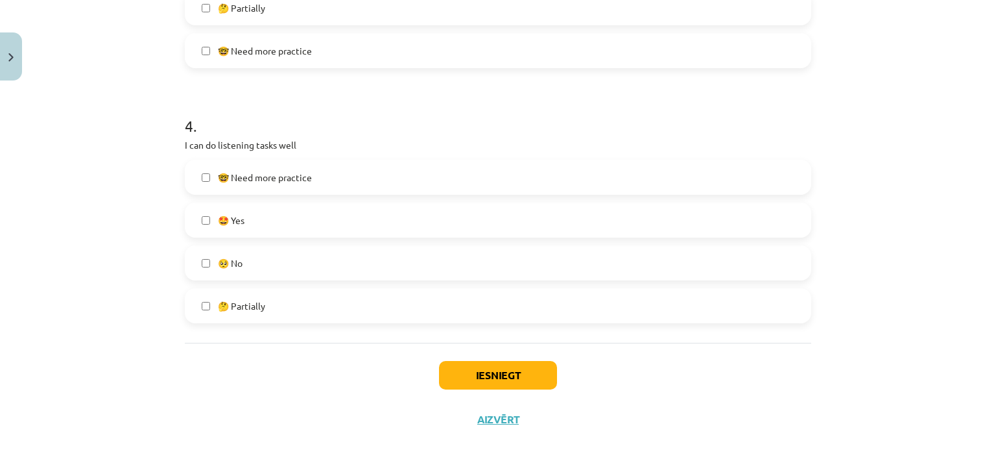
click at [245, 232] on label "🤩 Yes" at bounding box center [498, 220] width 624 height 32
click at [448, 370] on button "Iesniegt" at bounding box center [498, 375] width 118 height 29
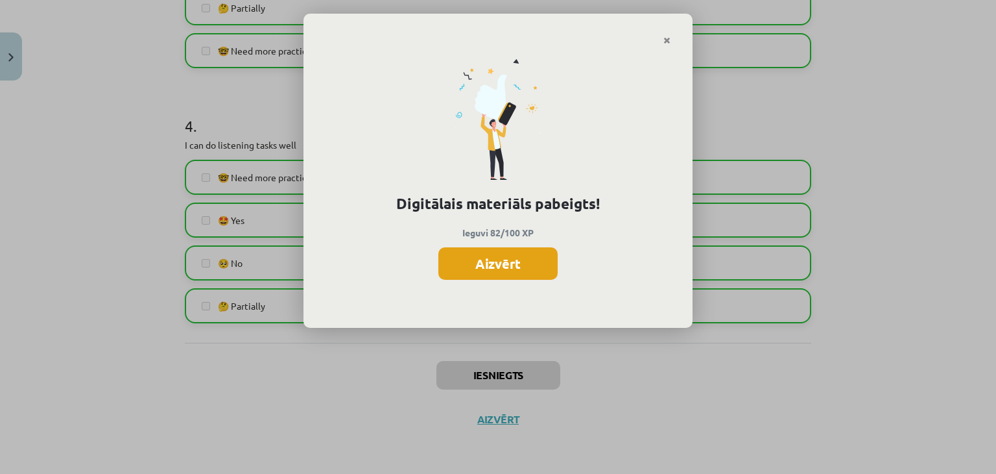
click at [480, 267] on button "Aizvērt" at bounding box center [498, 263] width 119 height 32
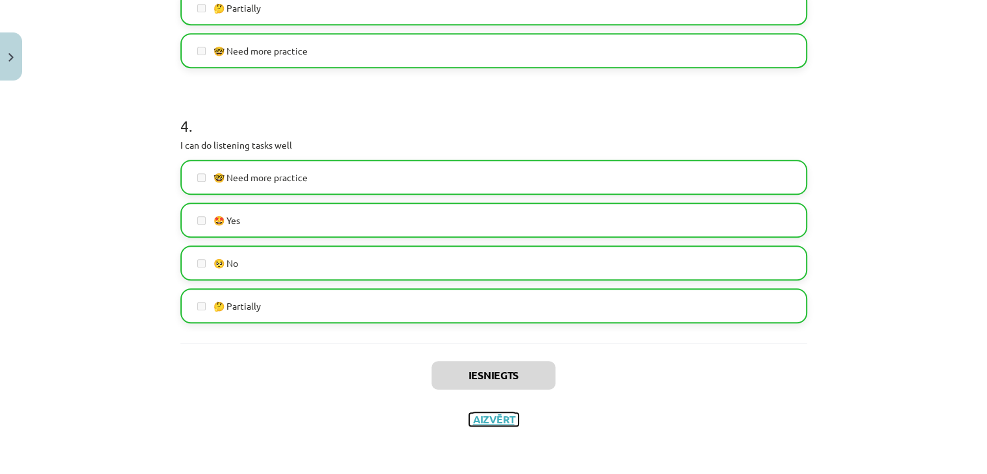
click at [475, 420] on button "Aizvērt" at bounding box center [493, 419] width 49 height 13
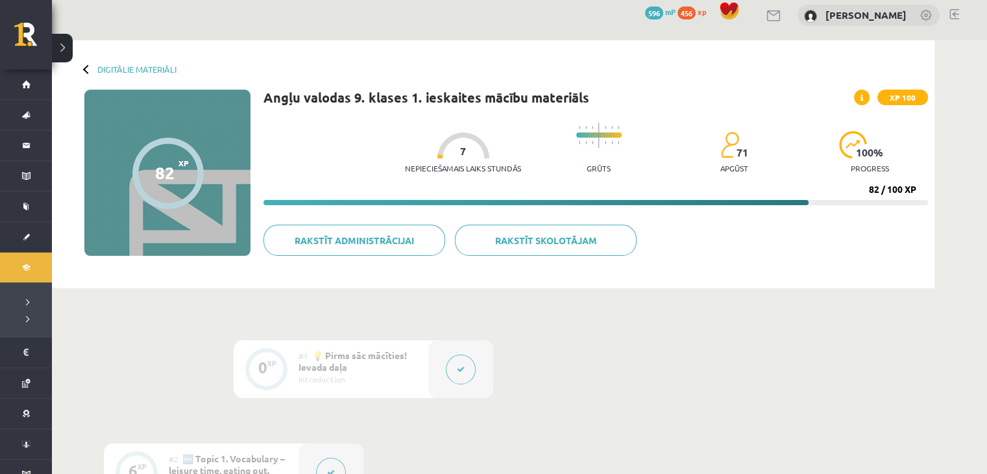
scroll to position [0, 0]
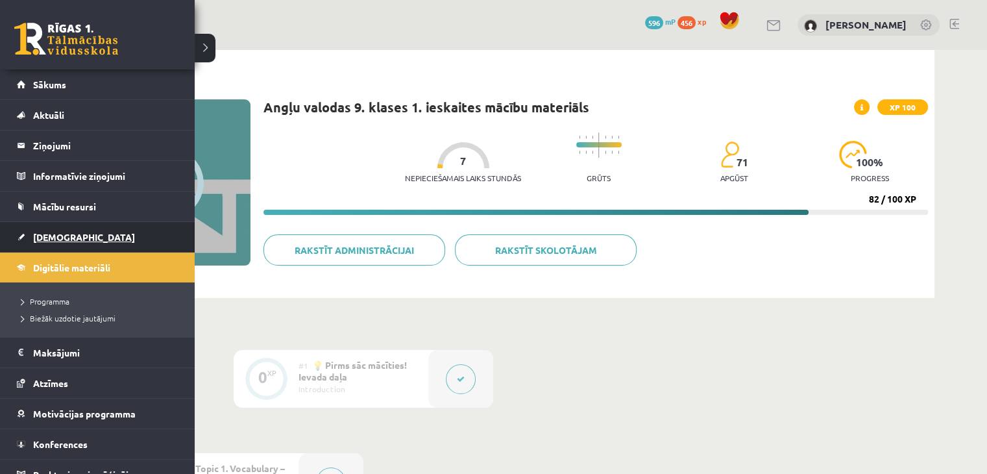
click at [45, 235] on span "[DEMOGRAPHIC_DATA]" at bounding box center [84, 237] width 102 height 12
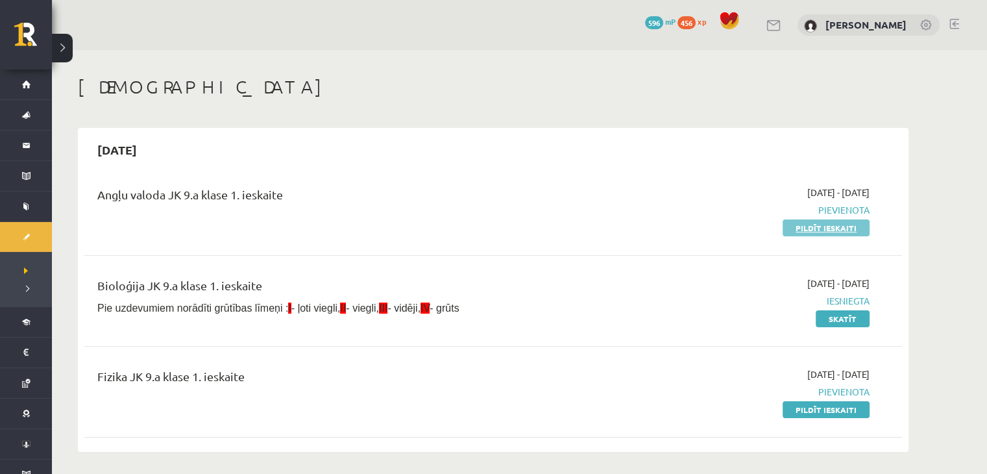
click at [810, 230] on link "Pildīt ieskaiti" at bounding box center [825, 227] width 87 height 17
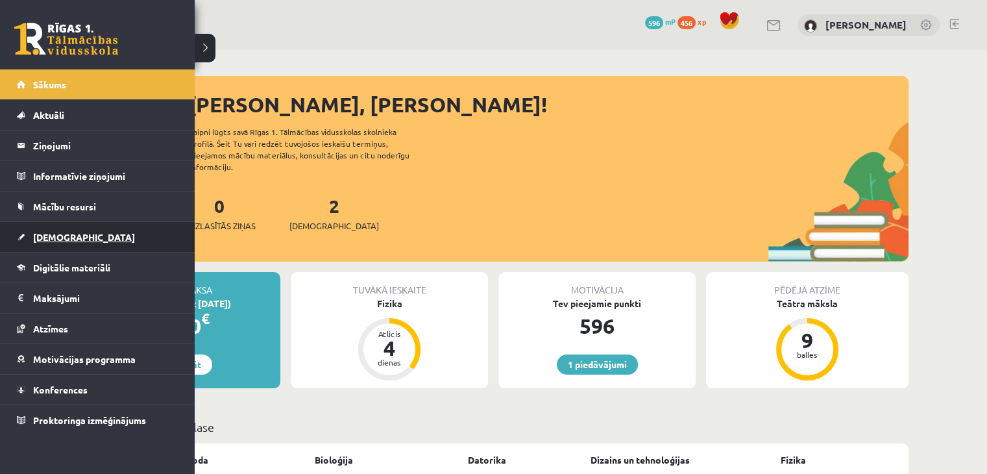
click at [40, 232] on span "[DEMOGRAPHIC_DATA]" at bounding box center [84, 237] width 102 height 12
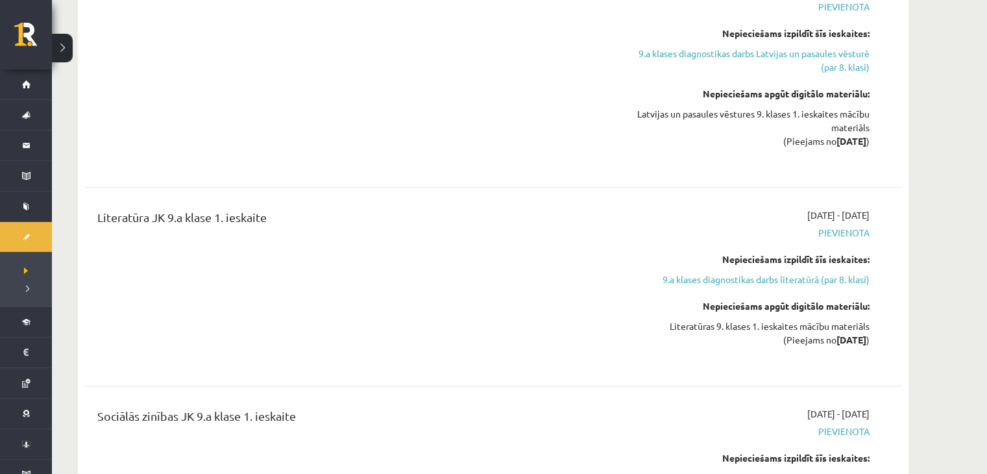
scroll to position [973, 0]
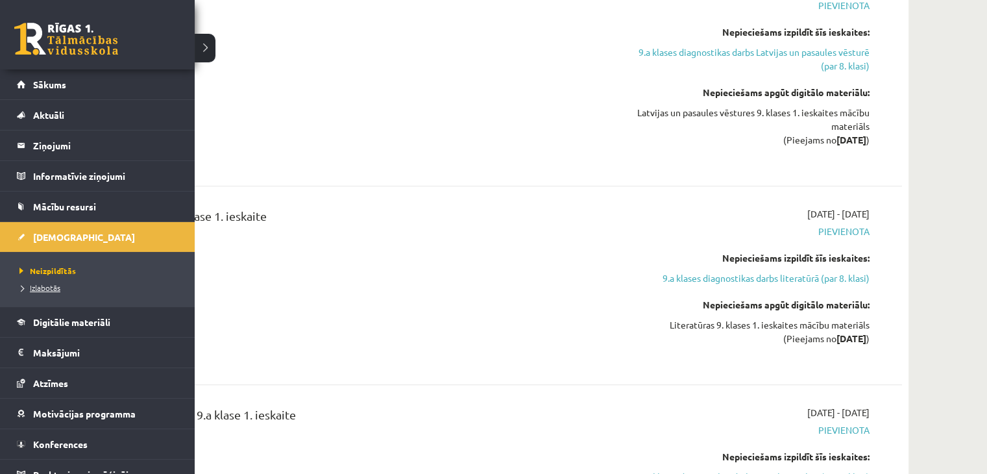
click at [49, 284] on span "Izlabotās" at bounding box center [38, 287] width 44 height 10
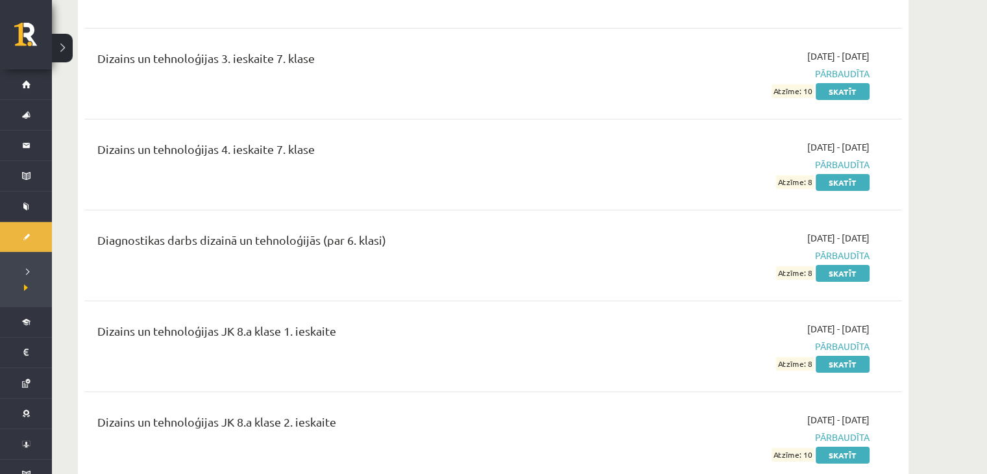
drag, startPoint x: 404, startPoint y: 245, endPoint x: 428, endPoint y: 408, distance: 165.1
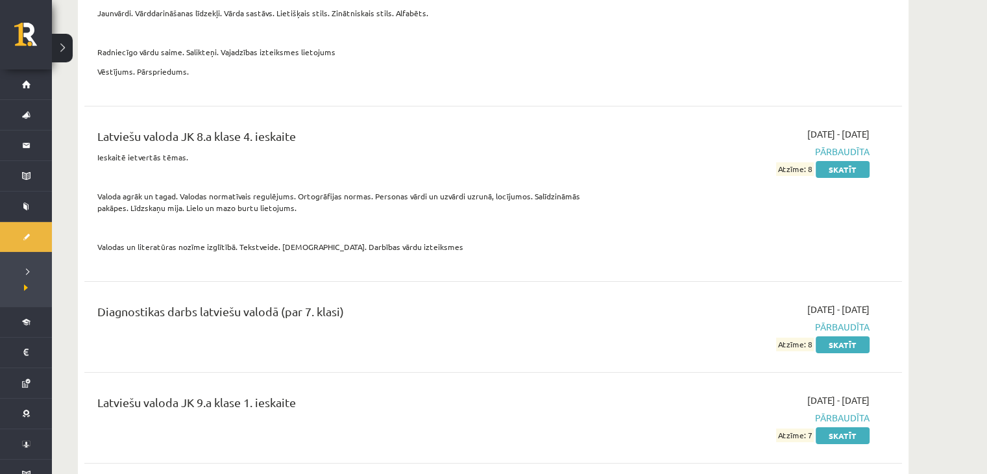
scroll to position [9625, 0]
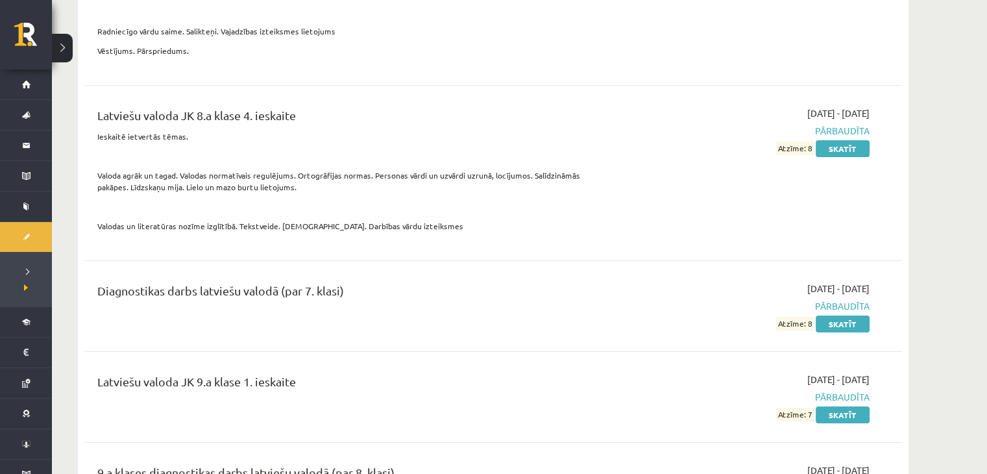
click at [841, 366] on div "Latviešu valoda JK 9.a klase 1. ieskaite 2025-09-01 - 2025-09-15 Pārbaudīta Atz…" at bounding box center [492, 396] width 817 height 75
click at [836, 406] on link "Skatīt" at bounding box center [842, 414] width 54 height 17
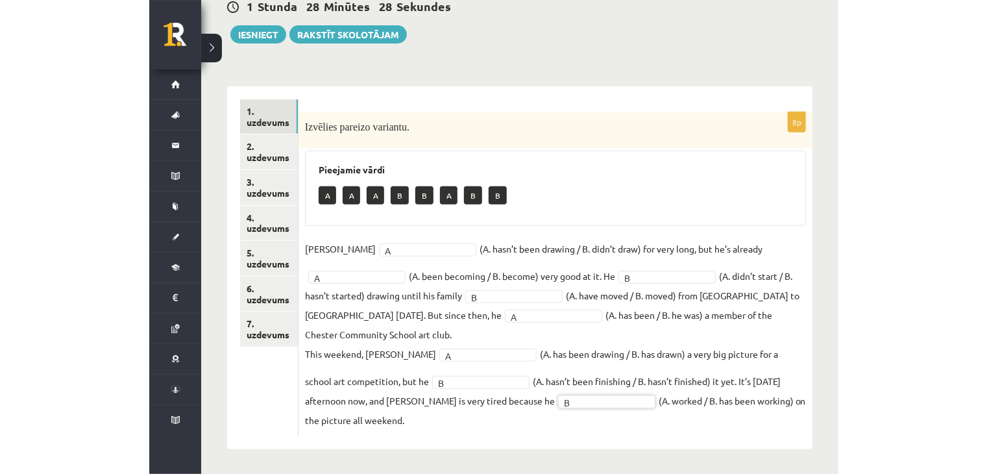
scroll to position [95, 0]
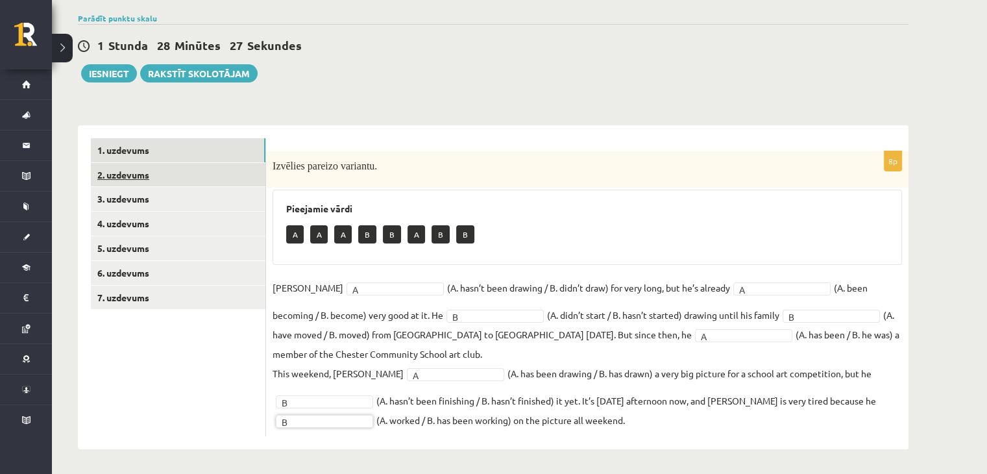
click at [184, 182] on link "2. uzdevums" at bounding box center [178, 175] width 175 height 24
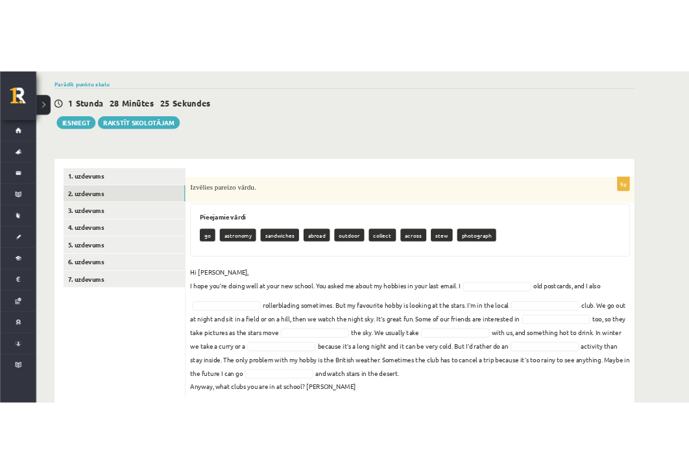
scroll to position [126, 0]
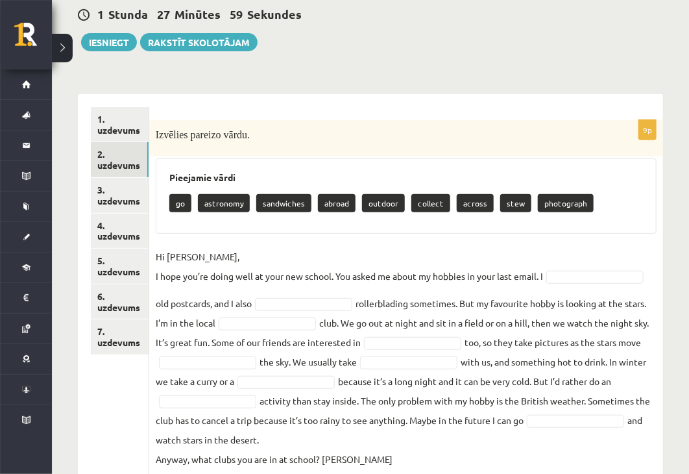
click at [607, 284] on fieldset "Hi Gracie, I hope you’re doing well at your new school. You asked me about my h…" at bounding box center [406, 358] width 501 height 222
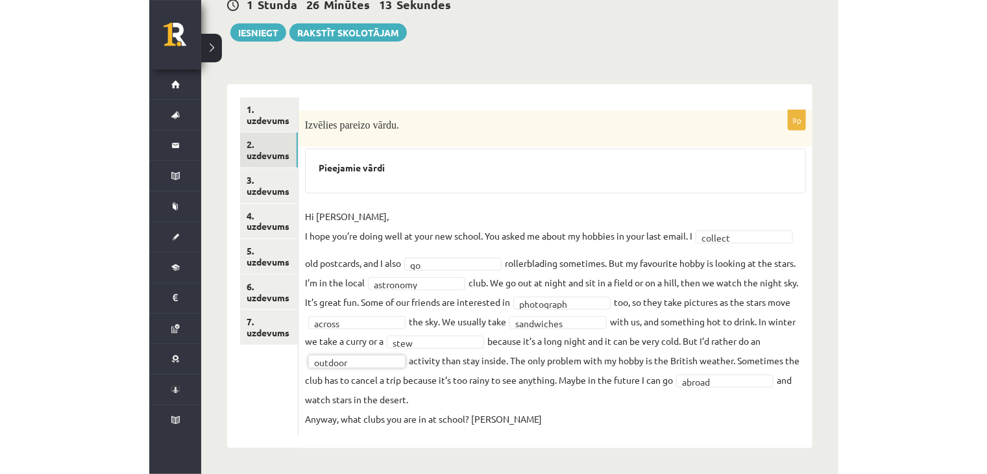
scroll to position [134, 0]
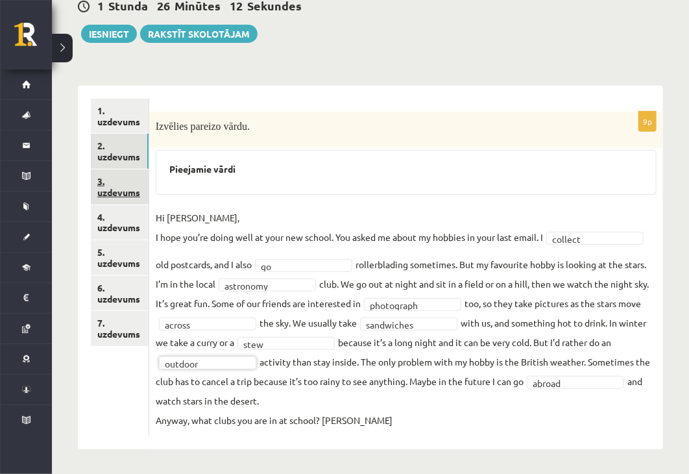
click at [123, 186] on link "3. uzdevums" at bounding box center [120, 186] width 58 height 35
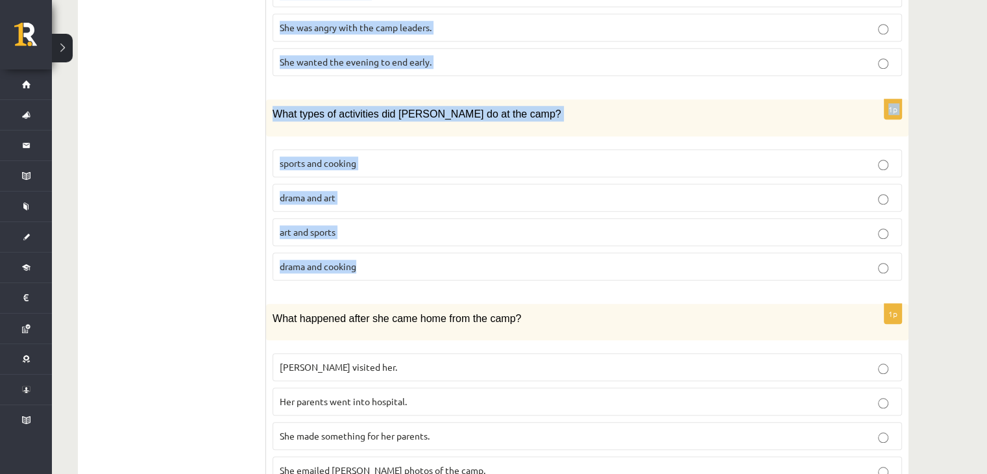
scroll to position [1132, 0]
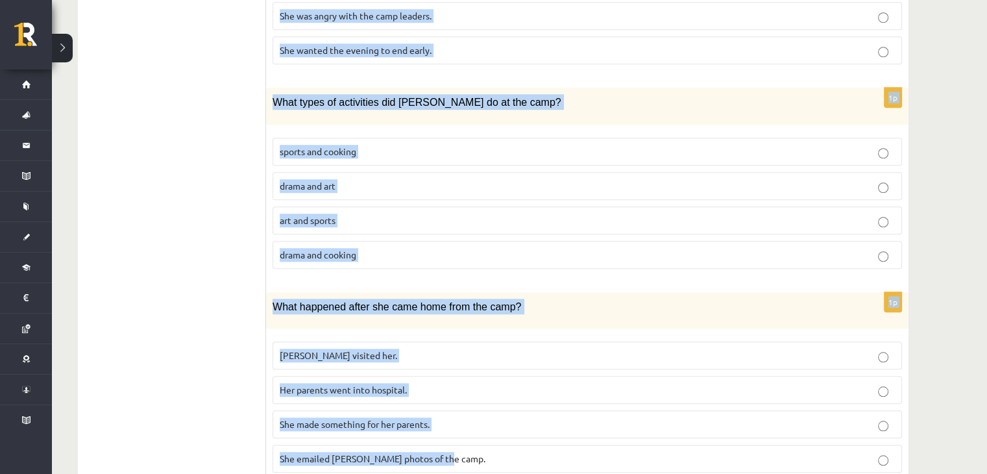
drag, startPoint x: 273, startPoint y: 42, endPoint x: 719, endPoint y: 437, distance: 596.1
copy form "Lasi tekstu un izvēlies pareizo variantu. A Scottish summer camp Summer camps a…"
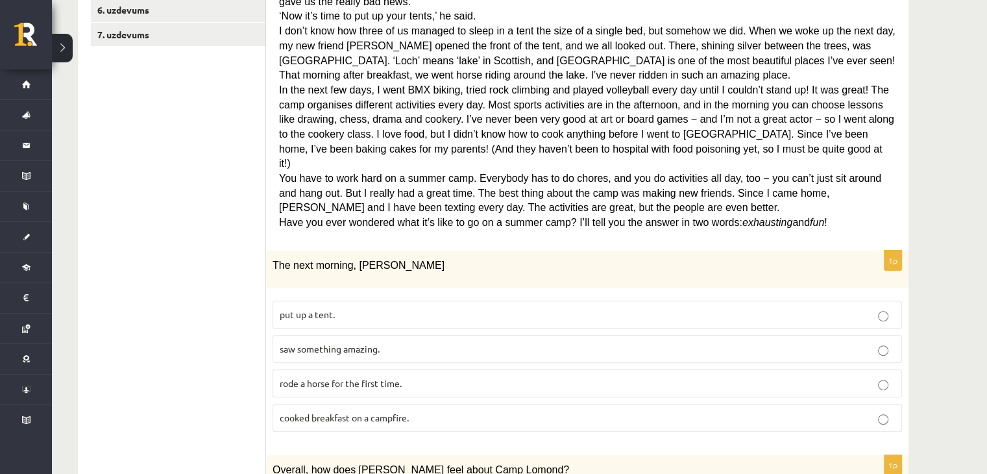
drag, startPoint x: 195, startPoint y: 274, endPoint x: 200, endPoint y: 132, distance: 142.2
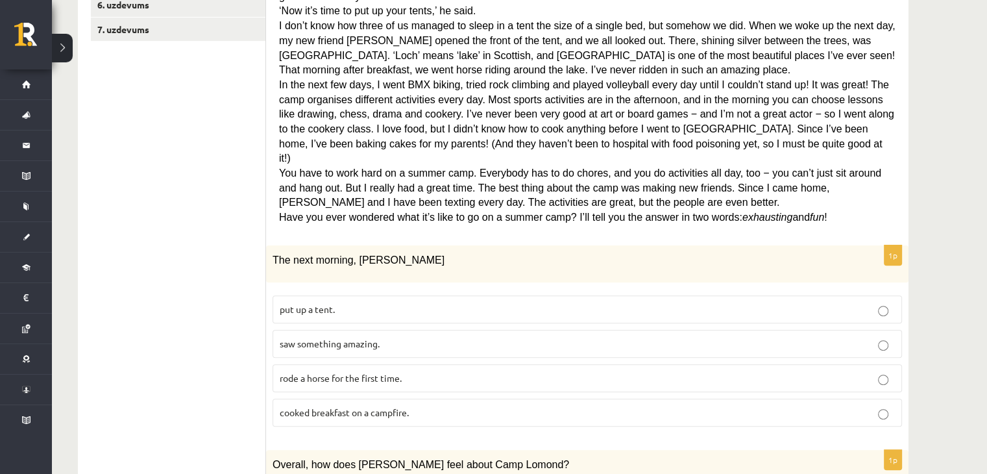
scroll to position [385, 0]
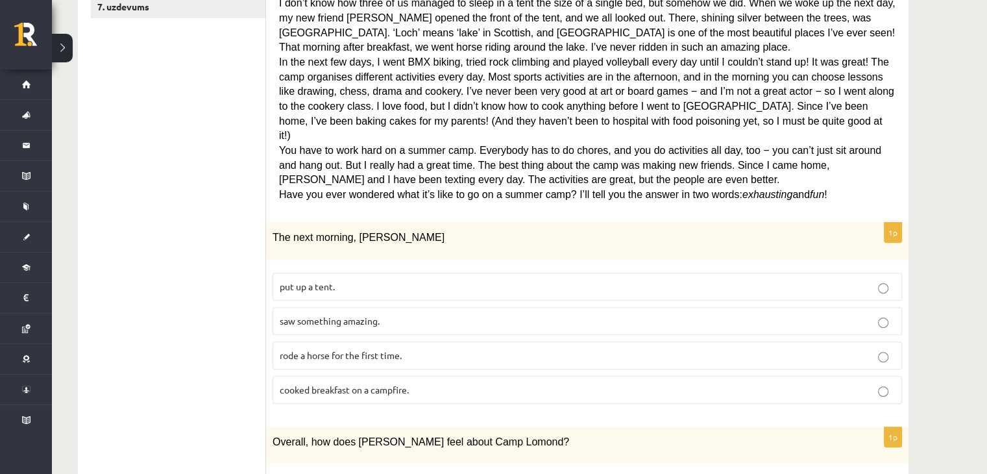
click at [287, 315] on span "saw something amazing." at bounding box center [330, 321] width 100 height 12
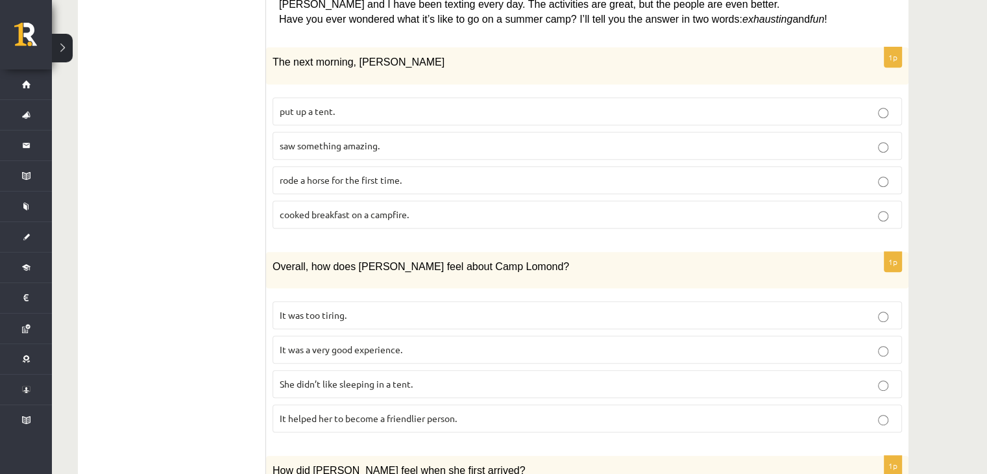
scroll to position [580, 0]
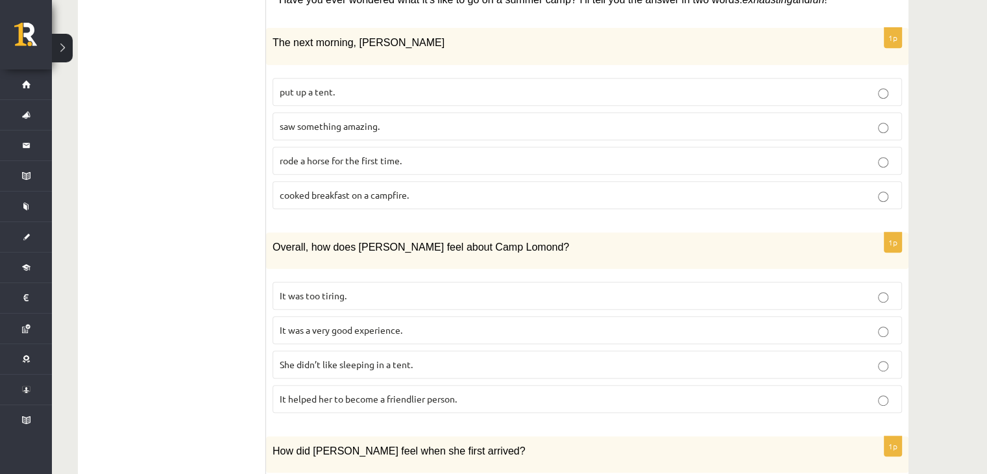
click at [383, 323] on p "It was a very good experience." at bounding box center [587, 330] width 615 height 14
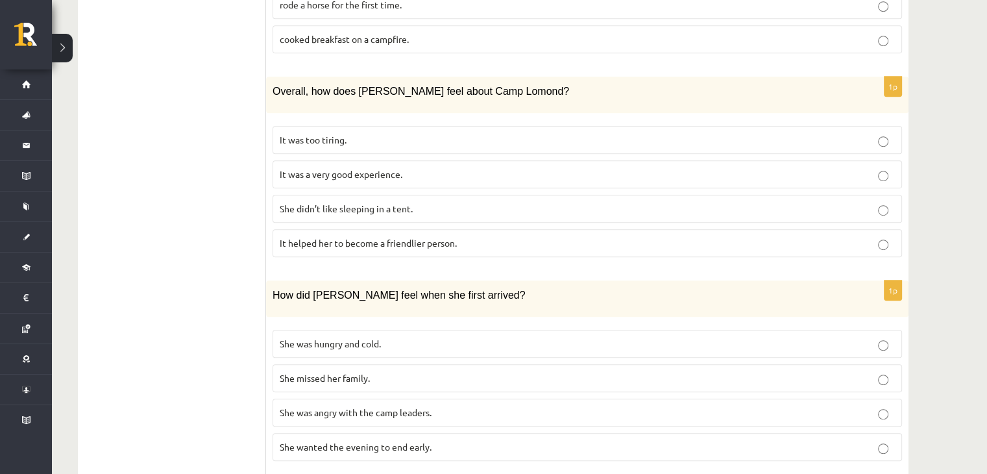
scroll to position [775, 0]
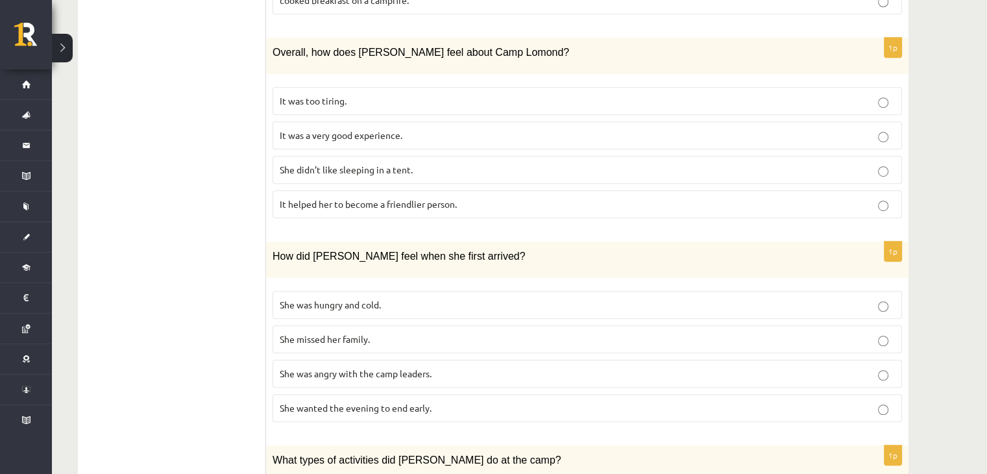
click at [411, 401] on p "She wanted the evening to end early." at bounding box center [587, 408] width 615 height 14
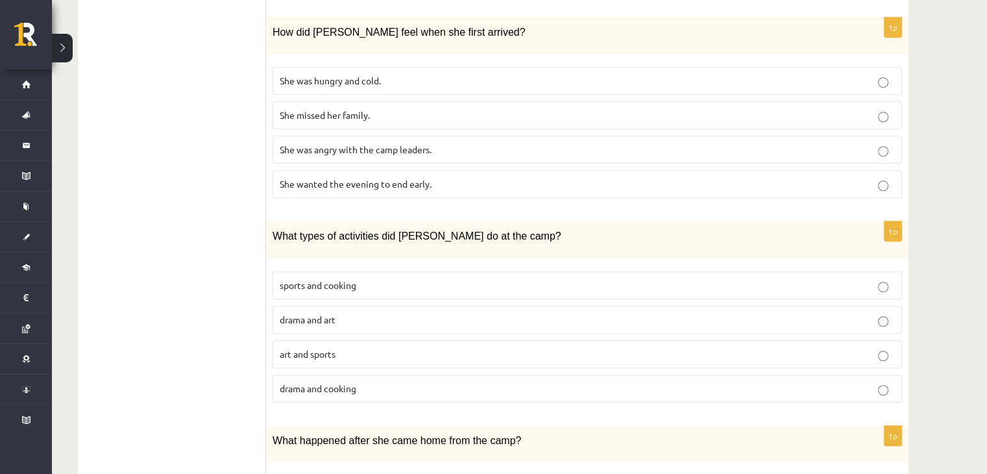
scroll to position [1034, 0]
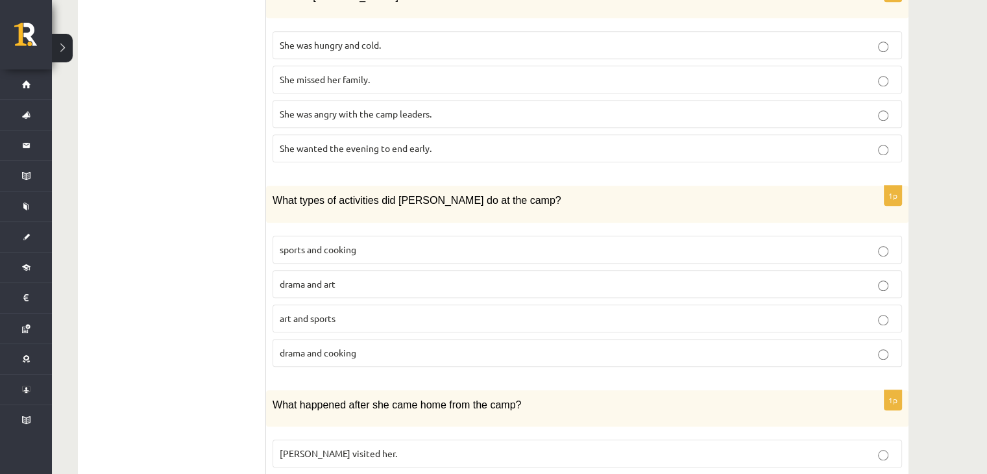
click at [370, 243] on p "sports and cooking" at bounding box center [587, 250] width 615 height 14
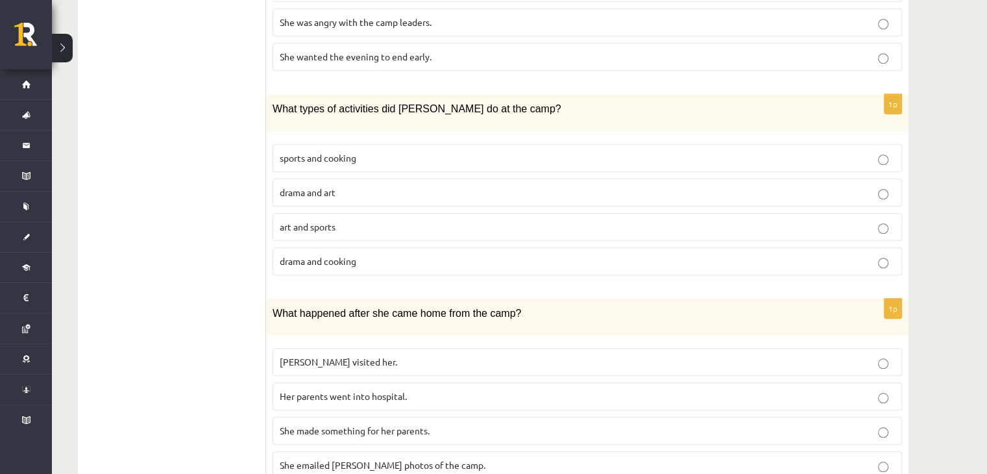
scroll to position [1132, 0]
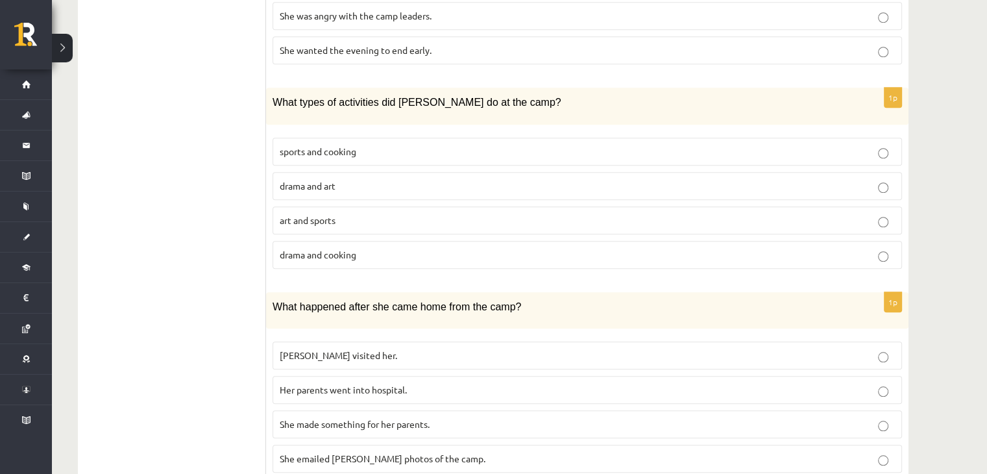
click at [375, 410] on label "She made something for her parents." at bounding box center [586, 424] width 629 height 28
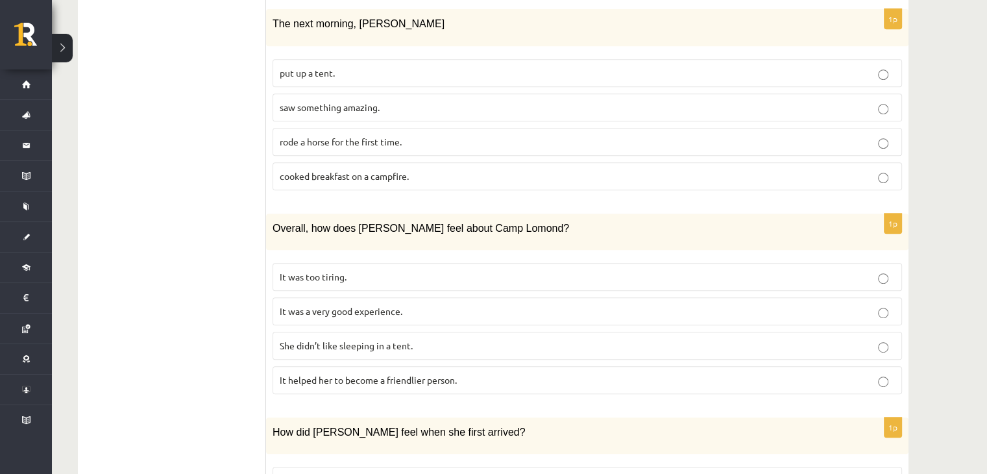
drag, startPoint x: 174, startPoint y: 256, endPoint x: 171, endPoint y: 78, distance: 177.1
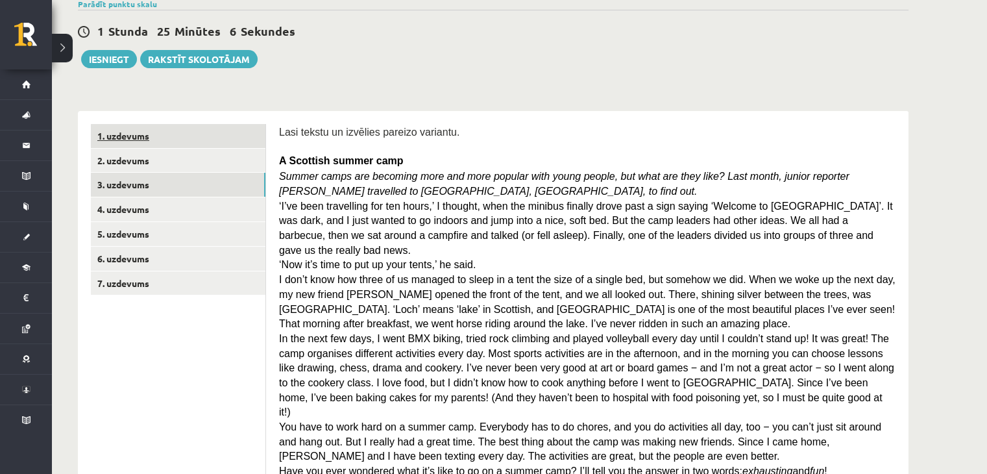
scroll to position [98, 0]
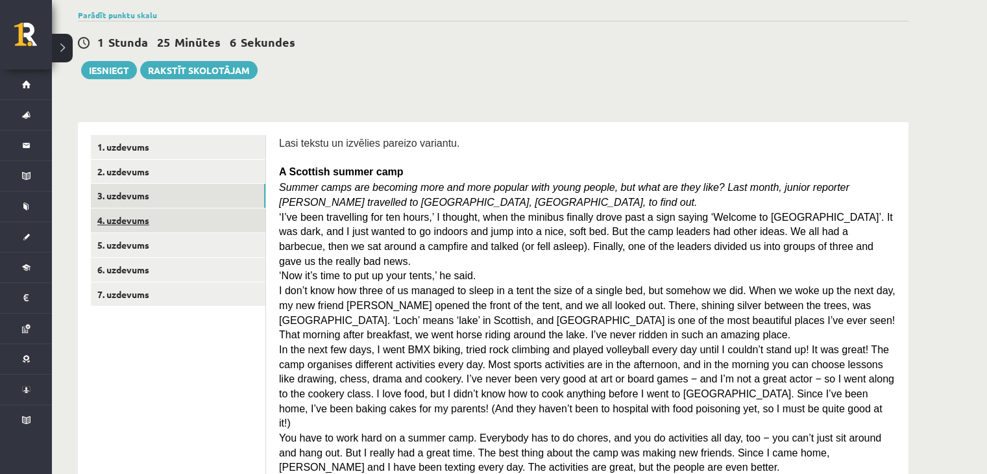
click at [167, 219] on link "4. uzdevums" at bounding box center [178, 220] width 175 height 24
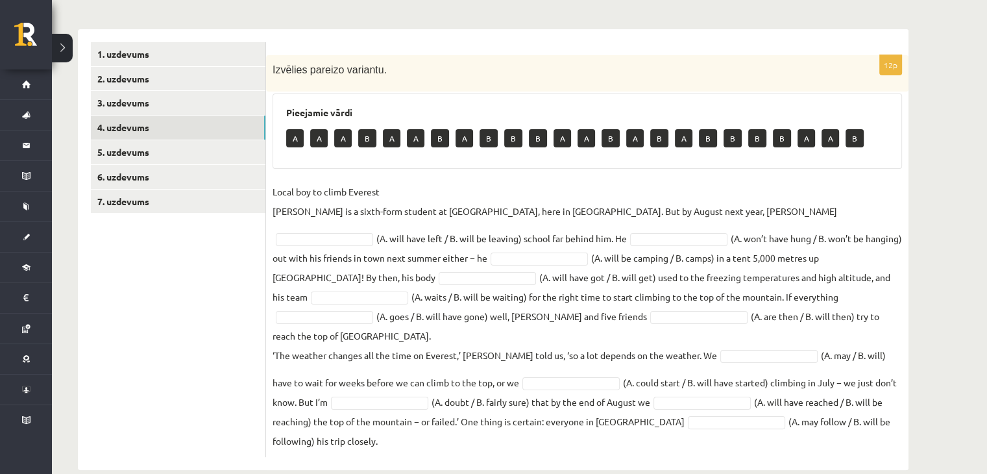
scroll to position [192, 0]
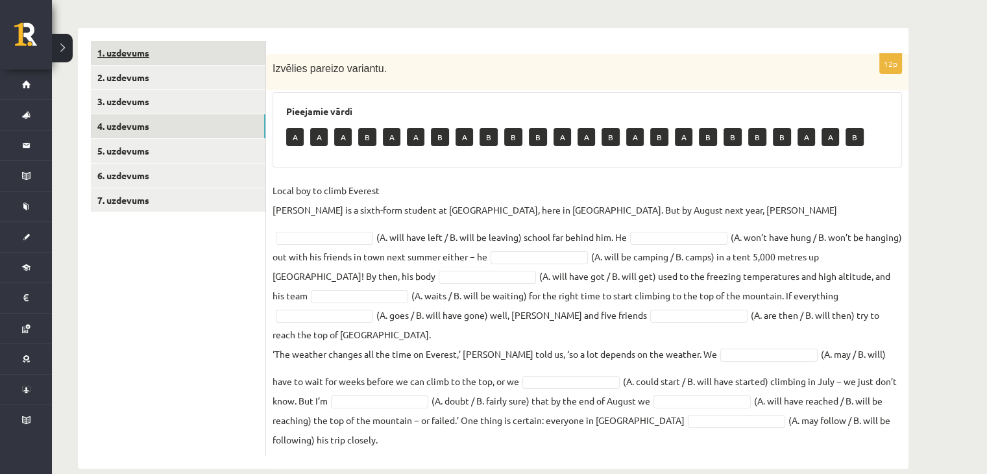
click at [191, 47] on link "1. uzdevums" at bounding box center [178, 53] width 175 height 24
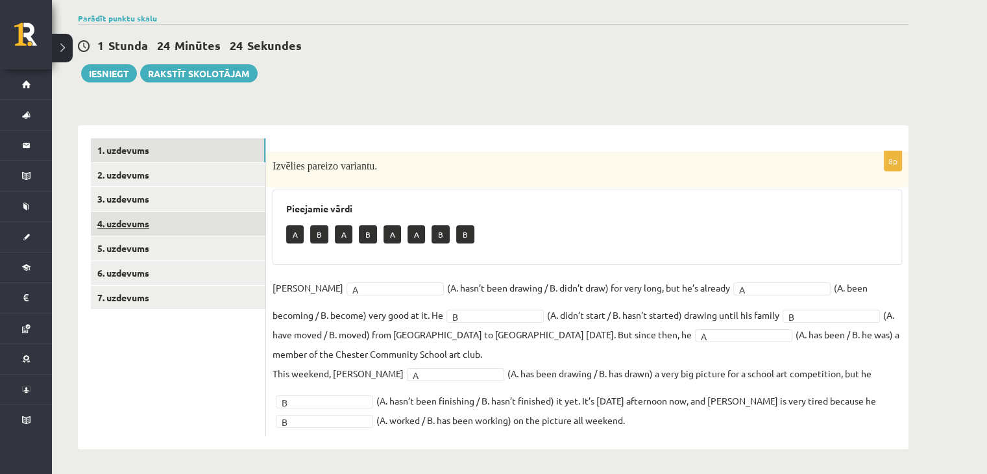
click at [162, 217] on link "4. uzdevums" at bounding box center [178, 223] width 175 height 24
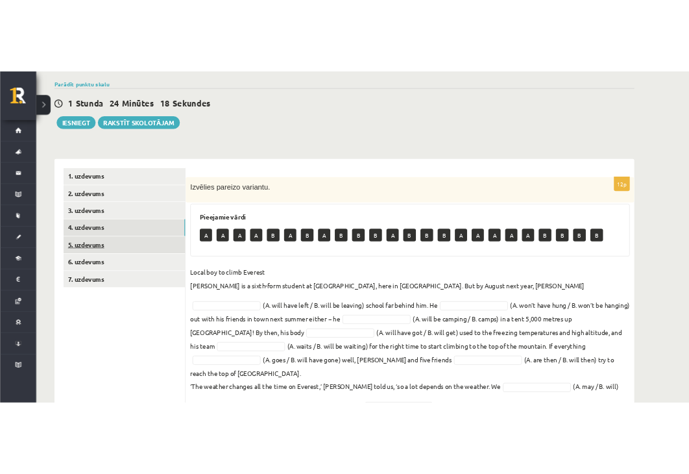
scroll to position [192, 0]
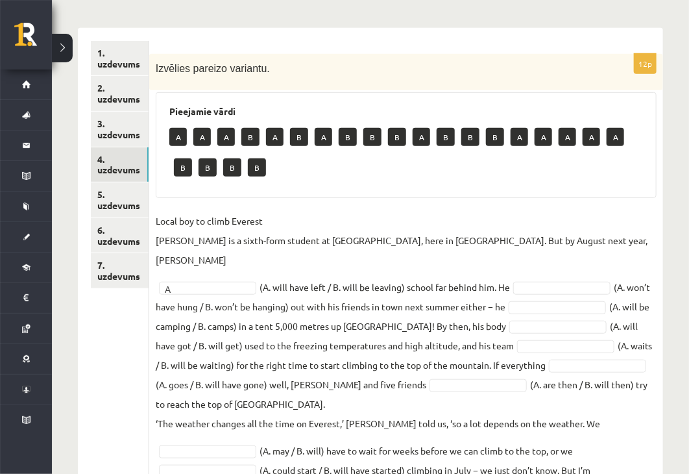
click at [562, 260] on fieldset "Local boy to climb Everest Nathan Short is a sixth-form student at Pittville Co…" at bounding box center [406, 374] width 501 height 327
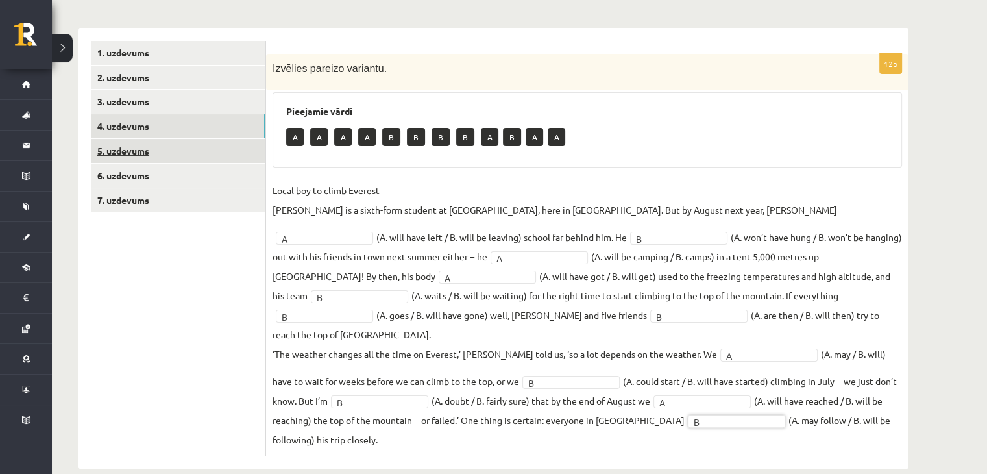
click at [169, 141] on link "5. uzdevums" at bounding box center [178, 151] width 175 height 24
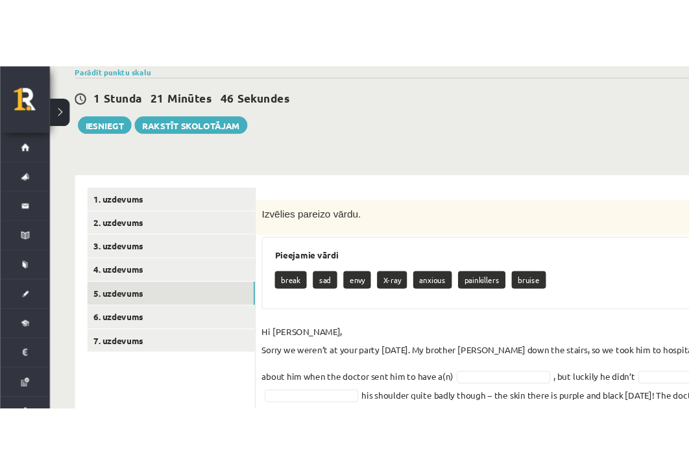
scroll to position [126, 0]
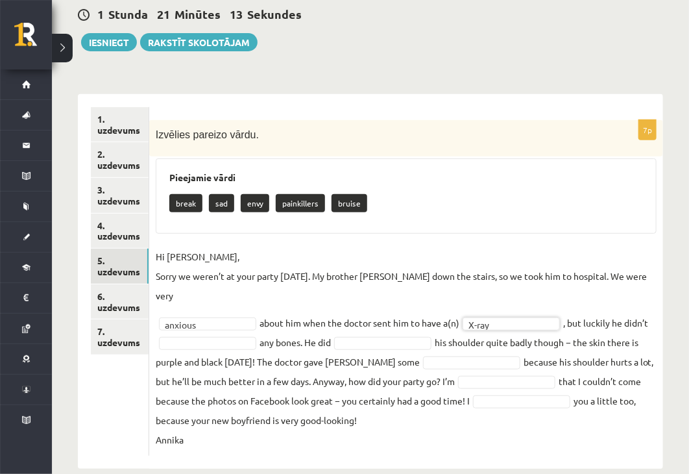
click at [232, 328] on fieldset "Hi Jenny, Sorry we weren’t at your party yesterday. My brother Kevin fell down …" at bounding box center [406, 348] width 501 height 202
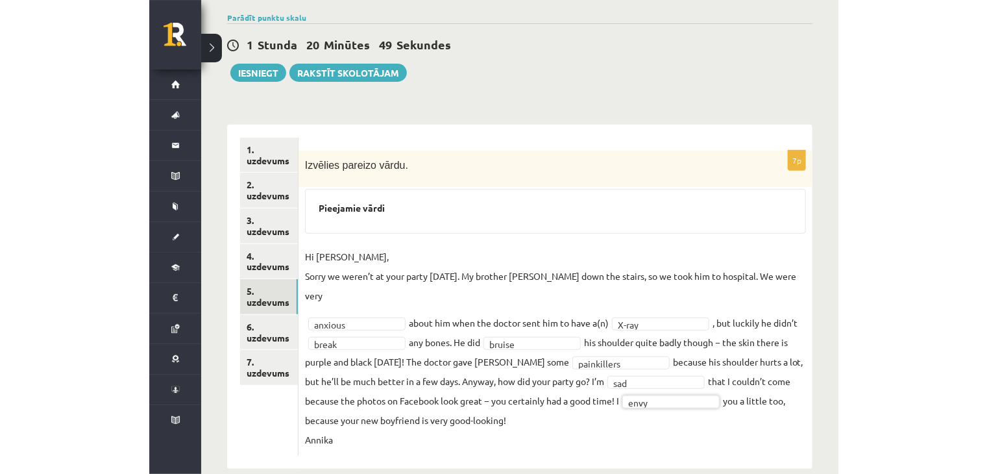
scroll to position [76, 0]
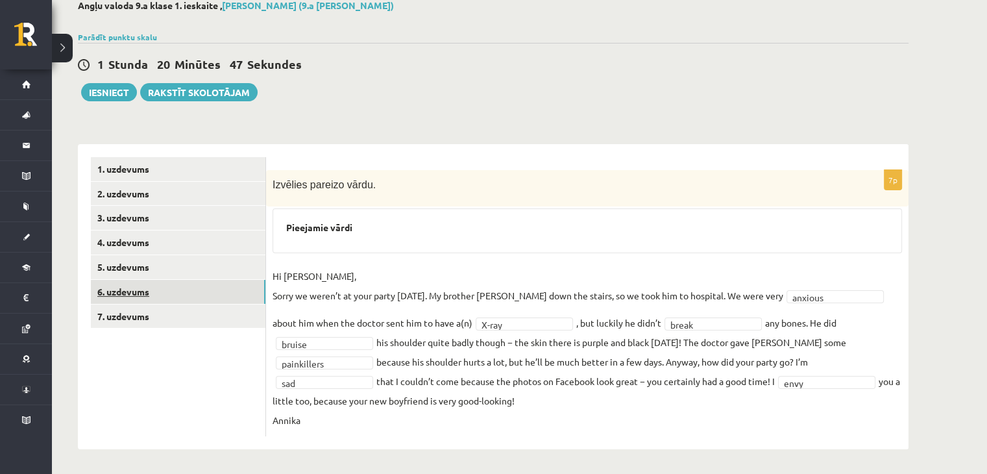
click at [138, 297] on link "6. uzdevums" at bounding box center [178, 292] width 175 height 24
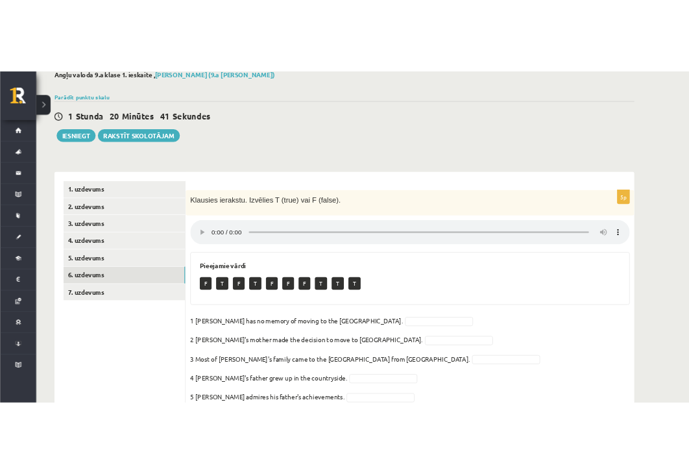
scroll to position [130, 0]
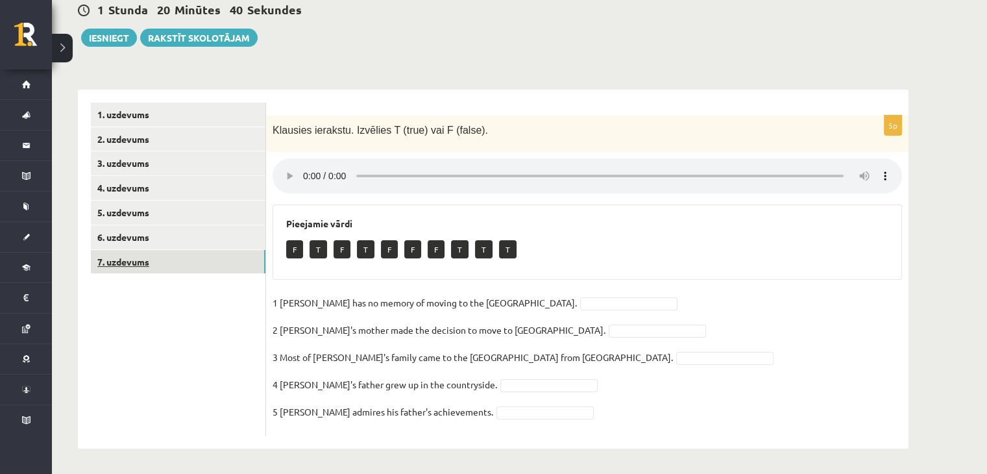
click at [174, 258] on link "7. uzdevums" at bounding box center [178, 262] width 175 height 24
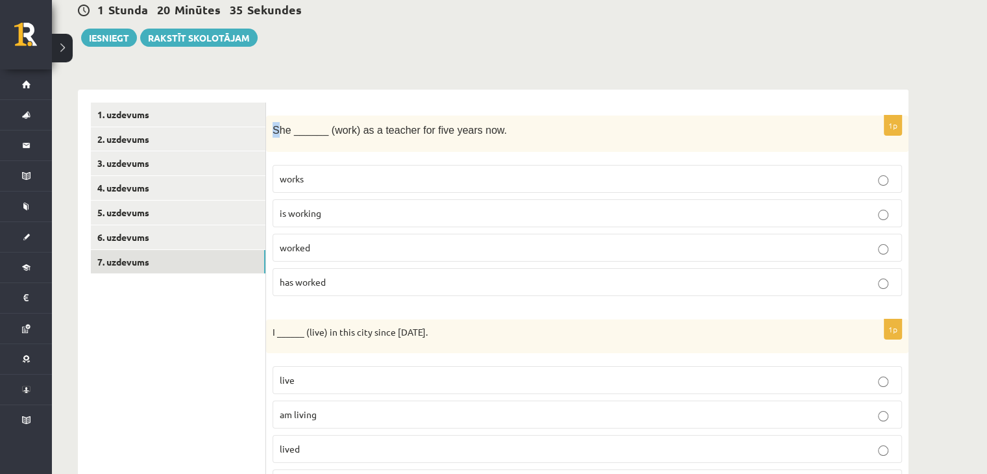
drag, startPoint x: 271, startPoint y: 122, endPoint x: 277, endPoint y: 139, distance: 18.1
click at [277, 139] on div "She ______ (work) as a teacher for five years now." at bounding box center [587, 133] width 642 height 36
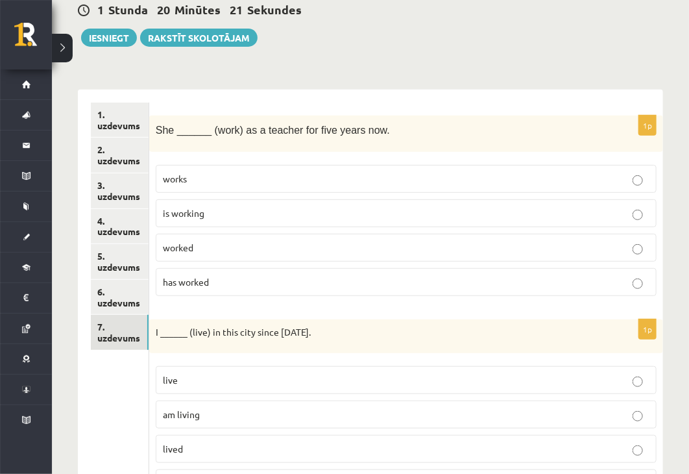
click at [314, 275] on p "has worked" at bounding box center [406, 282] width 487 height 14
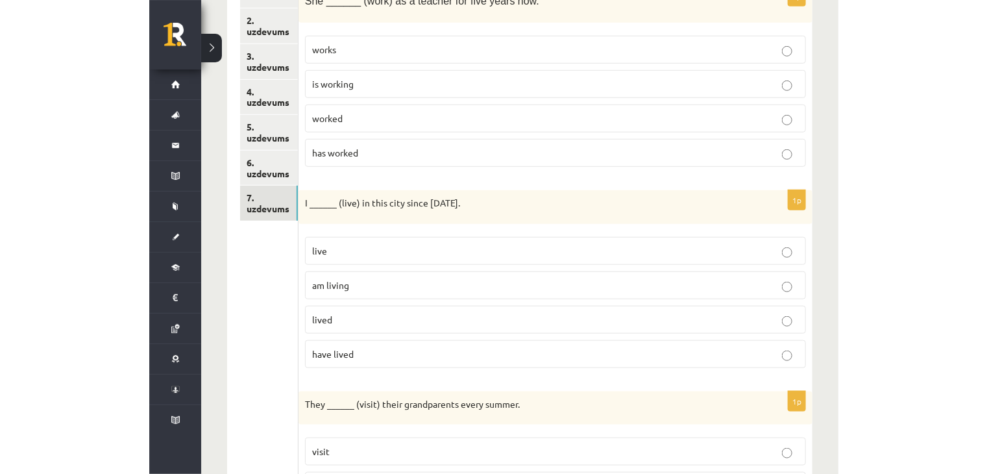
scroll to position [325, 0]
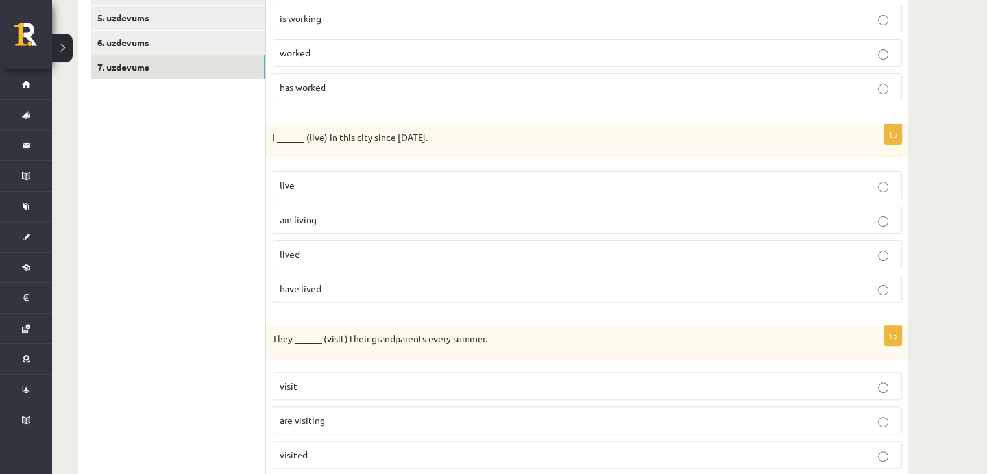
click at [361, 282] on p "have lived" at bounding box center [587, 289] width 615 height 14
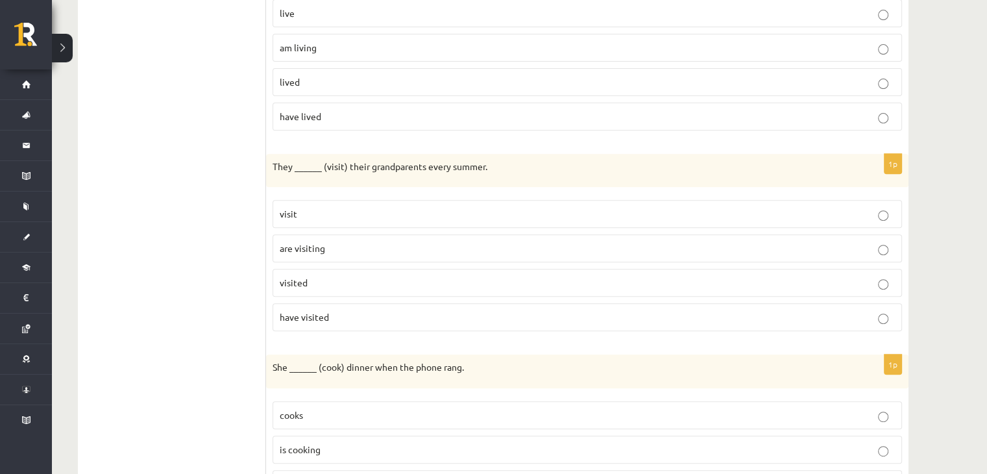
scroll to position [520, 0]
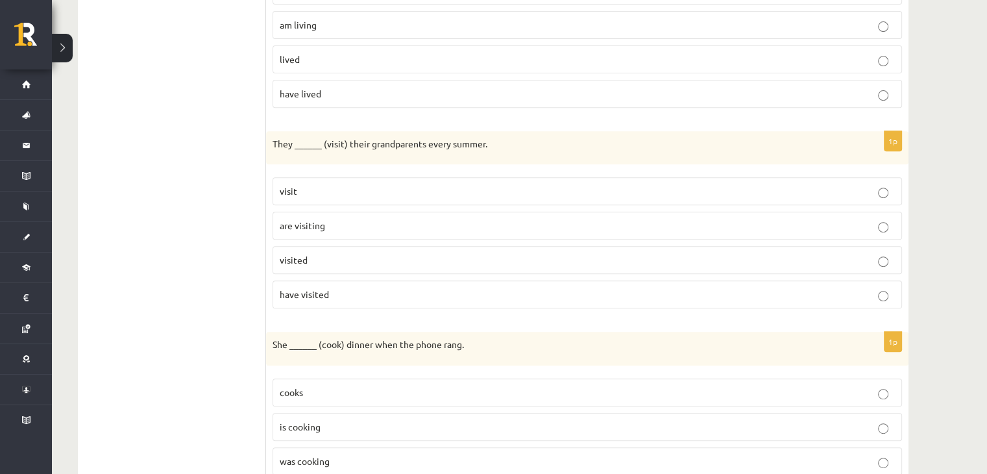
click at [293, 187] on span "visit" at bounding box center [289, 191] width 18 height 12
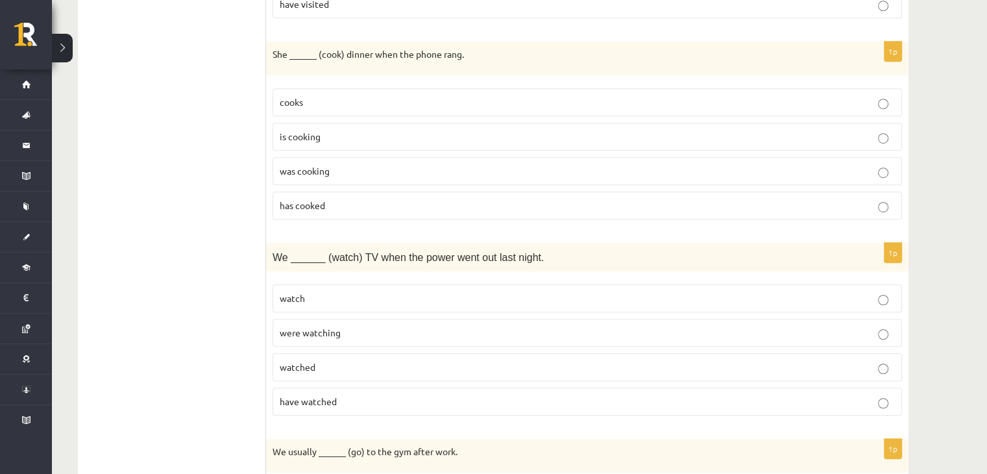
scroll to position [779, 0]
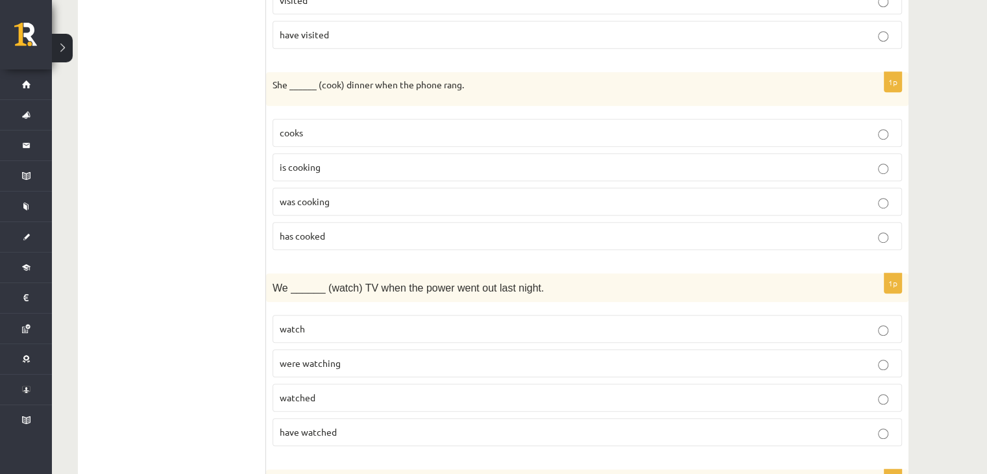
click at [629, 195] on p "was cooking" at bounding box center [587, 202] width 615 height 14
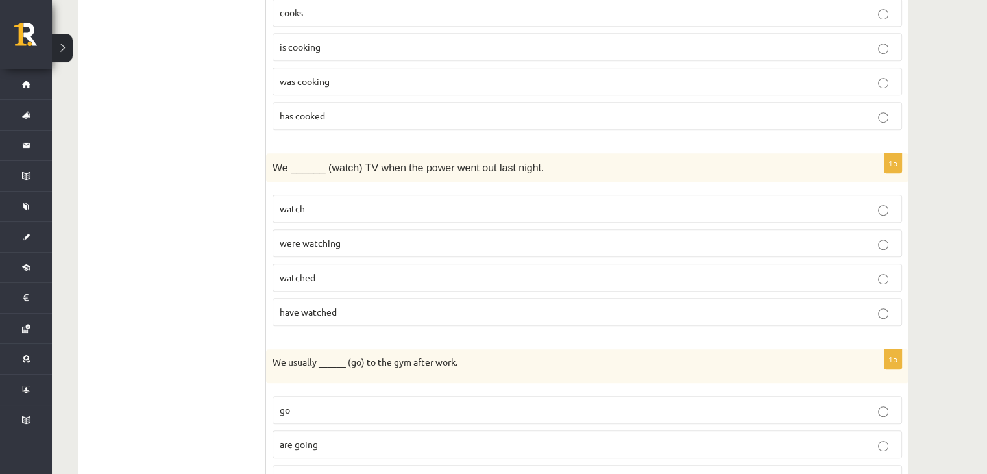
scroll to position [974, 0]
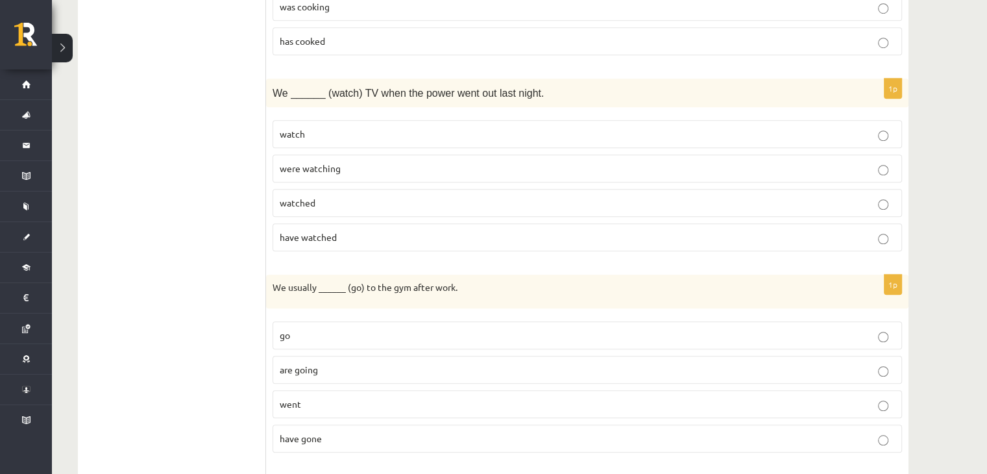
click at [459, 166] on p "were watching" at bounding box center [587, 169] width 615 height 14
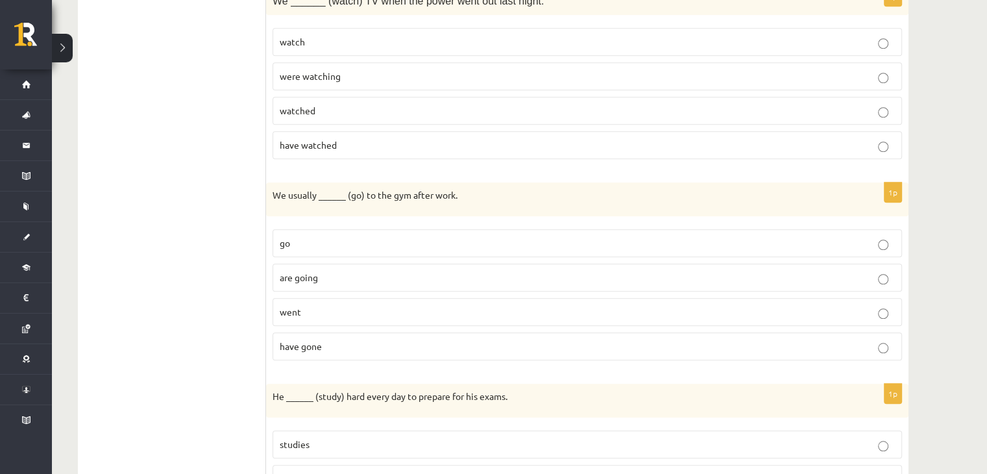
scroll to position [1168, 0]
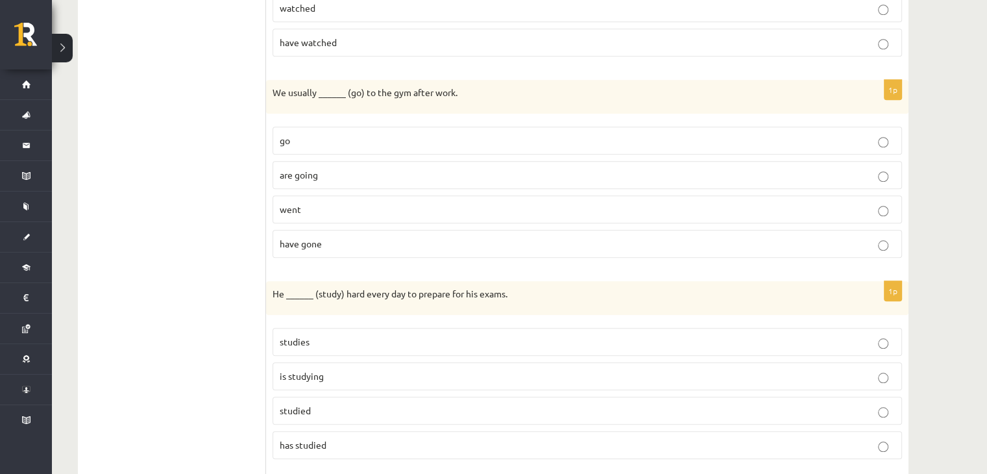
click at [577, 134] on p "go" at bounding box center [587, 141] width 615 height 14
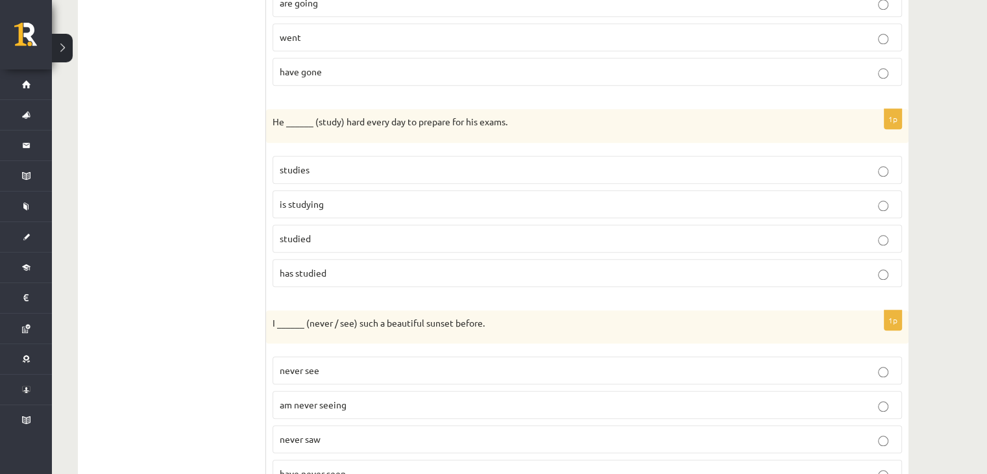
scroll to position [1363, 0]
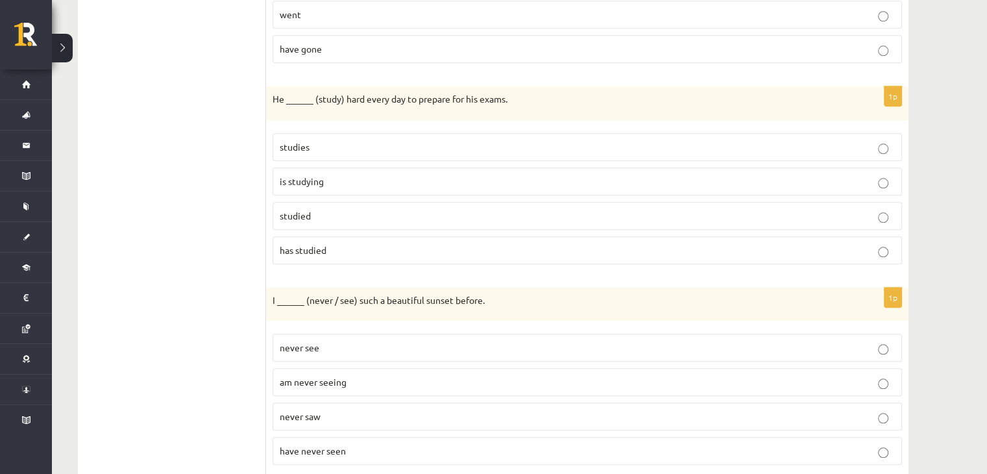
click at [282, 133] on label "studies" at bounding box center [586, 147] width 629 height 28
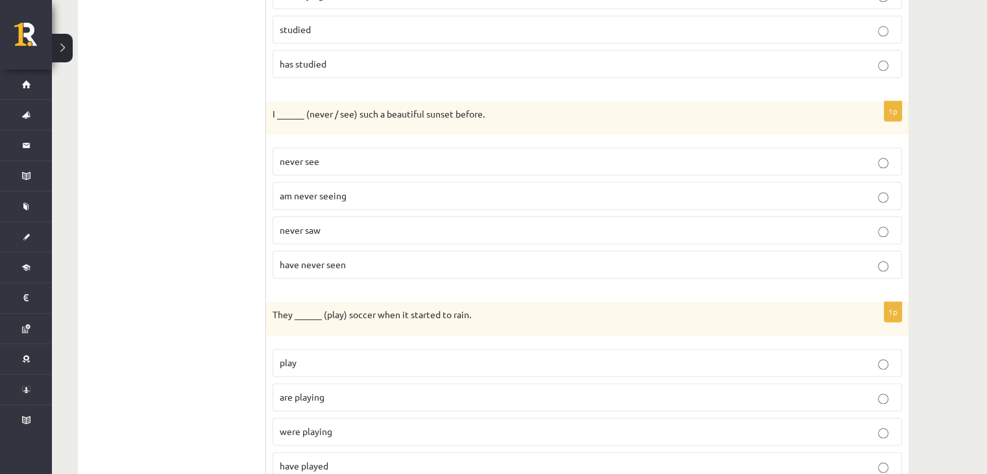
scroll to position [1558, 0]
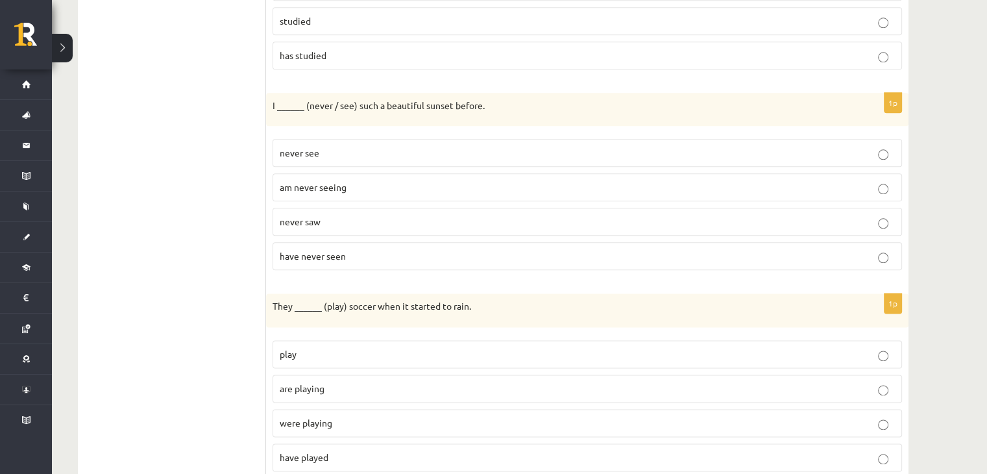
click at [397, 242] on label "have never seen" at bounding box center [586, 256] width 629 height 28
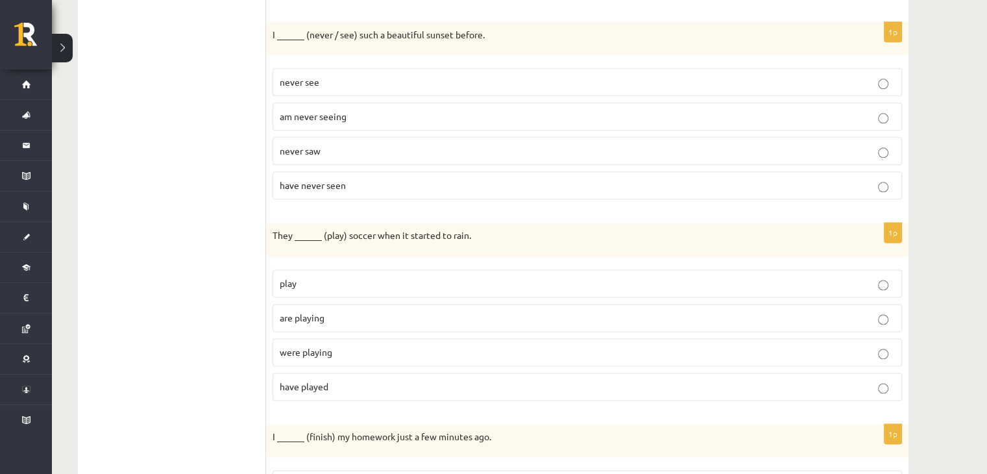
scroll to position [1687, 0]
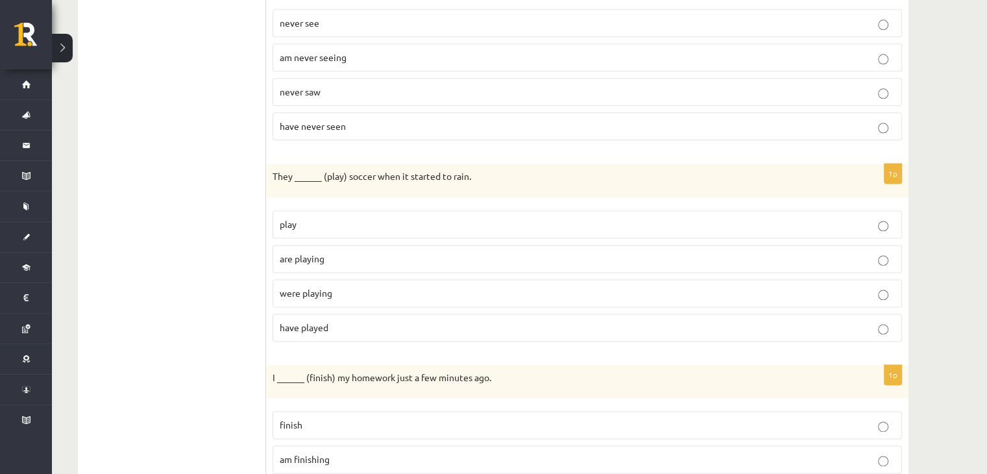
click at [347, 286] on p "were playing" at bounding box center [587, 293] width 615 height 14
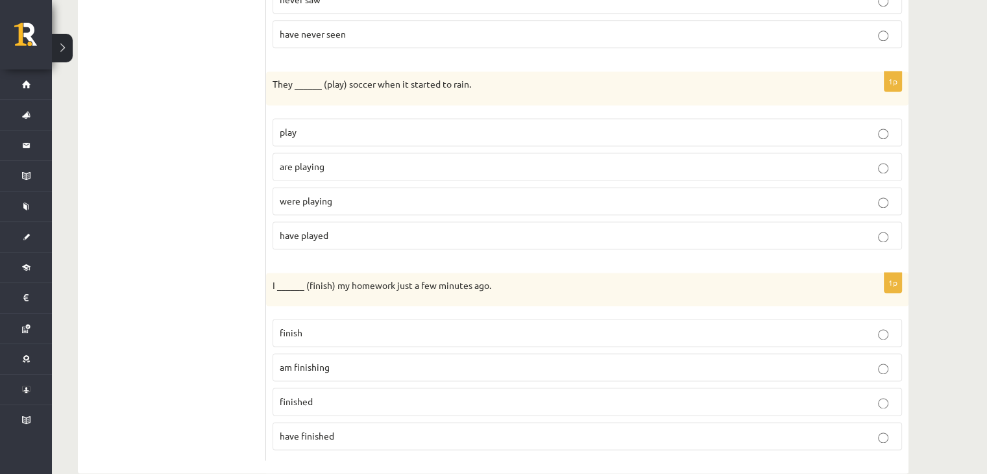
scroll to position [1793, 0]
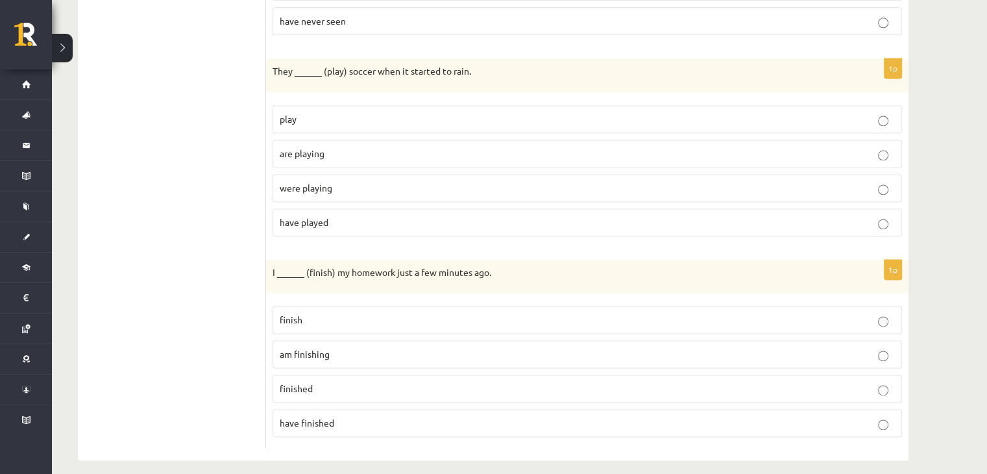
click at [394, 381] on p "finished" at bounding box center [587, 388] width 615 height 14
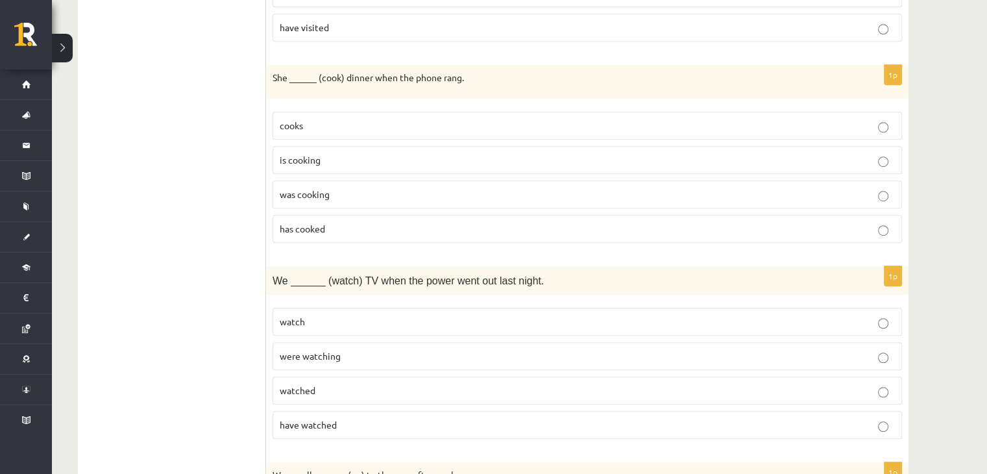
scroll to position [0, 0]
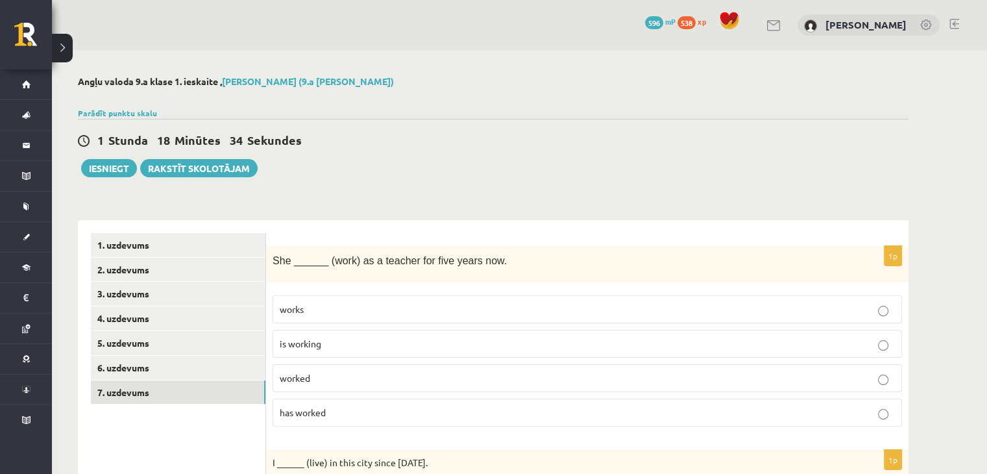
drag, startPoint x: 189, startPoint y: 252, endPoint x: 165, endPoint y: 18, distance: 235.4
click at [129, 359] on link "6. uzdevums" at bounding box center [178, 368] width 175 height 24
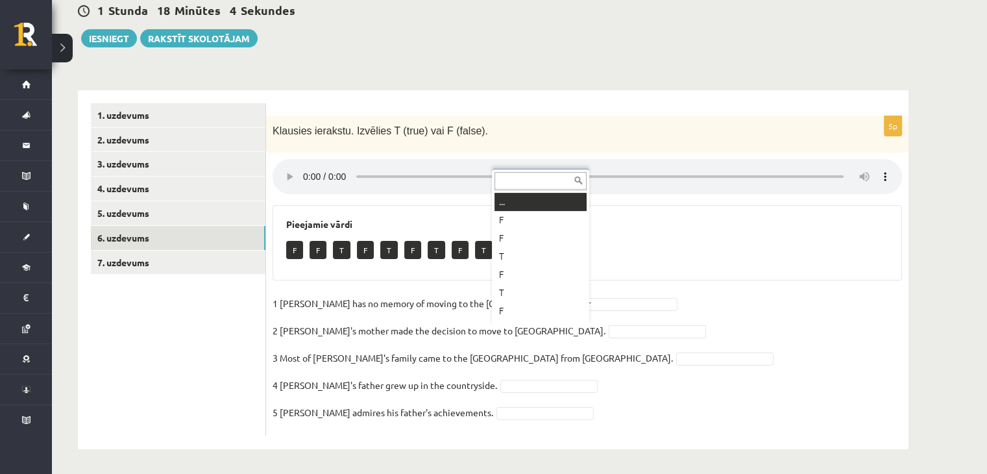
scroll to position [16, 0]
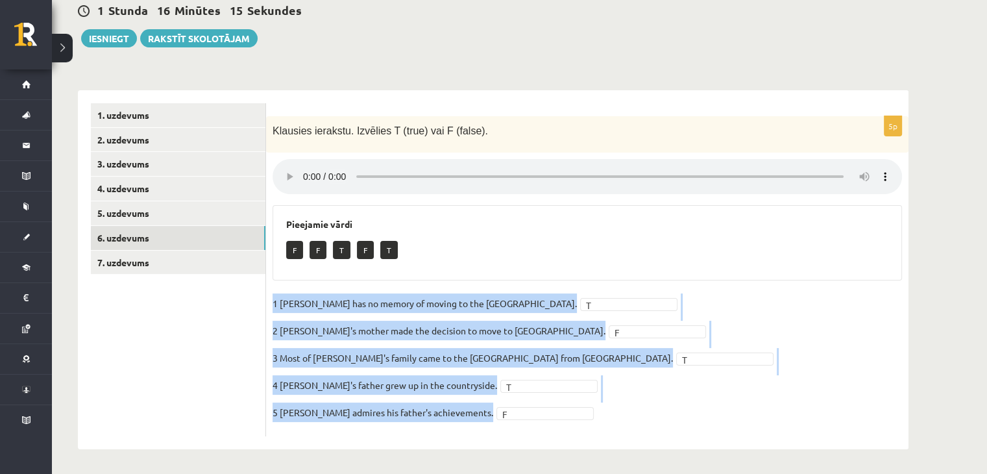
drag, startPoint x: 274, startPoint y: 309, endPoint x: 585, endPoint y: 418, distance: 329.9
click at [585, 418] on fieldset "1 Lila has no memory of moving to the UK. T * 2 Lila's mother made the decision…" at bounding box center [586, 361] width 629 height 136
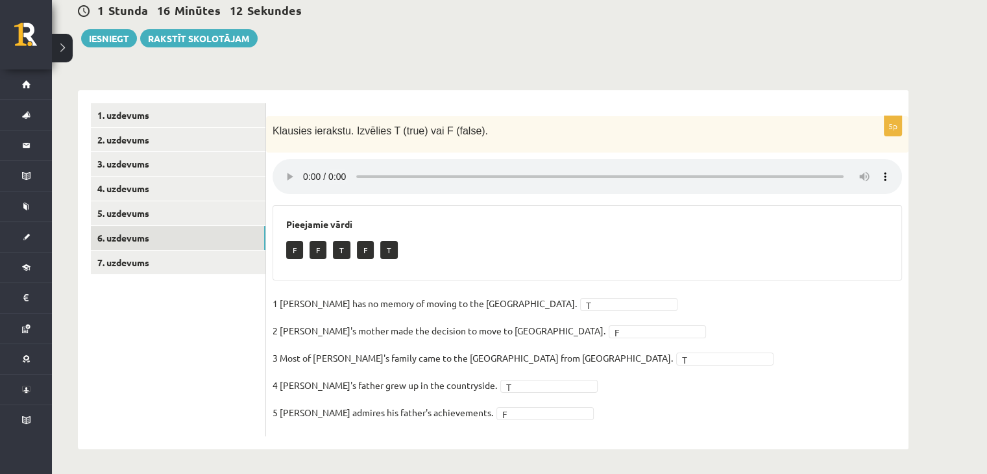
click at [197, 363] on ul "1. uzdevums 2. uzdevums 3. uzdevums 4. uzdevums 5. uzdevums 6. uzdevums 7. uzde…" at bounding box center [178, 269] width 175 height 333
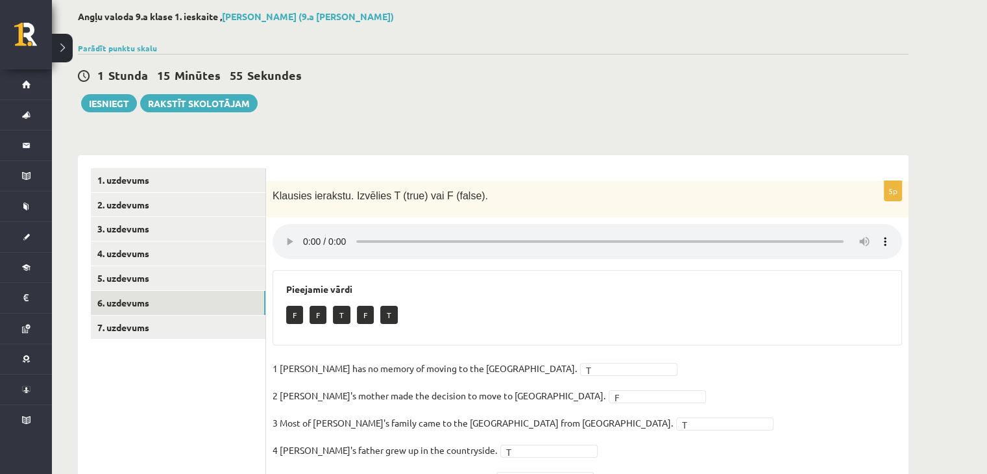
scroll to position [130, 0]
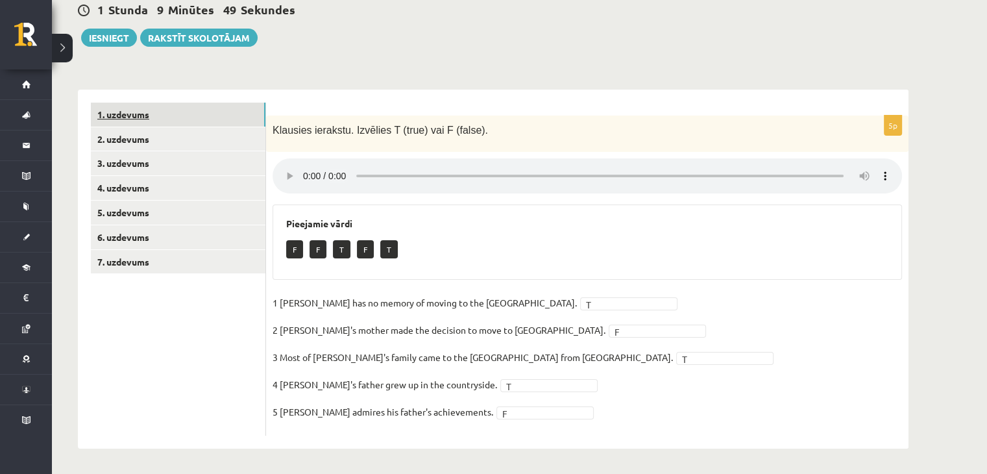
click at [165, 117] on link "1. uzdevums" at bounding box center [178, 115] width 175 height 24
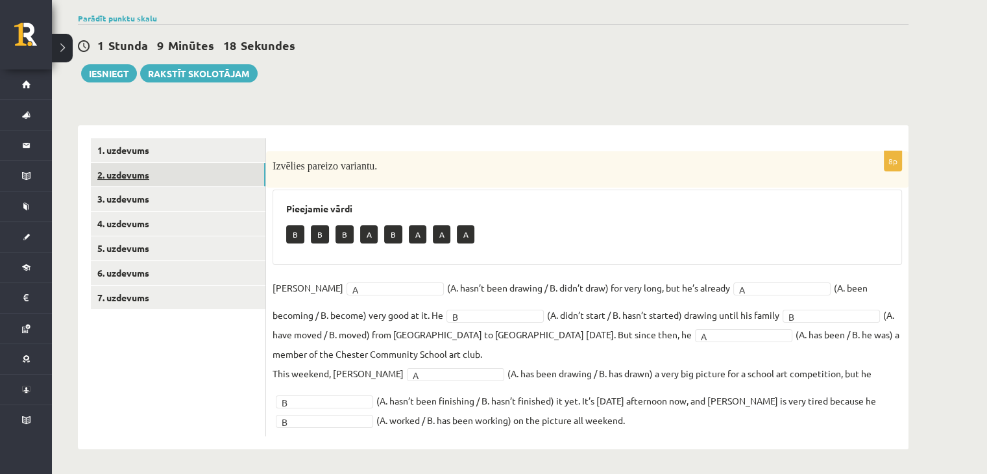
click at [237, 175] on link "2. uzdevums" at bounding box center [178, 175] width 175 height 24
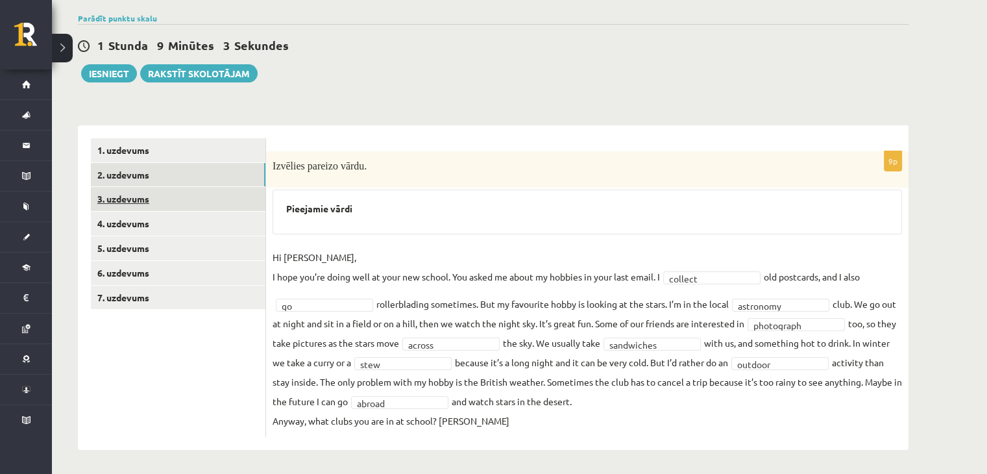
click at [98, 210] on link "3. uzdevums" at bounding box center [178, 199] width 175 height 24
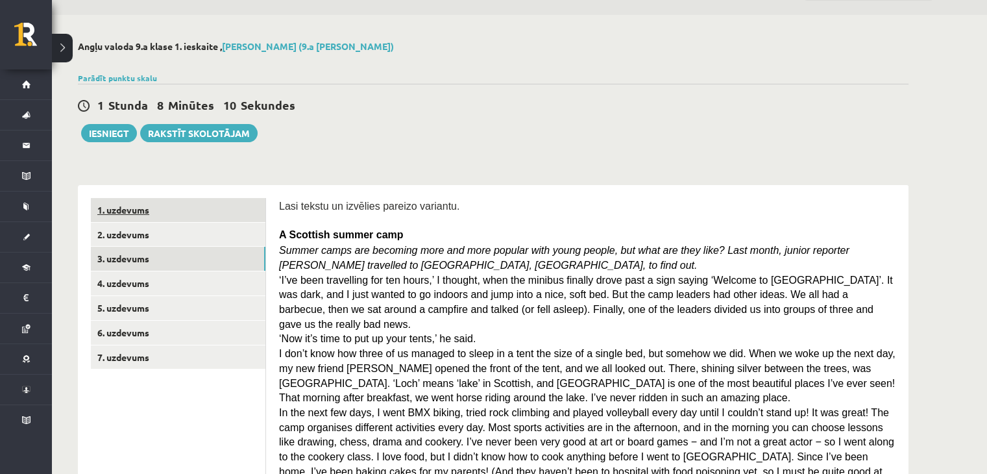
scroll to position [29, 0]
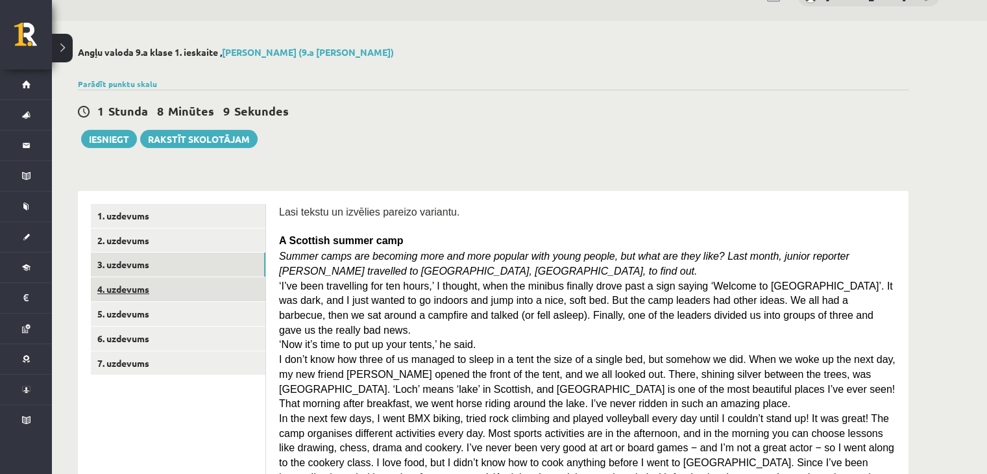
click at [171, 278] on link "4. uzdevums" at bounding box center [178, 289] width 175 height 24
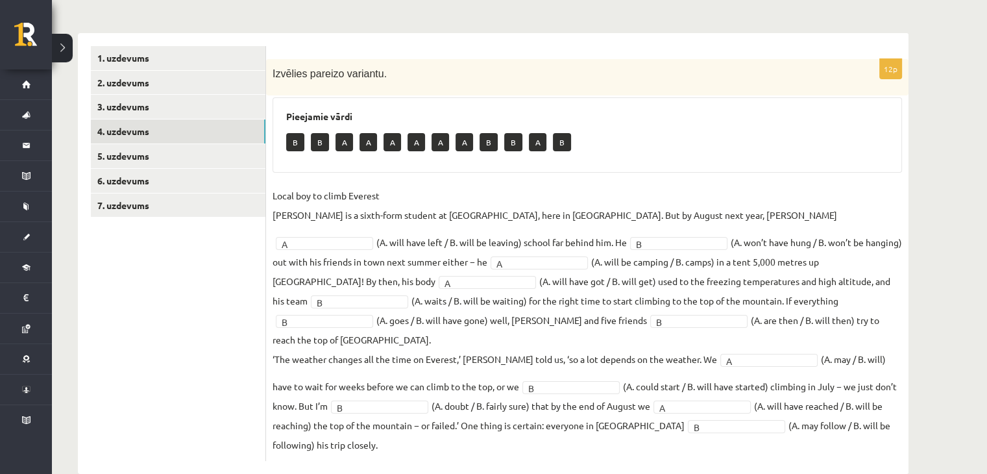
scroll to position [192, 0]
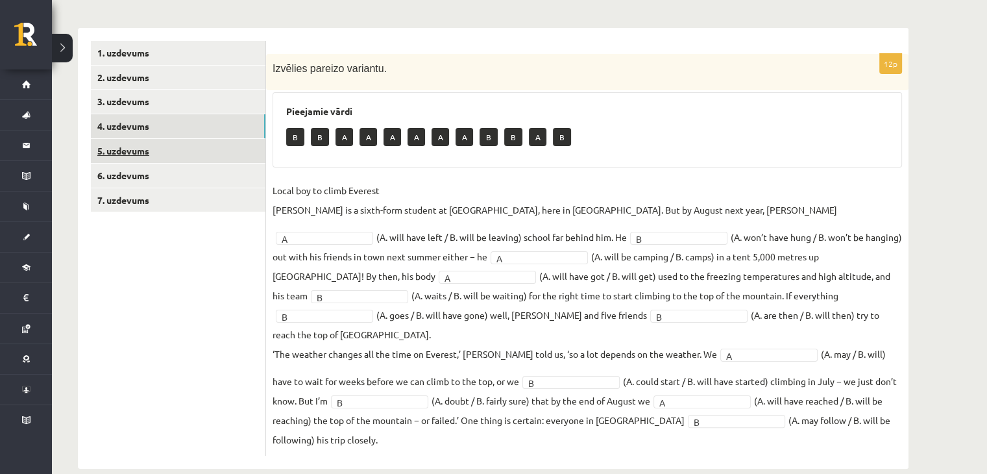
click at [231, 152] on link "5. uzdevums" at bounding box center [178, 151] width 175 height 24
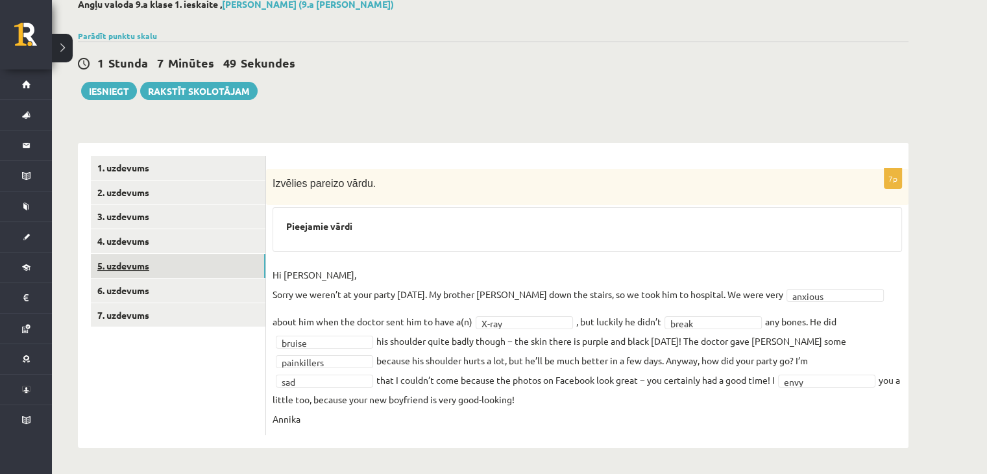
scroll to position [76, 0]
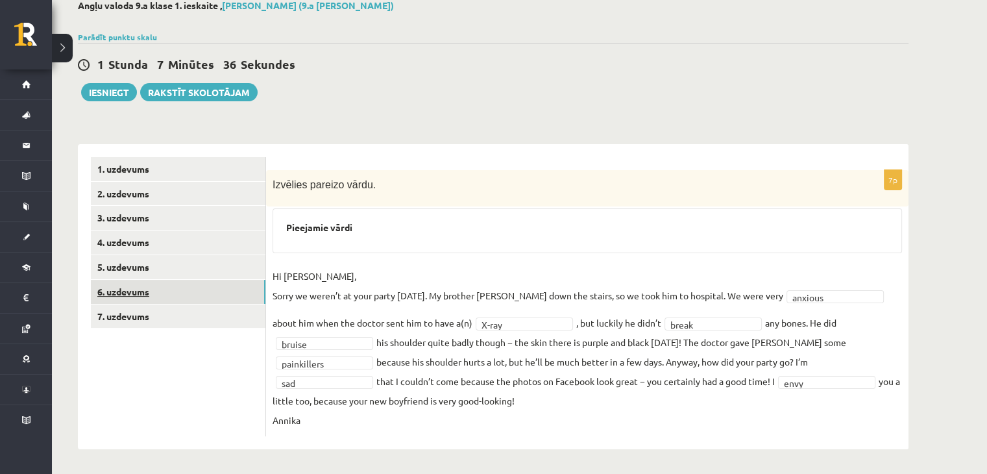
click at [195, 298] on link "6. uzdevums" at bounding box center [178, 292] width 175 height 24
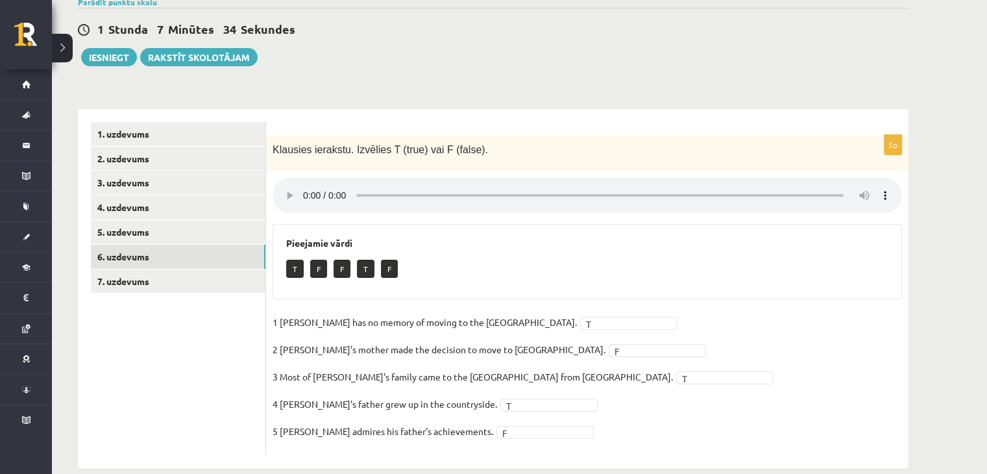
scroll to position [130, 0]
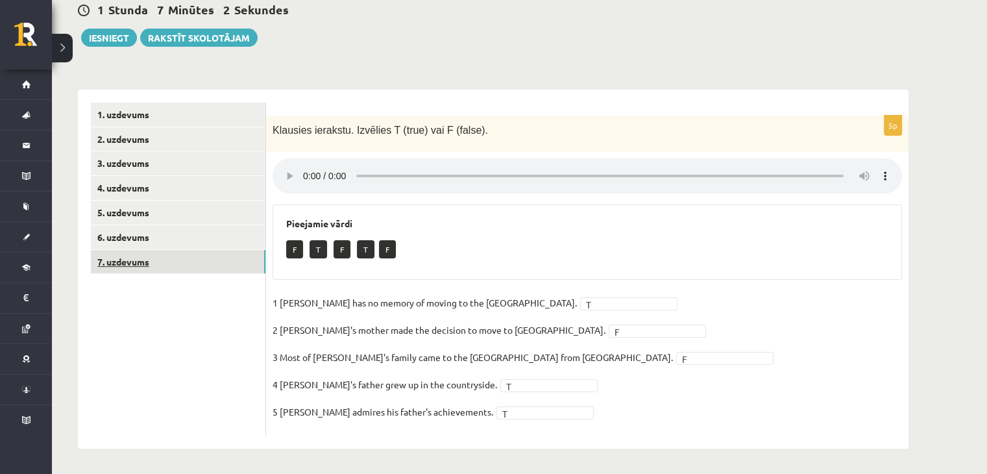
click at [187, 252] on link "7. uzdevums" at bounding box center [178, 262] width 175 height 24
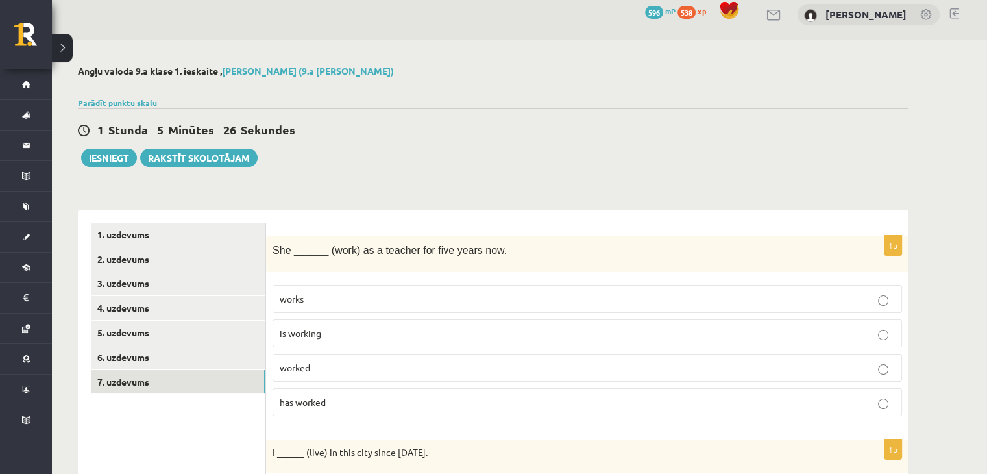
scroll to position [0, 0]
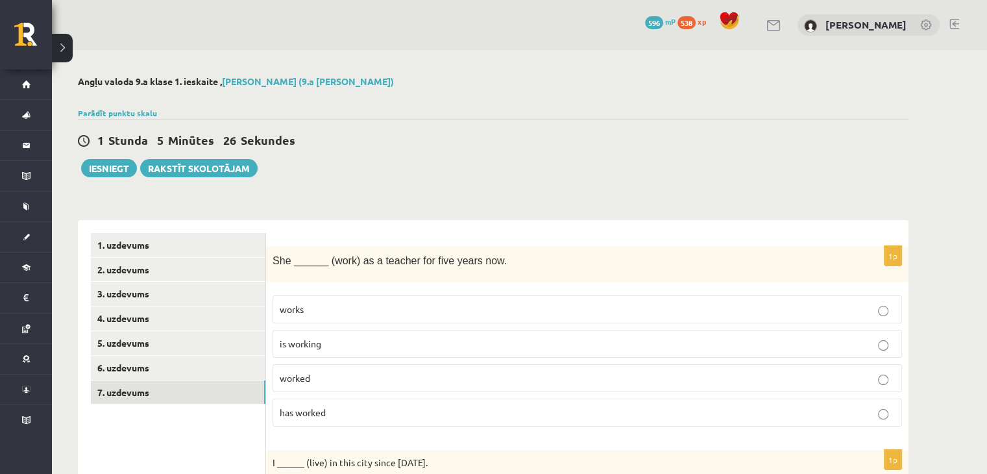
drag, startPoint x: 225, startPoint y: 322, endPoint x: 226, endPoint y: 141, distance: 181.0
drag, startPoint x: 174, startPoint y: 169, endPoint x: 189, endPoint y: -56, distance: 226.3
click at [106, 170] on button "Iesniegt" at bounding box center [109, 168] width 56 height 18
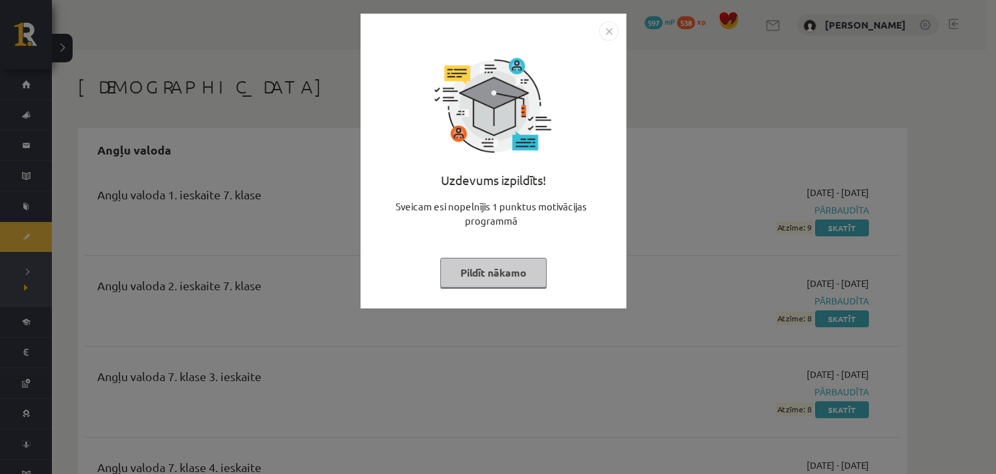
click at [483, 281] on button "Pildīt nākamo" at bounding box center [494, 273] width 106 height 30
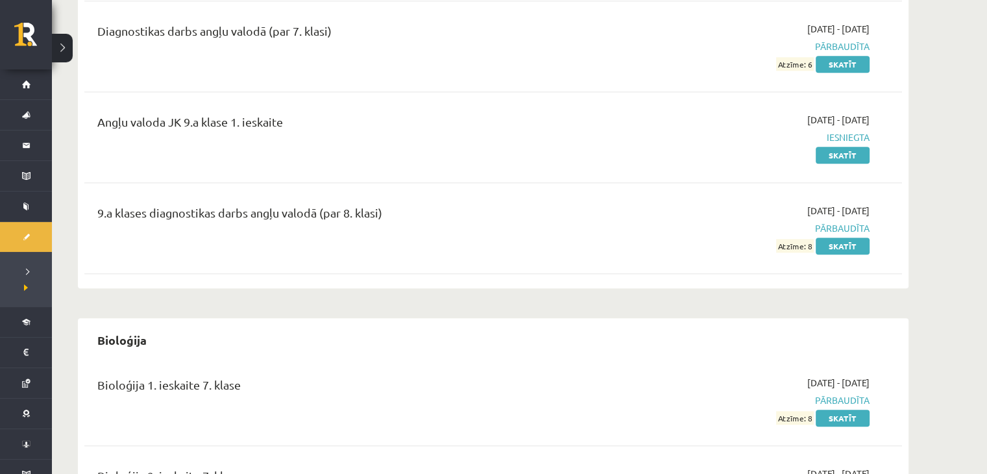
scroll to position [908, 0]
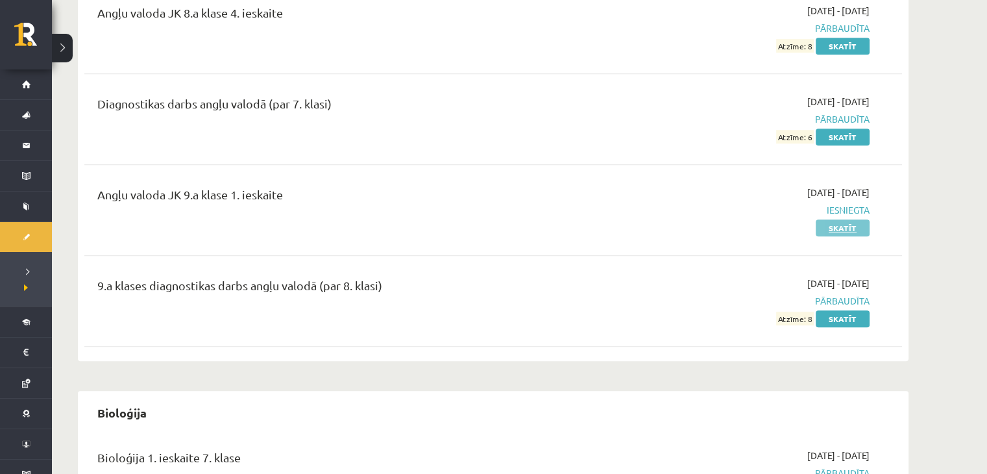
click at [842, 220] on link "Skatīt" at bounding box center [842, 227] width 54 height 17
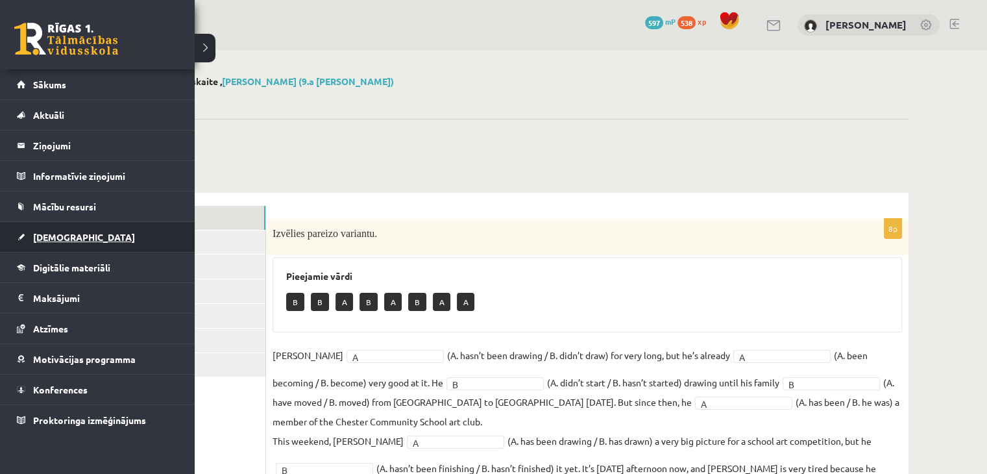
click at [71, 232] on span "[DEMOGRAPHIC_DATA]" at bounding box center [84, 237] width 102 height 12
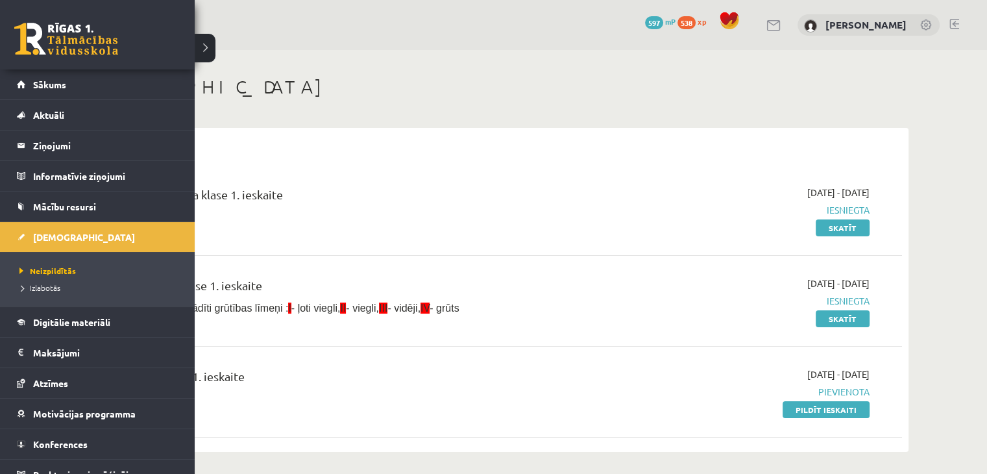
click at [54, 68] on div "0 Dāvanas 597 mP 538 xp" at bounding box center [97, 34] width 195 height 69
click at [73, 80] on link "Sākums" at bounding box center [98, 84] width 162 height 30
